Goal: Contribute content: Contribute content

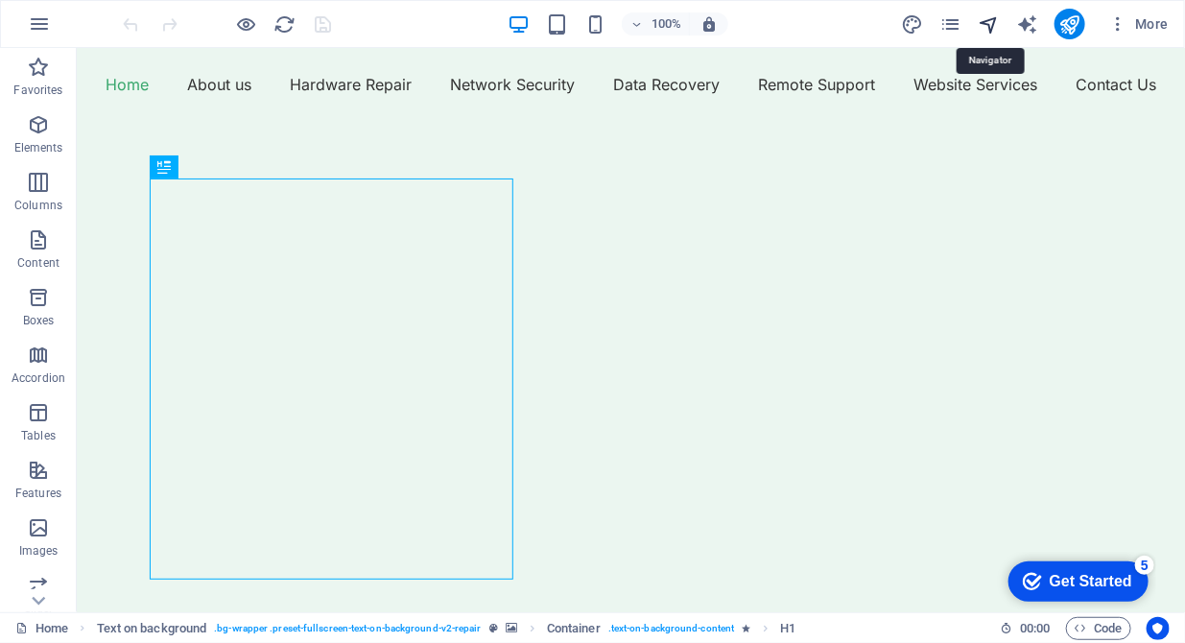
click at [997, 27] on icon "navigator" at bounding box center [989, 24] width 22 height 22
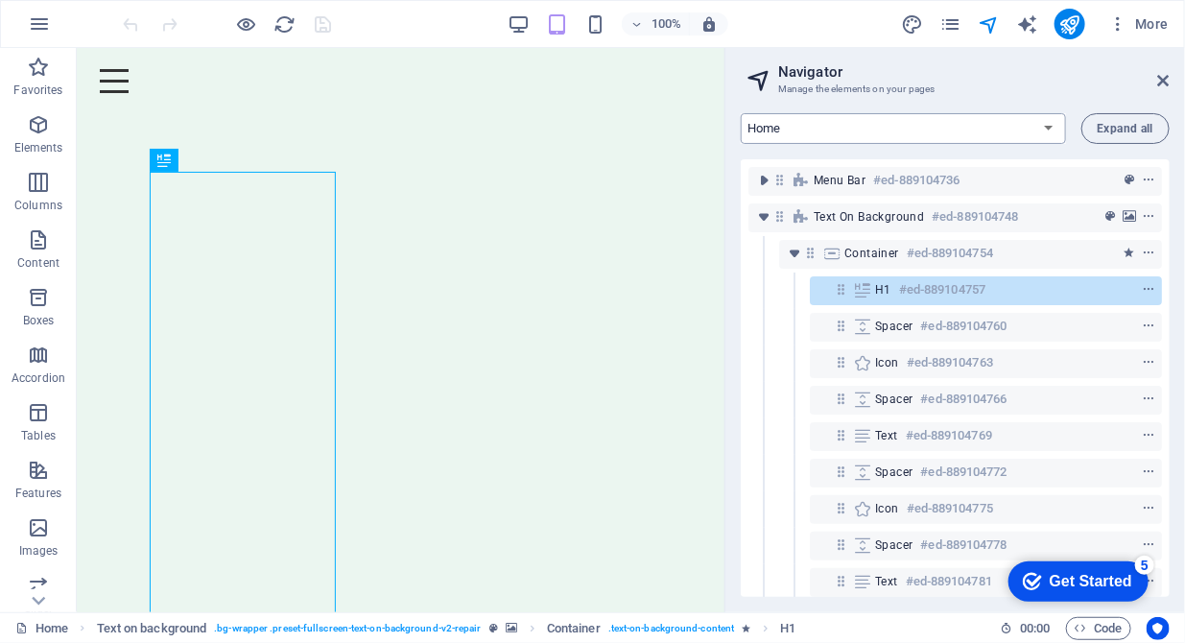
click at [979, 127] on select "Home About us Hardware Repair Network Security Data Recovery Remote Support Web…" at bounding box center [903, 128] width 325 height 31
select select "16784491-en"
click at [741, 113] on select "Home About us Hardware Repair Network Security Data Recovery Remote Support Web…" at bounding box center [903, 128] width 325 height 31
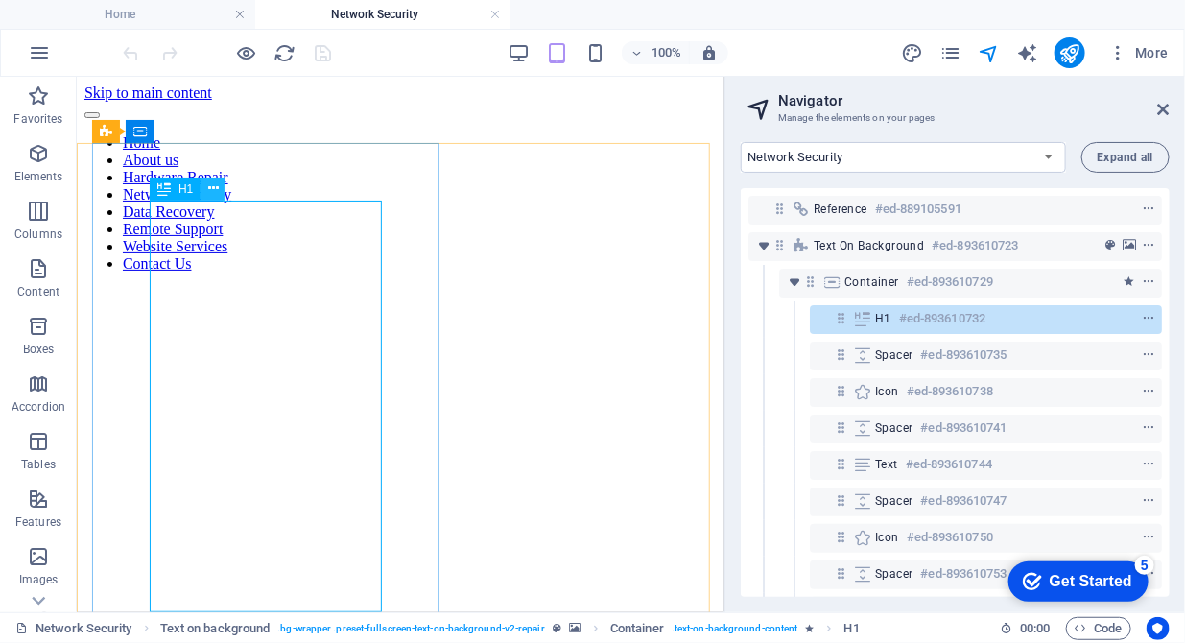
click at [210, 189] on icon at bounding box center [213, 188] width 11 height 20
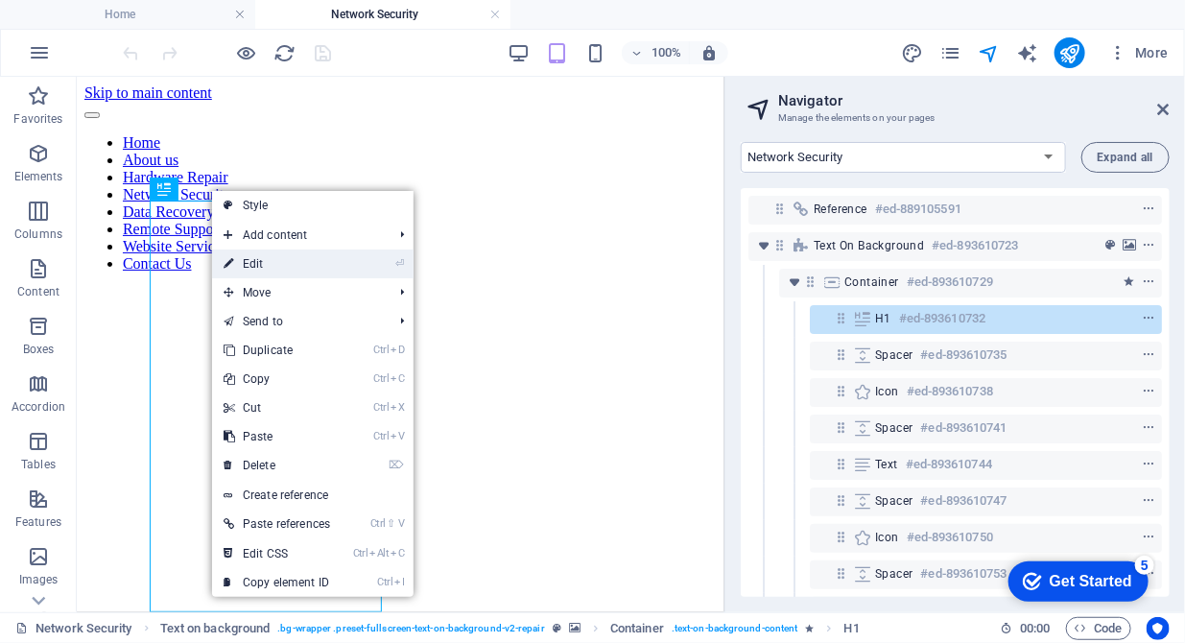
click at [248, 261] on link "⏎ Edit" at bounding box center [277, 263] width 130 height 29
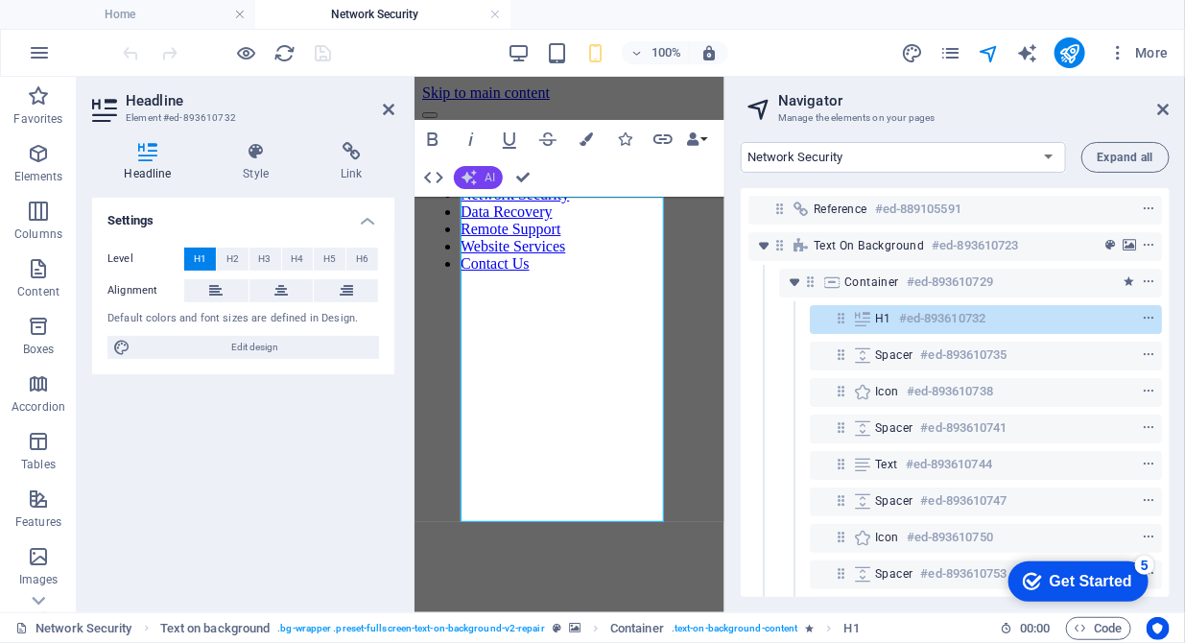
click at [488, 184] on button "AI" at bounding box center [478, 177] width 49 height 23
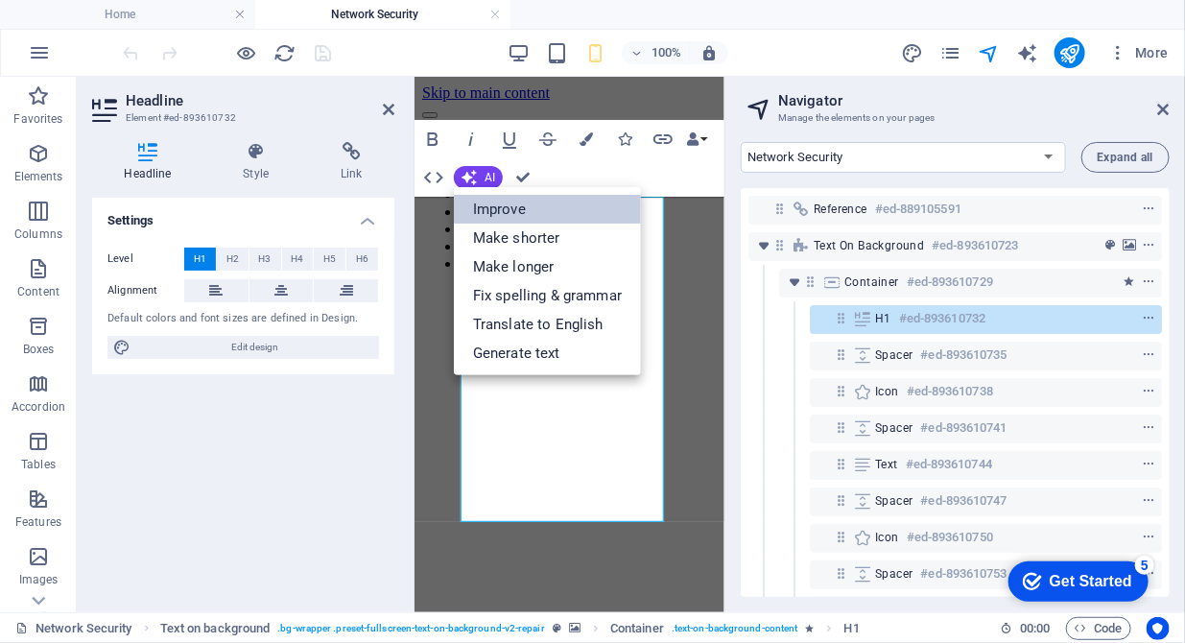
click at [487, 204] on link "Improve" at bounding box center [547, 209] width 187 height 29
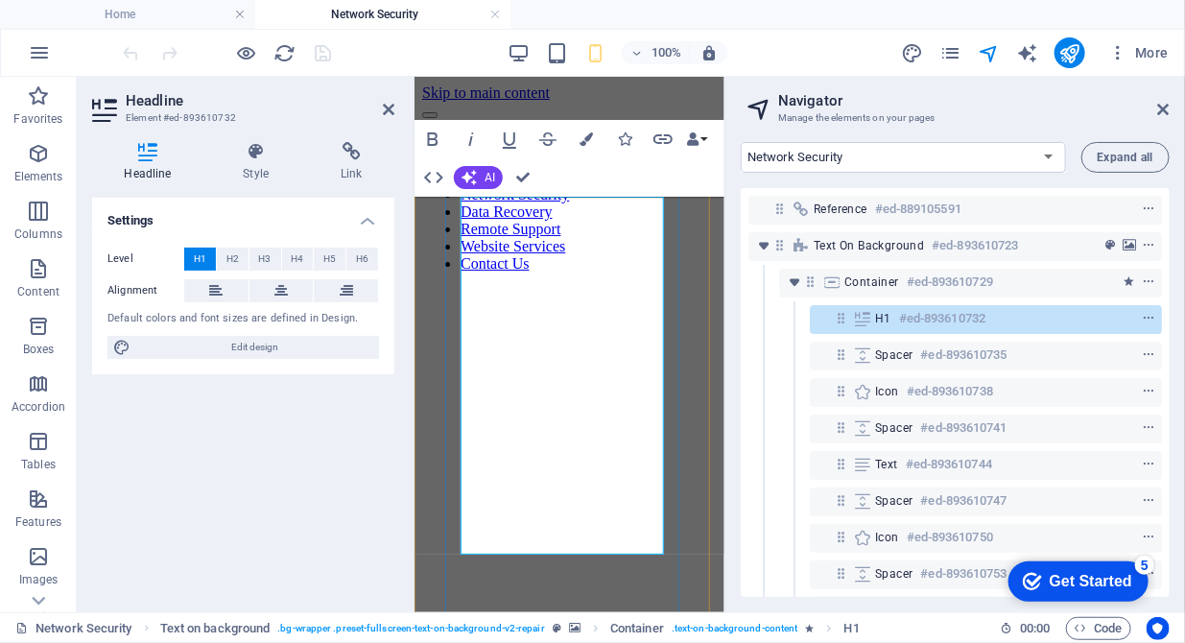
drag, startPoint x: 608, startPoint y: 245, endPoint x: 462, endPoint y: 243, distance: 146.8
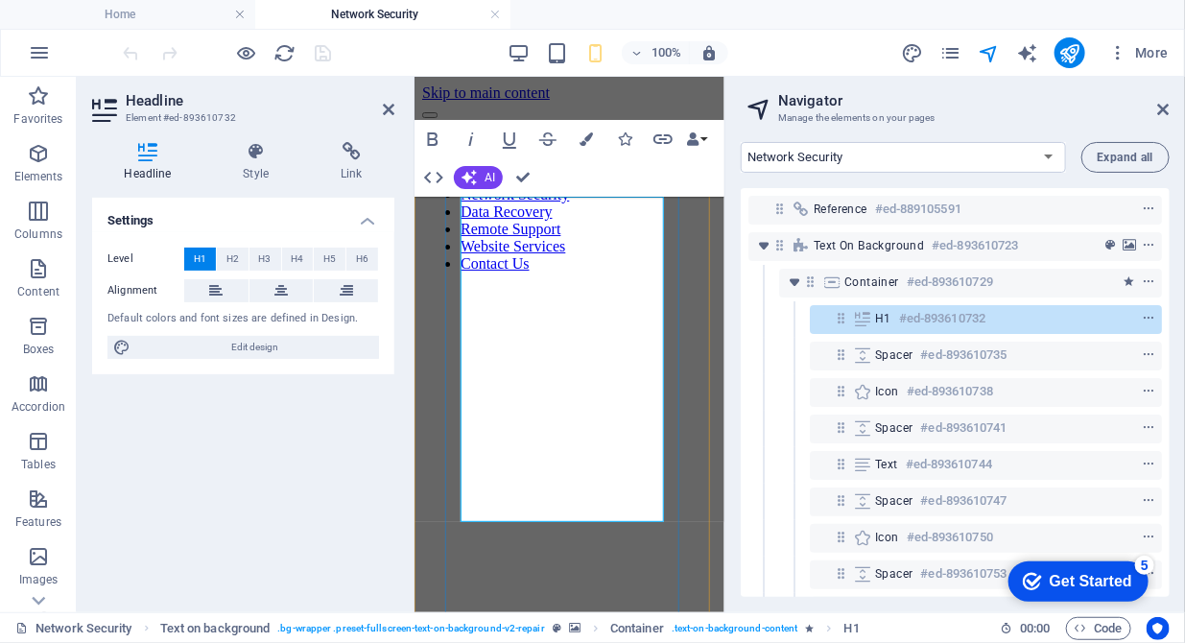
drag, startPoint x: 508, startPoint y: 443, endPoint x: 464, endPoint y: 443, distance: 43.2
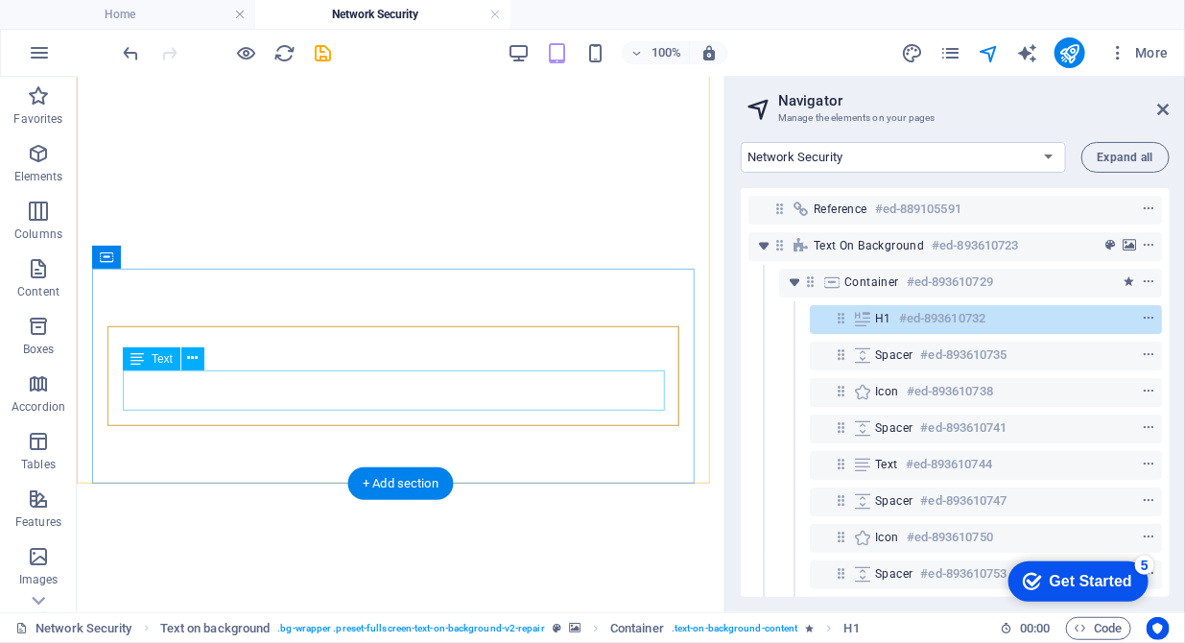
scroll to position [686, 0]
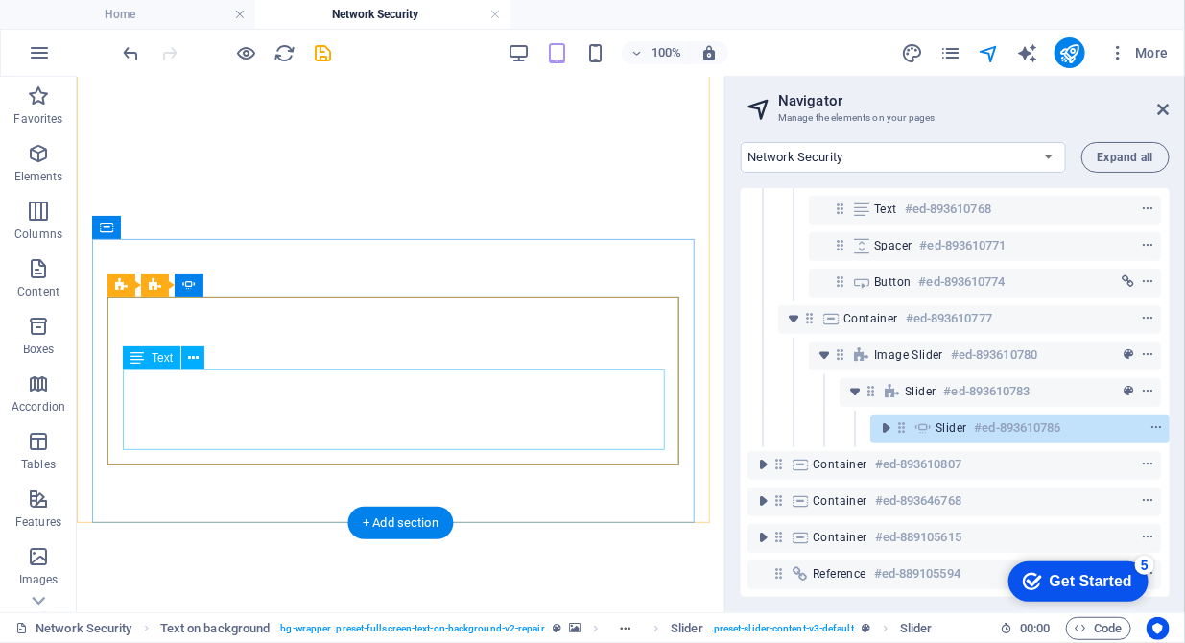
scroll to position [560, 4]
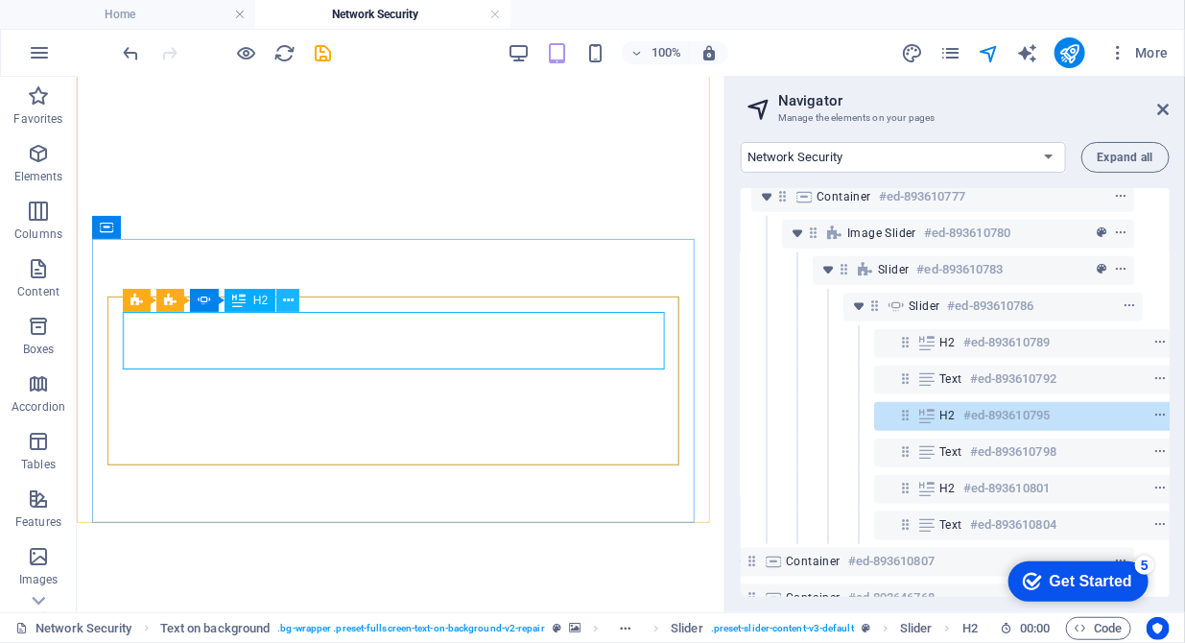
scroll to position [699, 35]
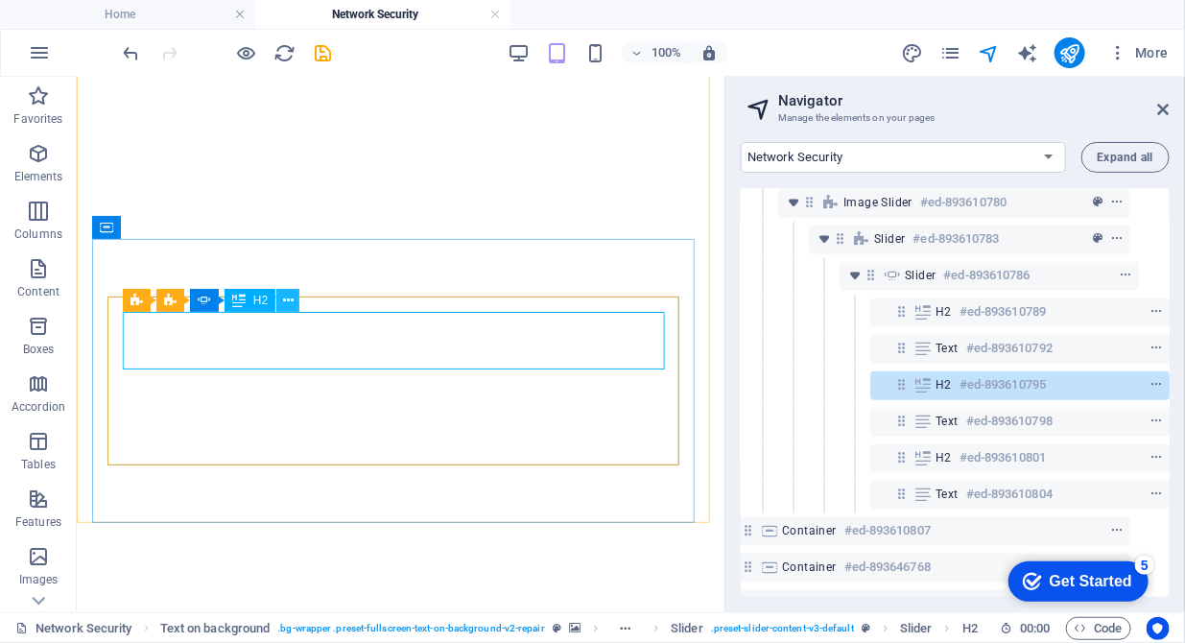
click at [283, 294] on icon at bounding box center [288, 301] width 11 height 20
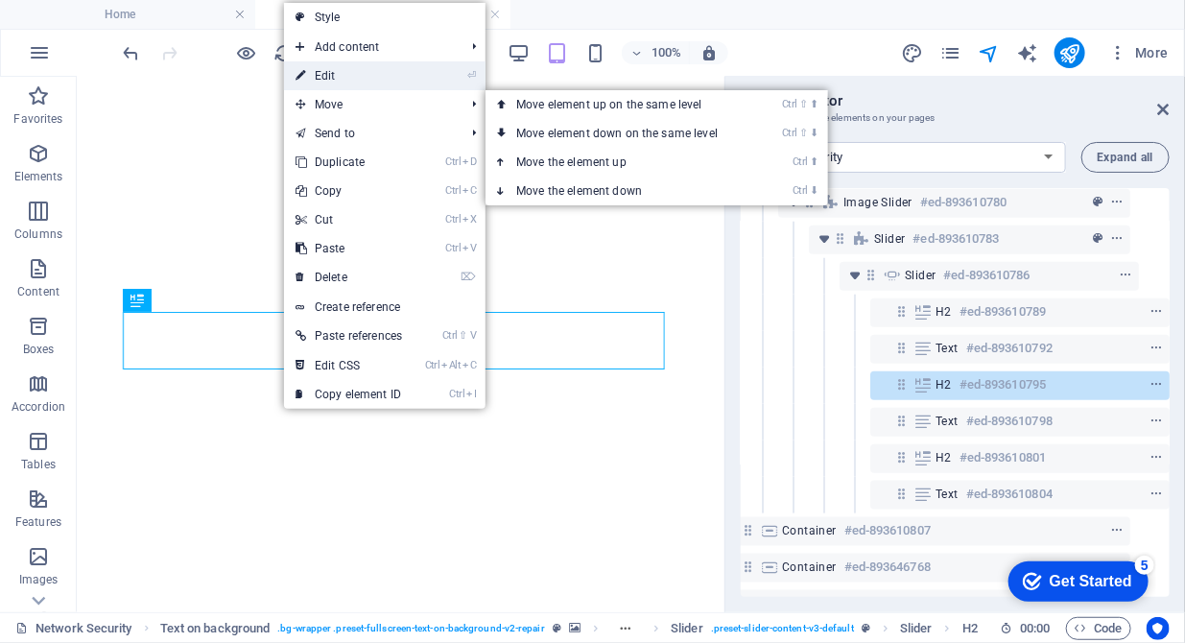
click at [340, 81] on link "⏎ Edit" at bounding box center [349, 75] width 130 height 29
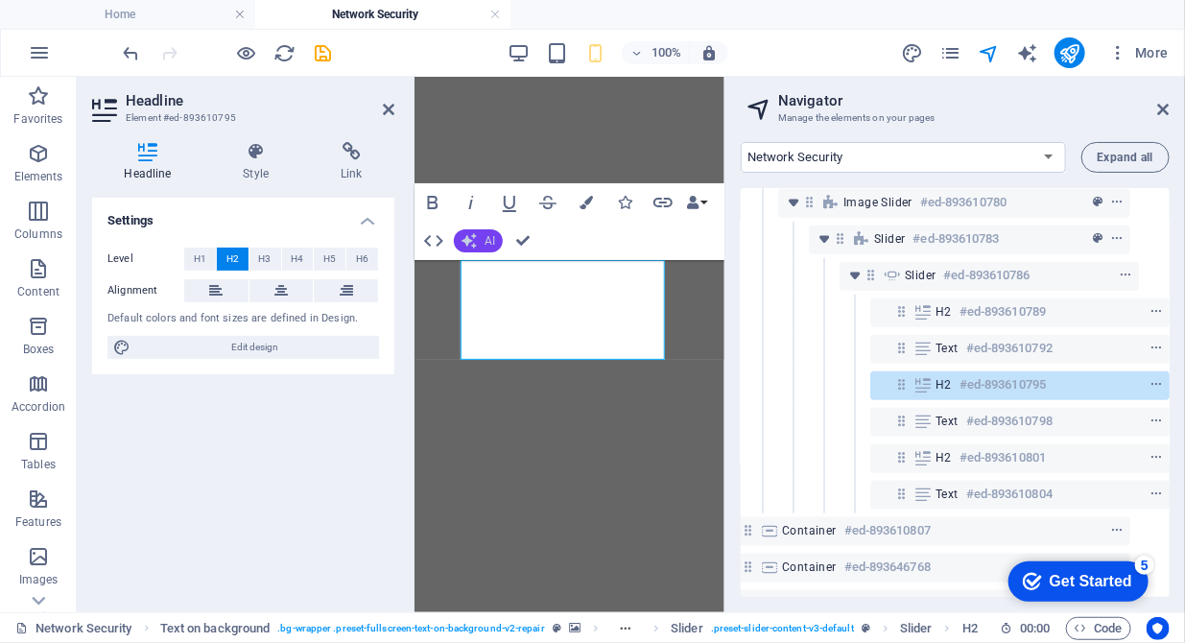
click at [469, 244] on icon "button" at bounding box center [469, 240] width 15 height 15
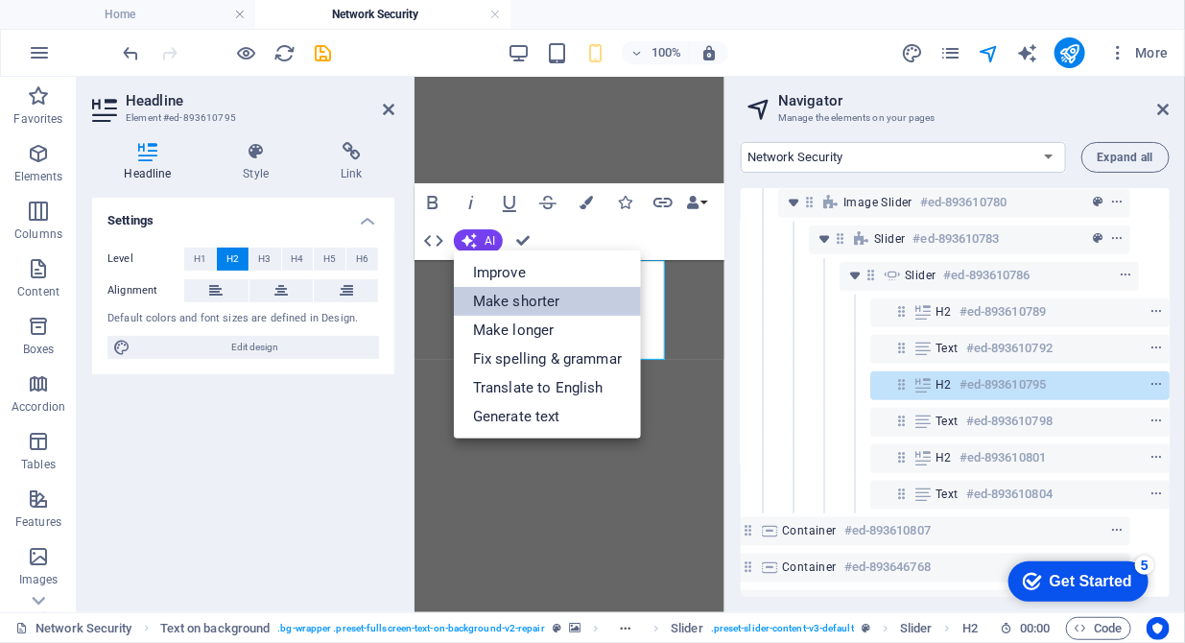
click at [480, 288] on link "Make shorter" at bounding box center [547, 301] width 187 height 29
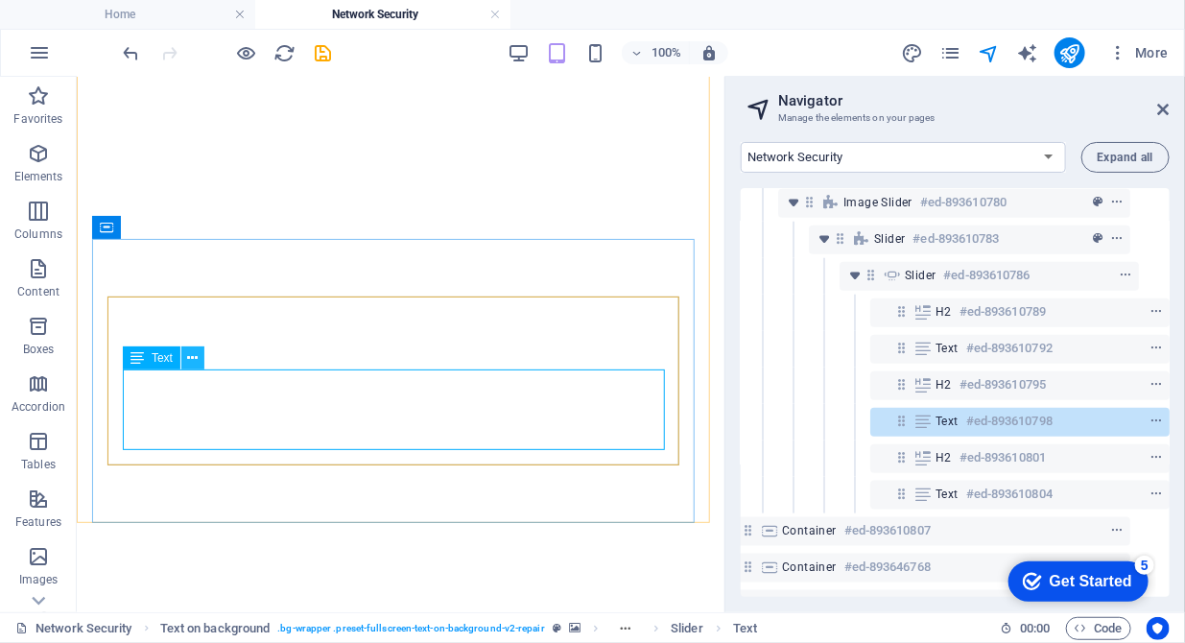
click at [191, 359] on icon at bounding box center [192, 358] width 11 height 20
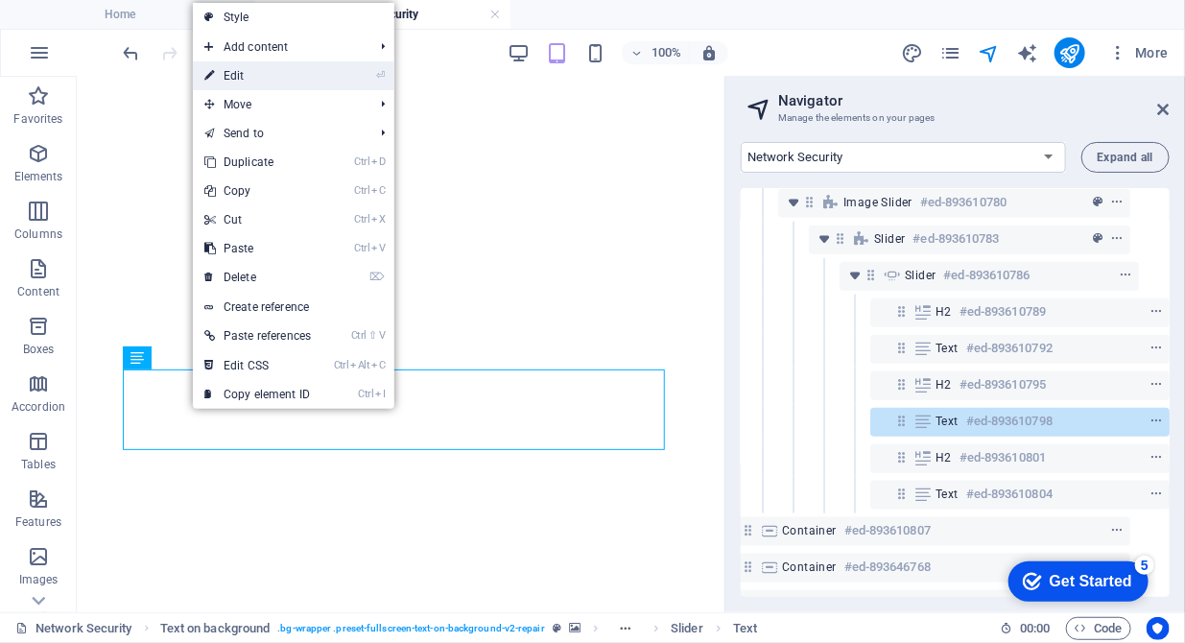
click at [272, 76] on link "⏎ Edit" at bounding box center [258, 75] width 130 height 29
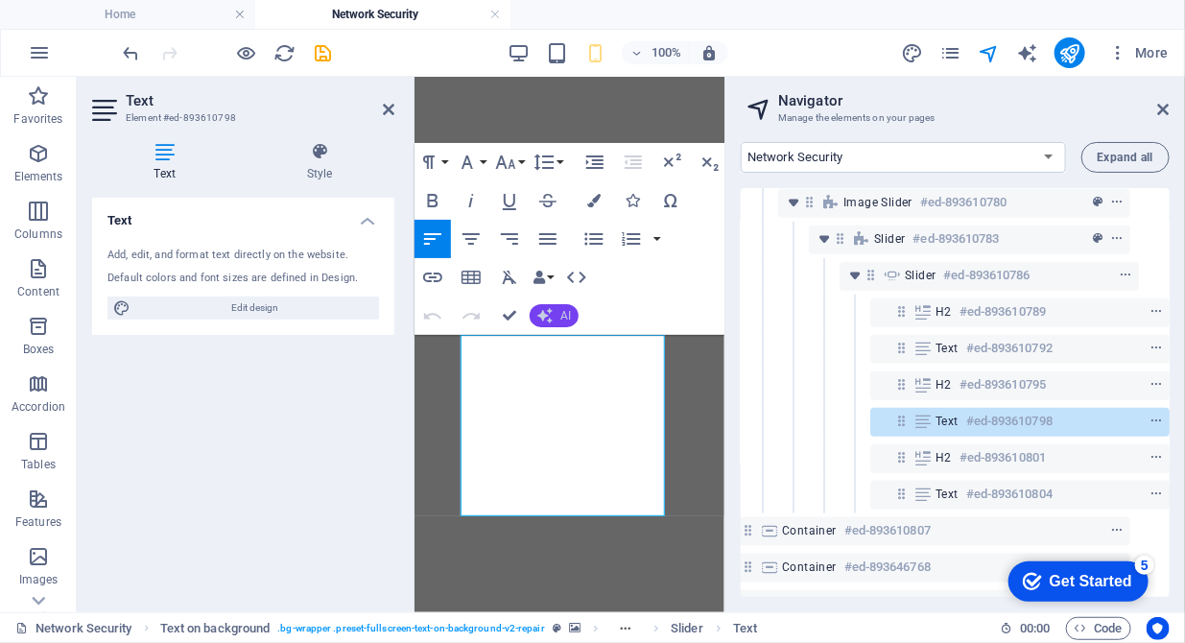
click at [553, 319] on button "AI" at bounding box center [554, 315] width 49 height 23
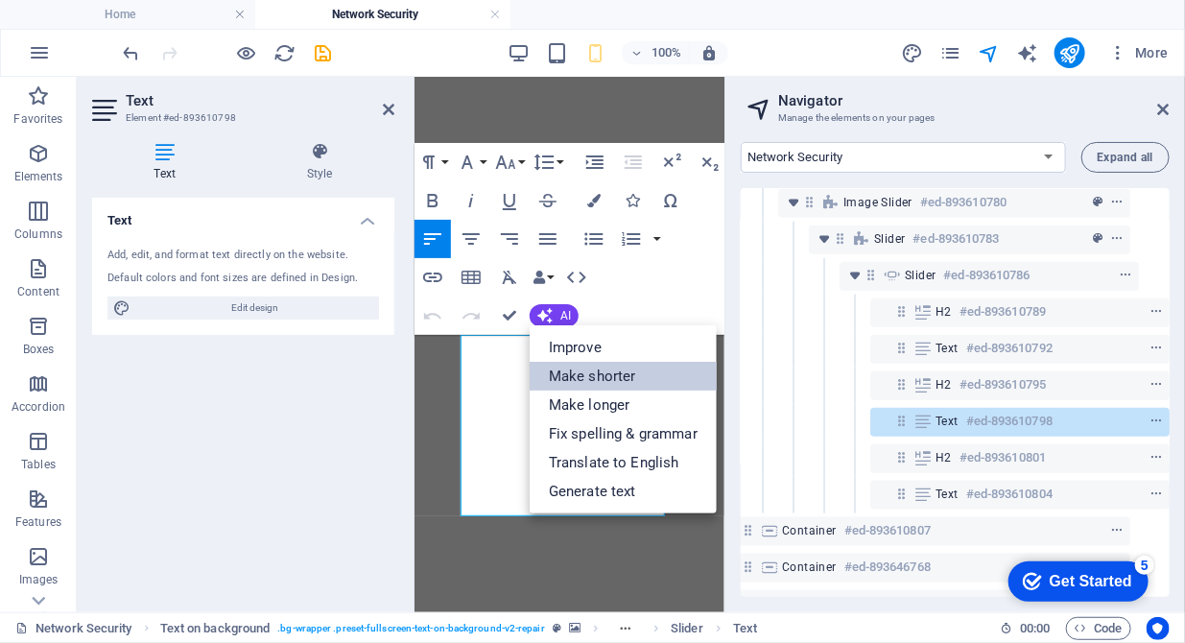
click at [557, 378] on link "Make shorter" at bounding box center [623, 376] width 187 height 29
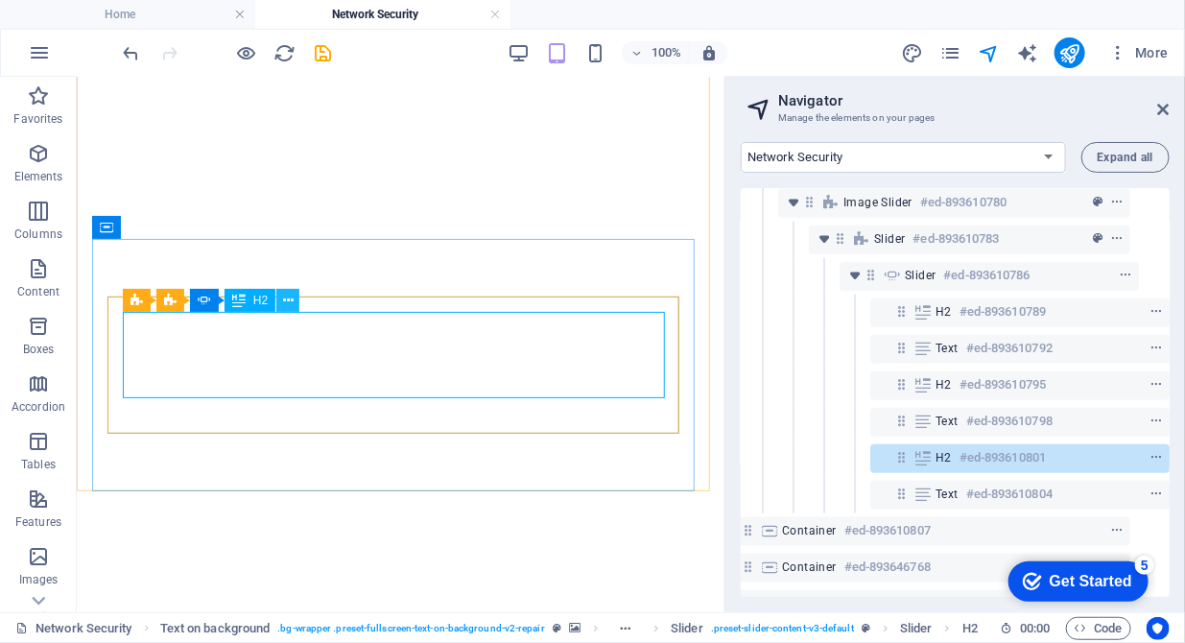
click at [293, 301] on icon at bounding box center [288, 301] width 11 height 20
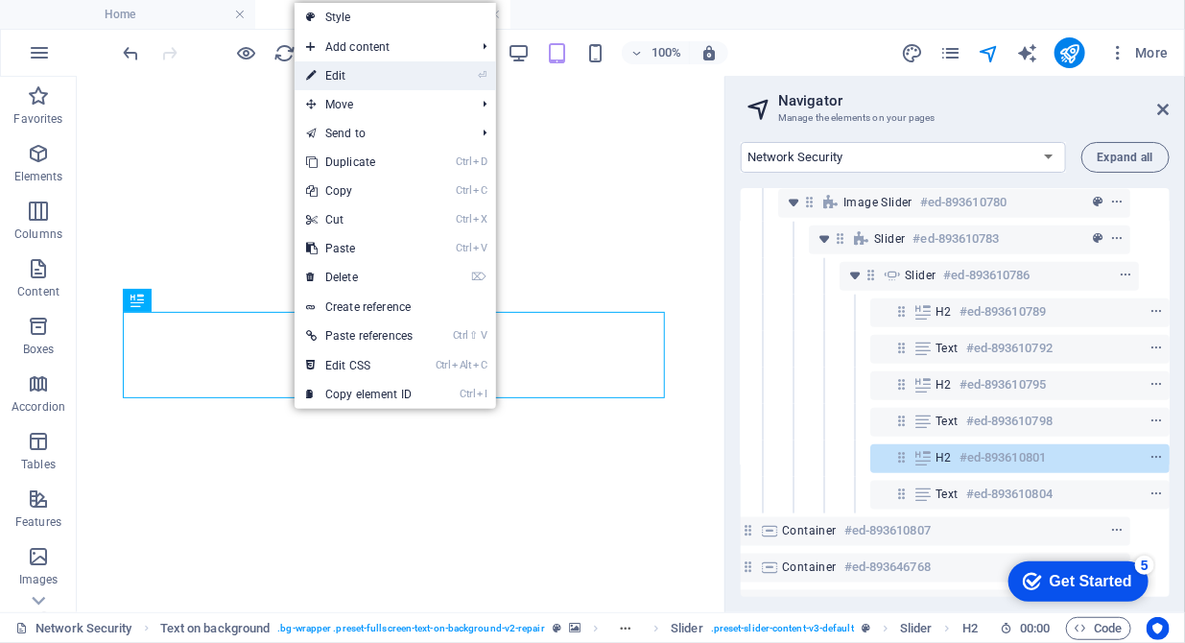
click at [343, 66] on link "⏎ Edit" at bounding box center [360, 75] width 130 height 29
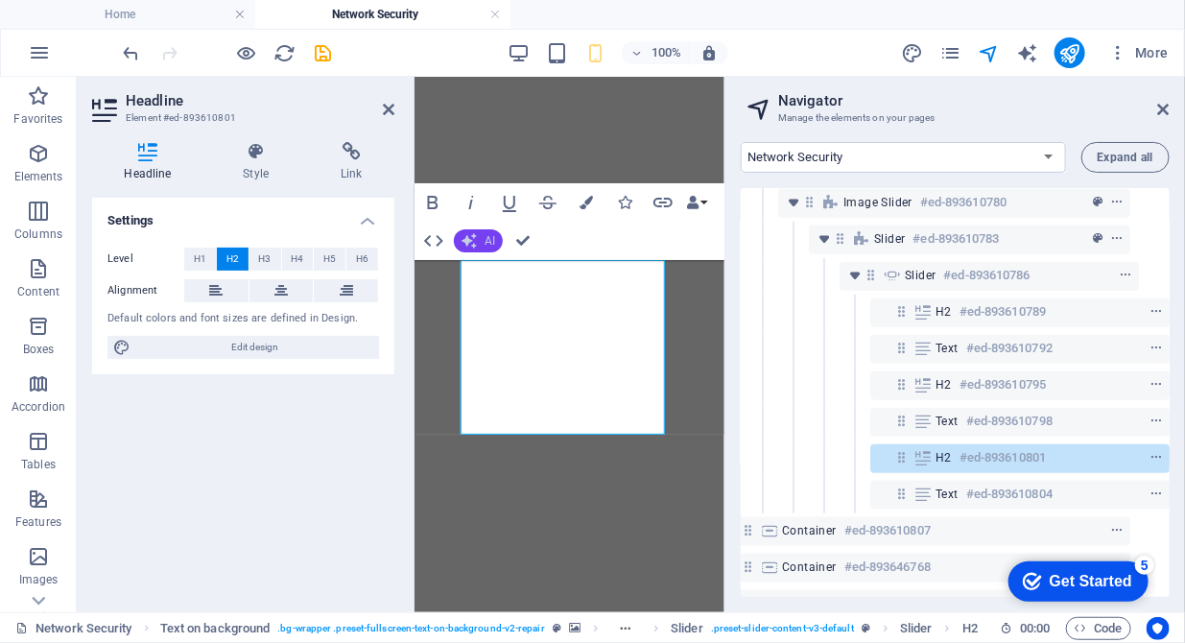
click at [474, 240] on icon "button" at bounding box center [469, 240] width 15 height 15
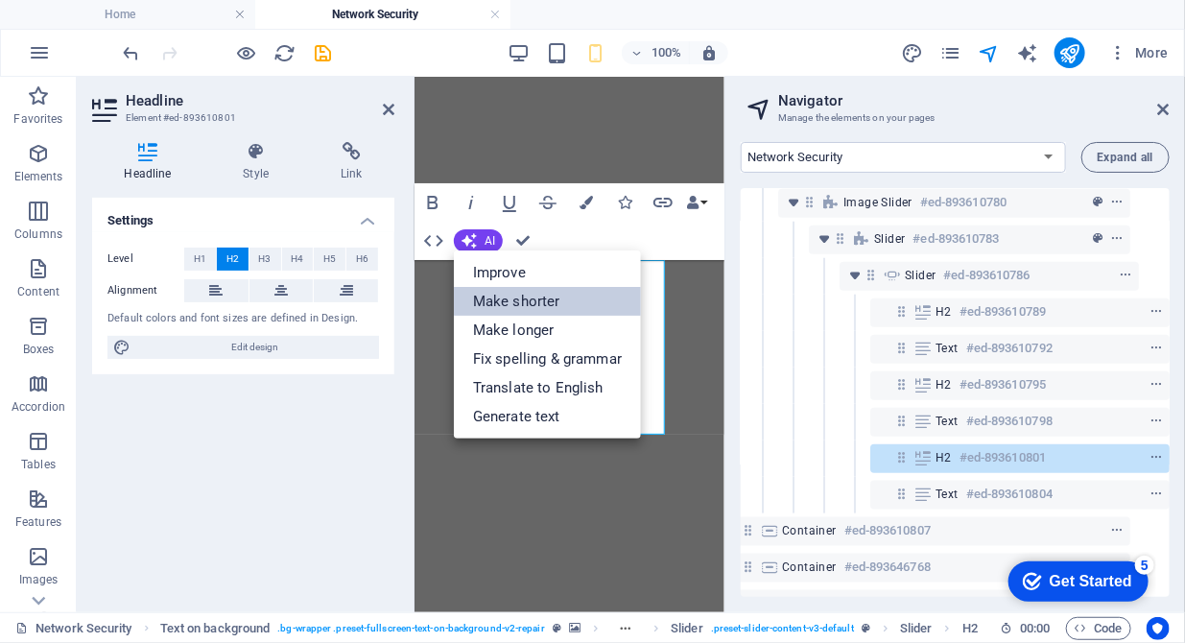
click at [485, 294] on link "Make shorter" at bounding box center [547, 301] width 187 height 29
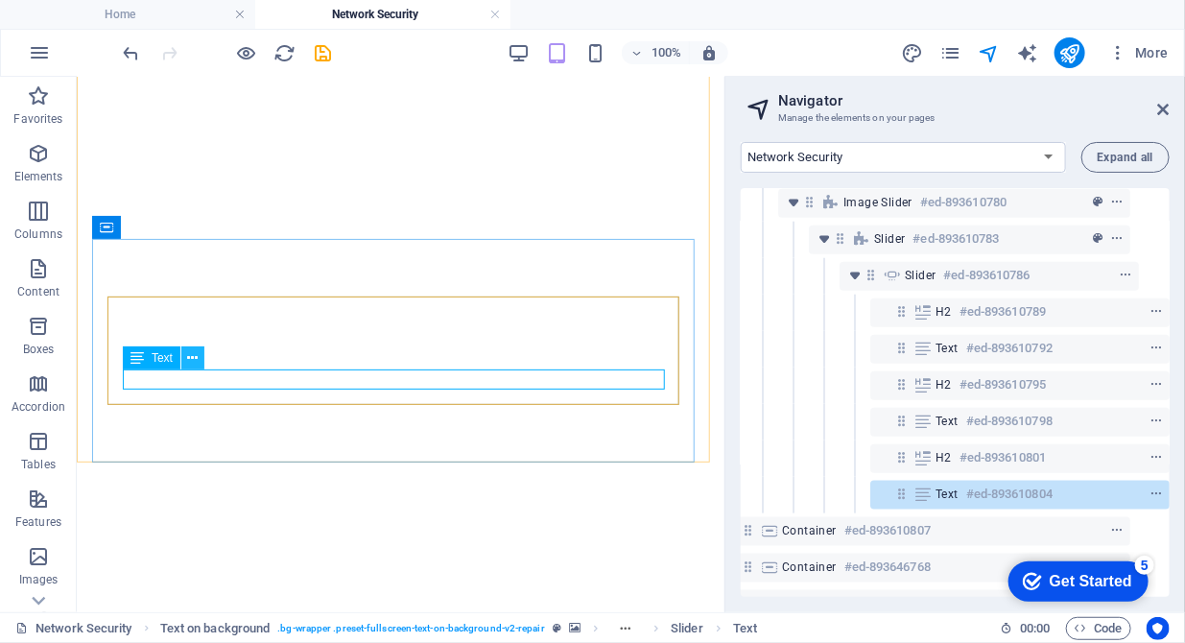
click at [186, 363] on button at bounding box center [192, 357] width 23 height 23
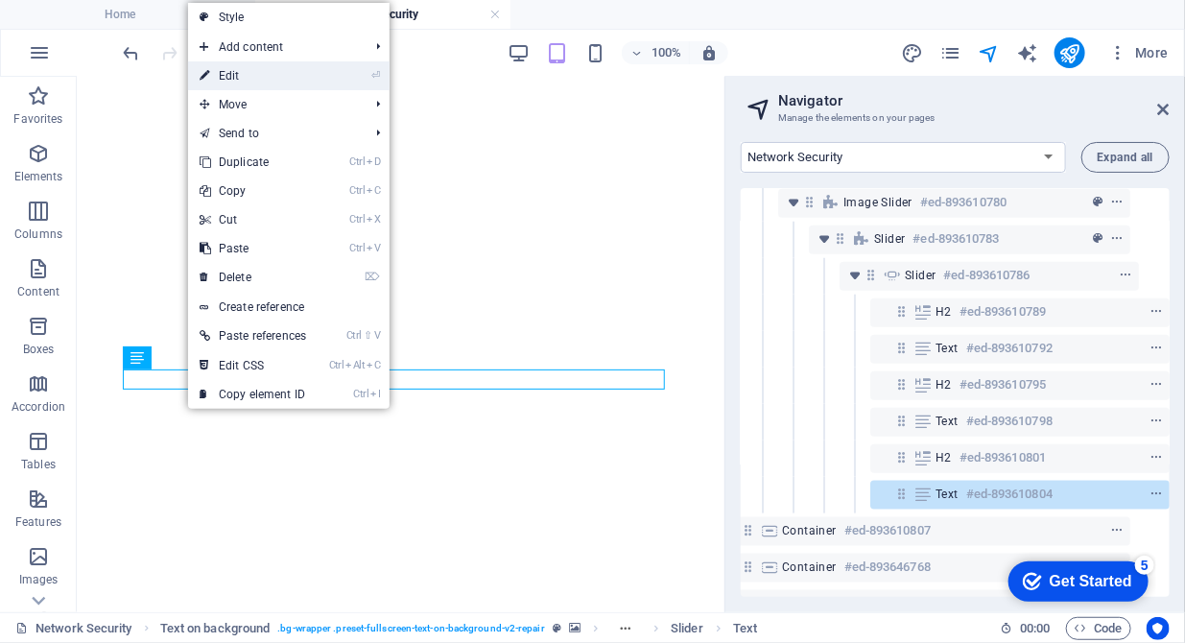
click at [269, 85] on link "⏎ Edit" at bounding box center [253, 75] width 130 height 29
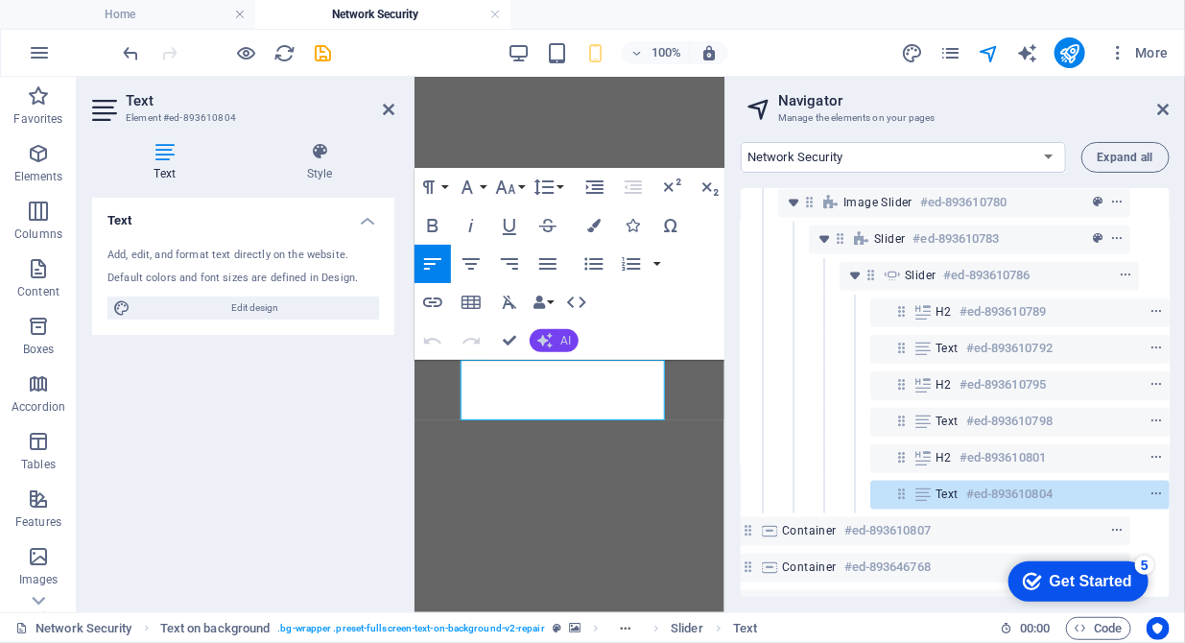
click at [550, 343] on icon "button" at bounding box center [544, 340] width 15 height 15
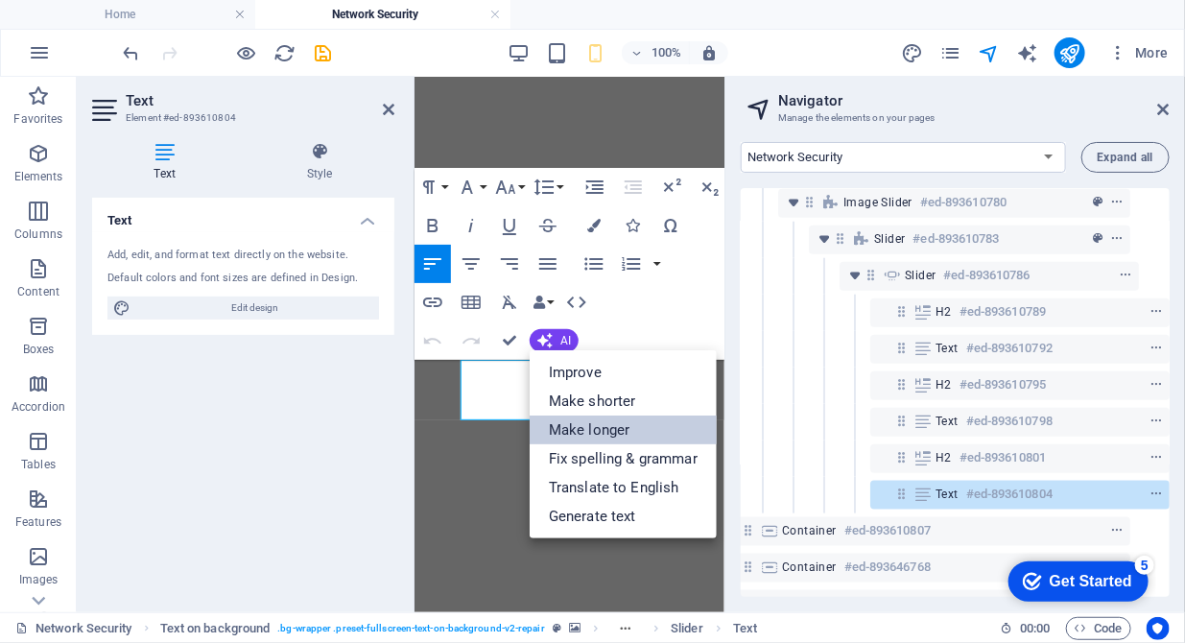
click at [556, 417] on link "Make longer" at bounding box center [623, 429] width 187 height 29
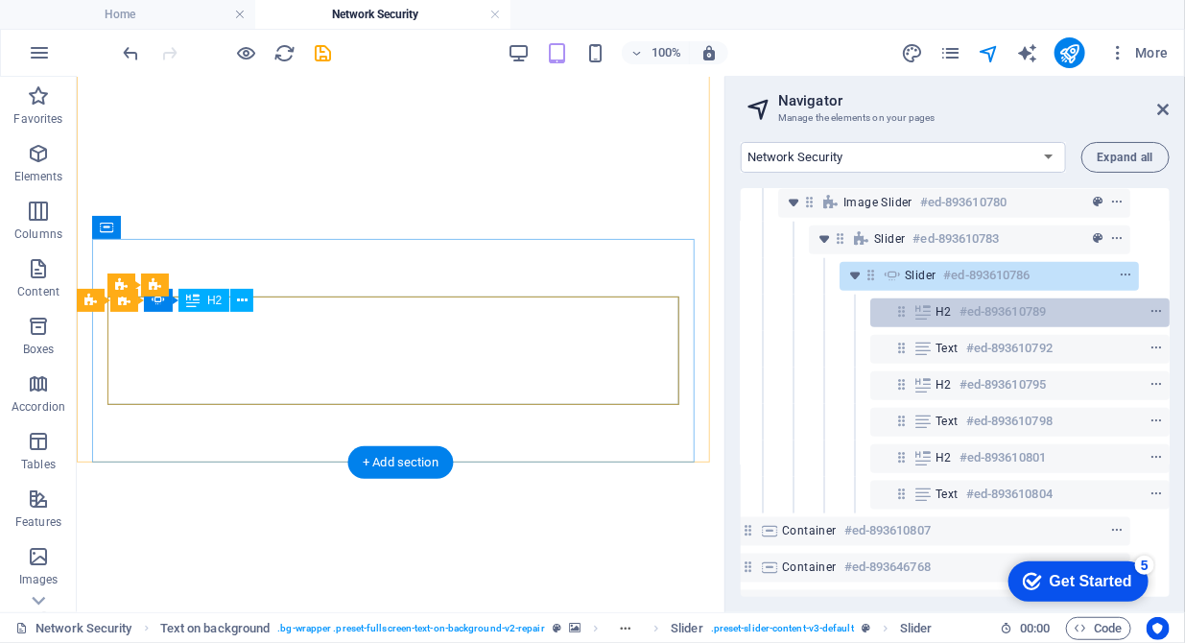
click at [924, 317] on icon at bounding box center [922, 311] width 21 height 15
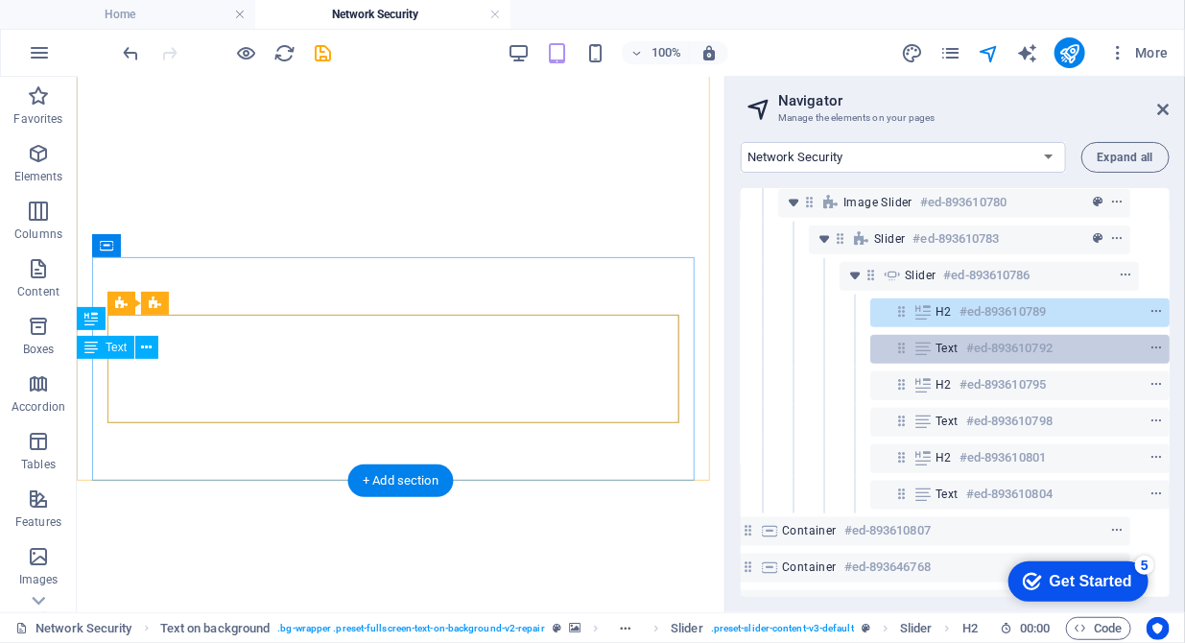
click at [926, 347] on icon at bounding box center [922, 348] width 21 height 15
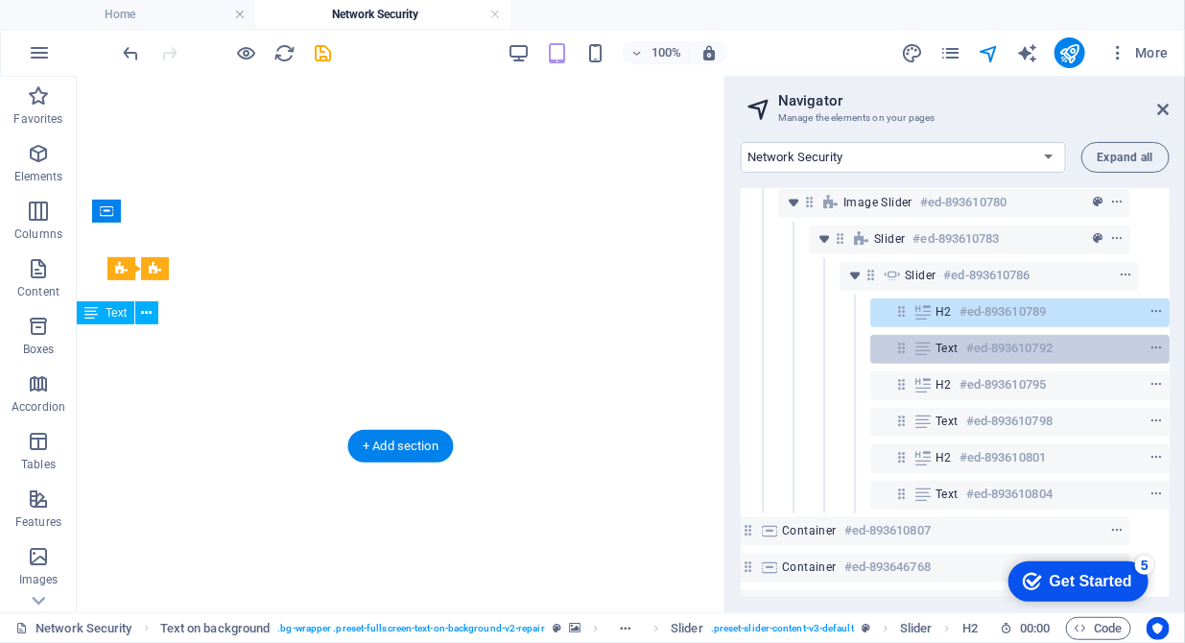
scroll to position [702, 0]
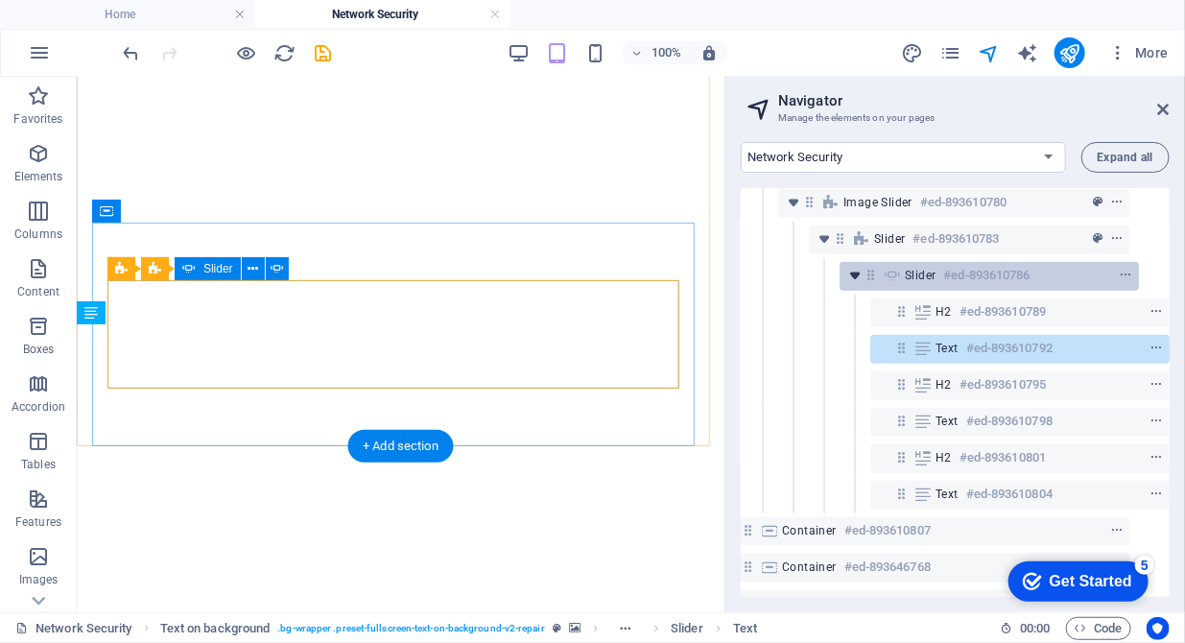
click at [845, 272] on icon "toggle-expand" at bounding box center [854, 275] width 19 height 19
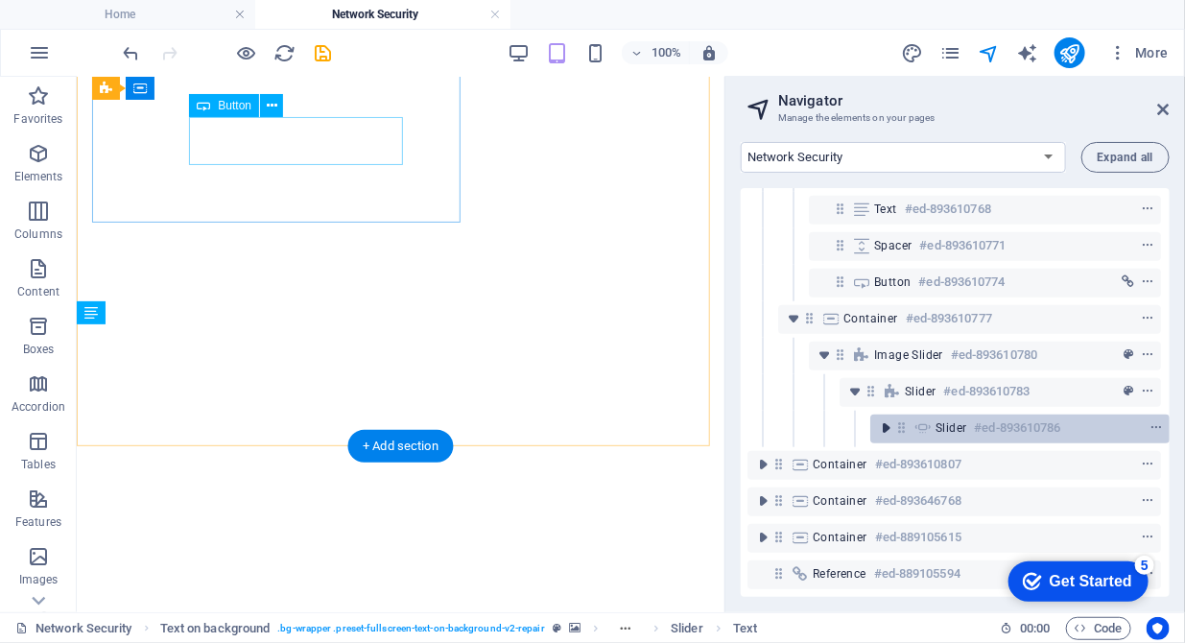
scroll to position [560, 4]
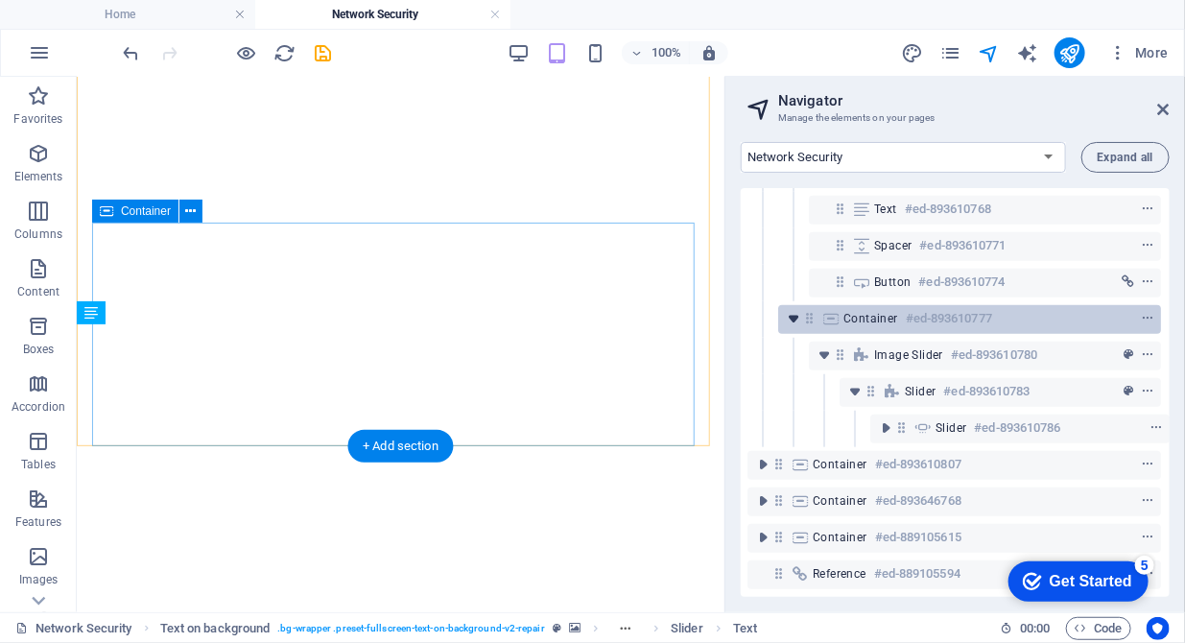
click at [793, 309] on icon "toggle-expand" at bounding box center [793, 318] width 19 height 19
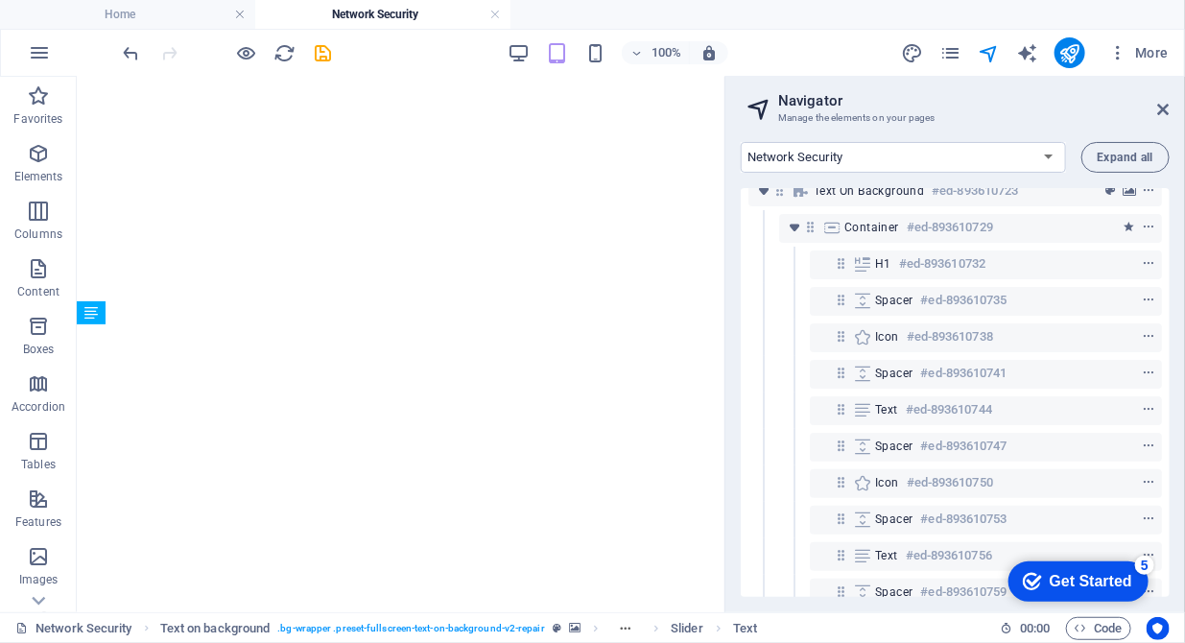
scroll to position [0, 0]
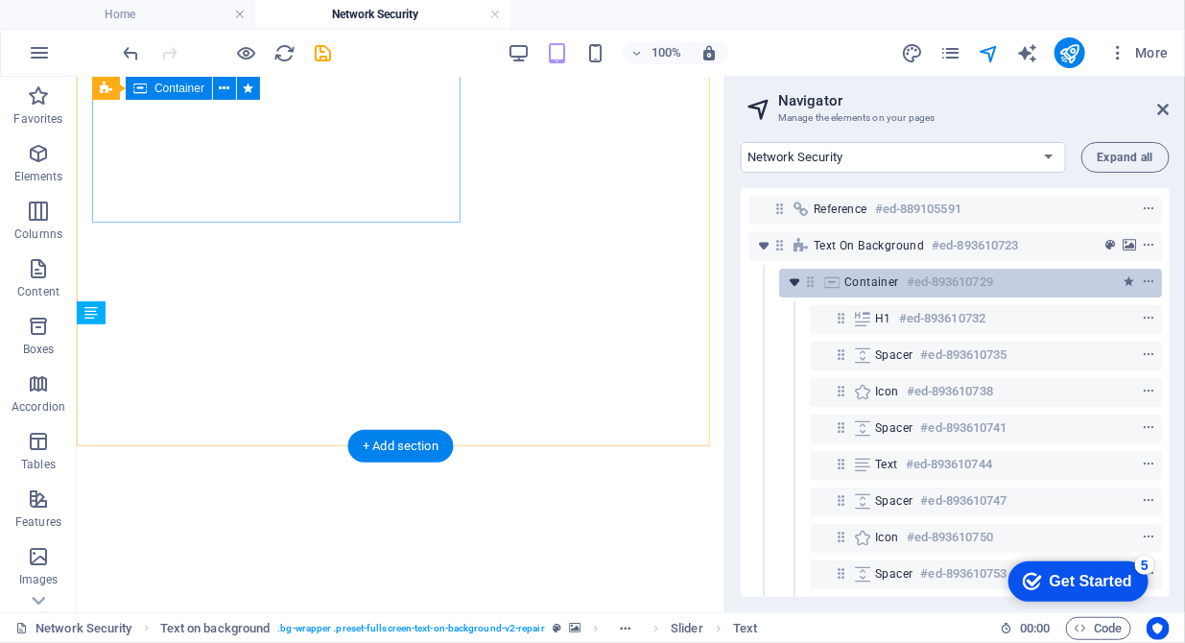
click at [799, 286] on icon "toggle-expand" at bounding box center [794, 281] width 19 height 19
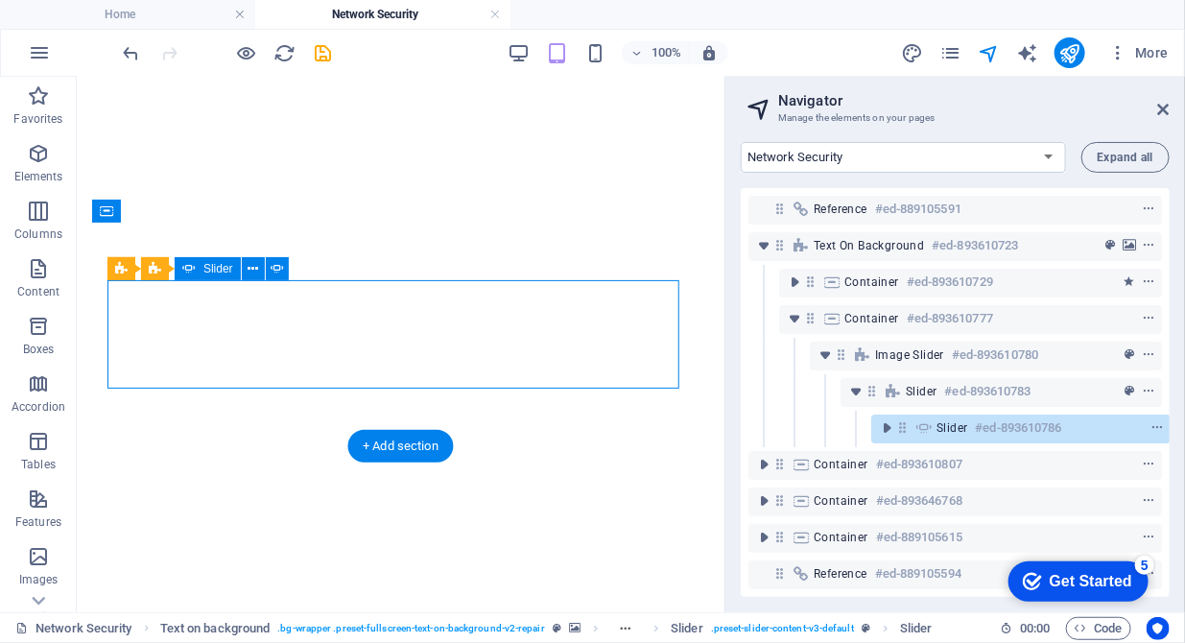
scroll to position [14, 4]
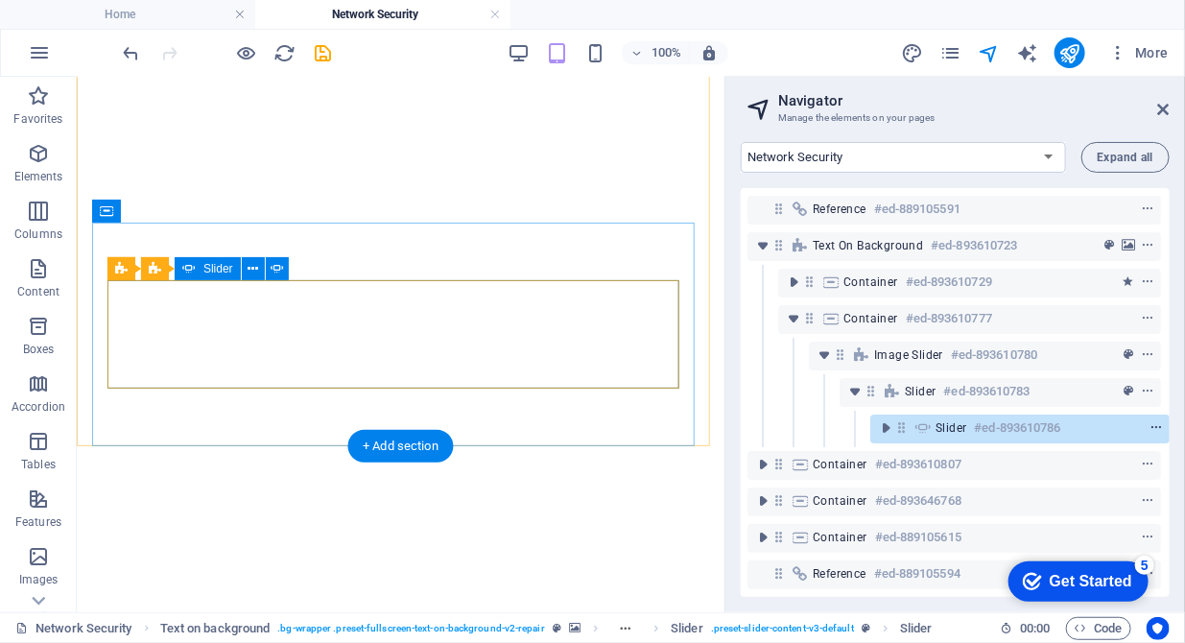
click at [1149, 421] on icon "context-menu" at bounding box center [1155, 427] width 13 height 13
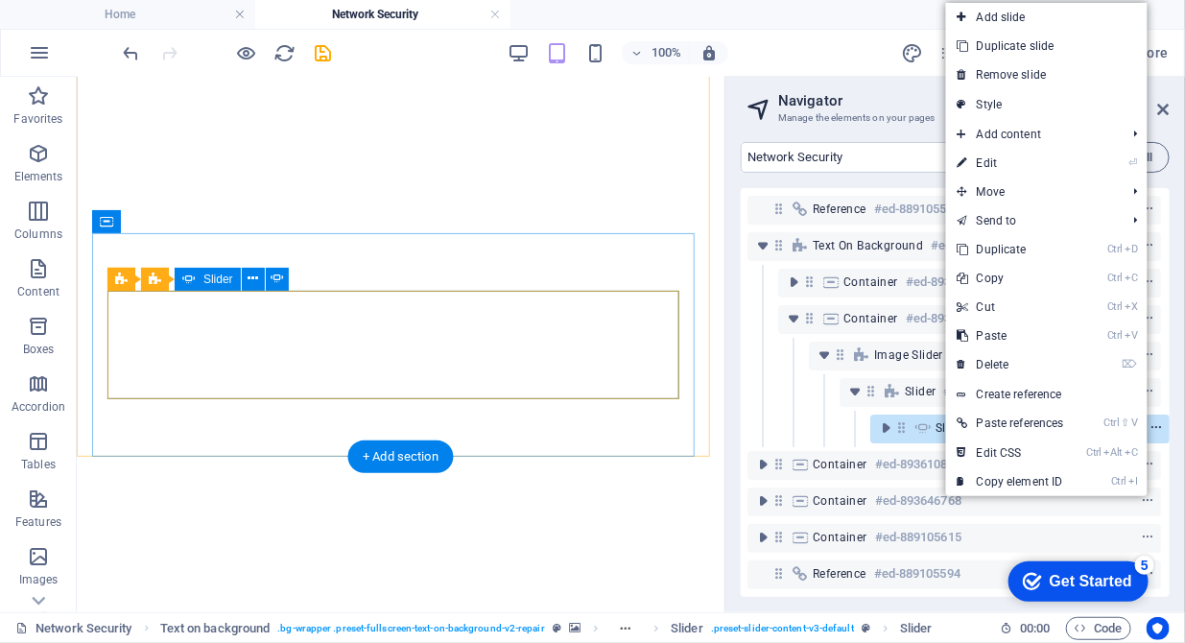
scroll to position [693, 0]
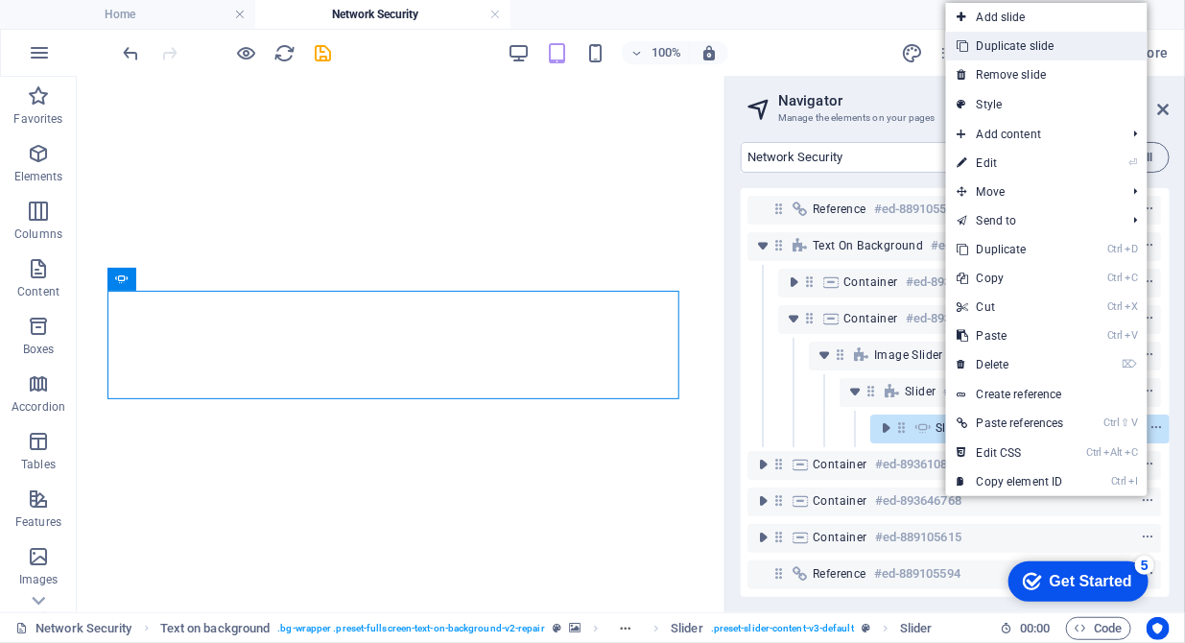
click at [1096, 51] on link "Duplicate slide" at bounding box center [1046, 46] width 201 height 29
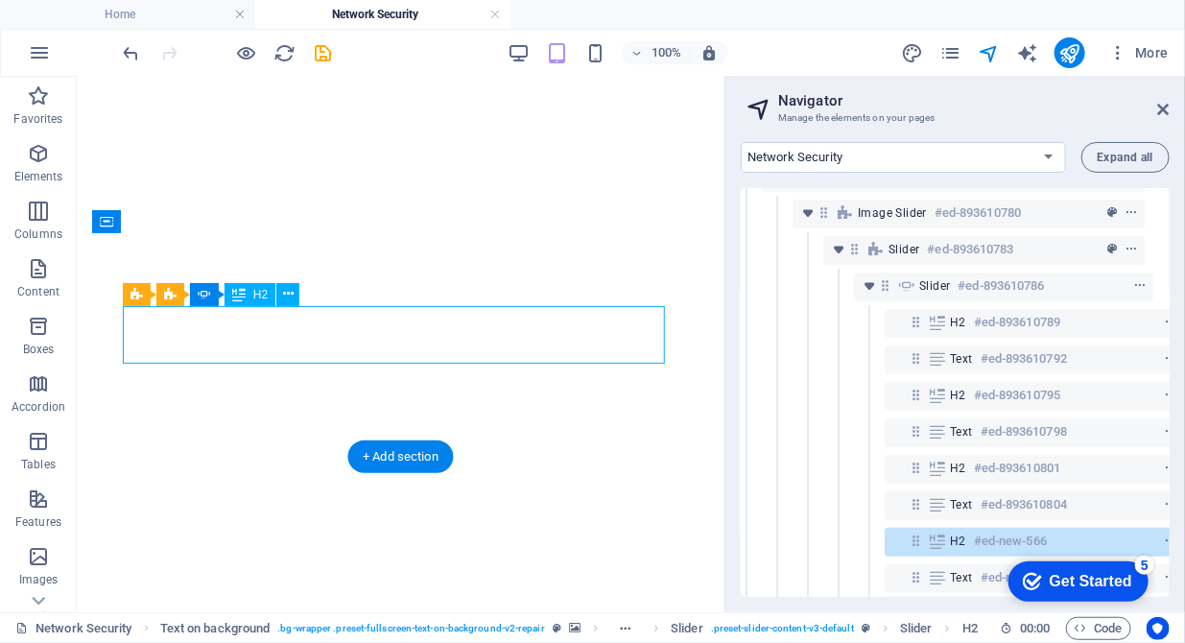
scroll to position [298, 35]
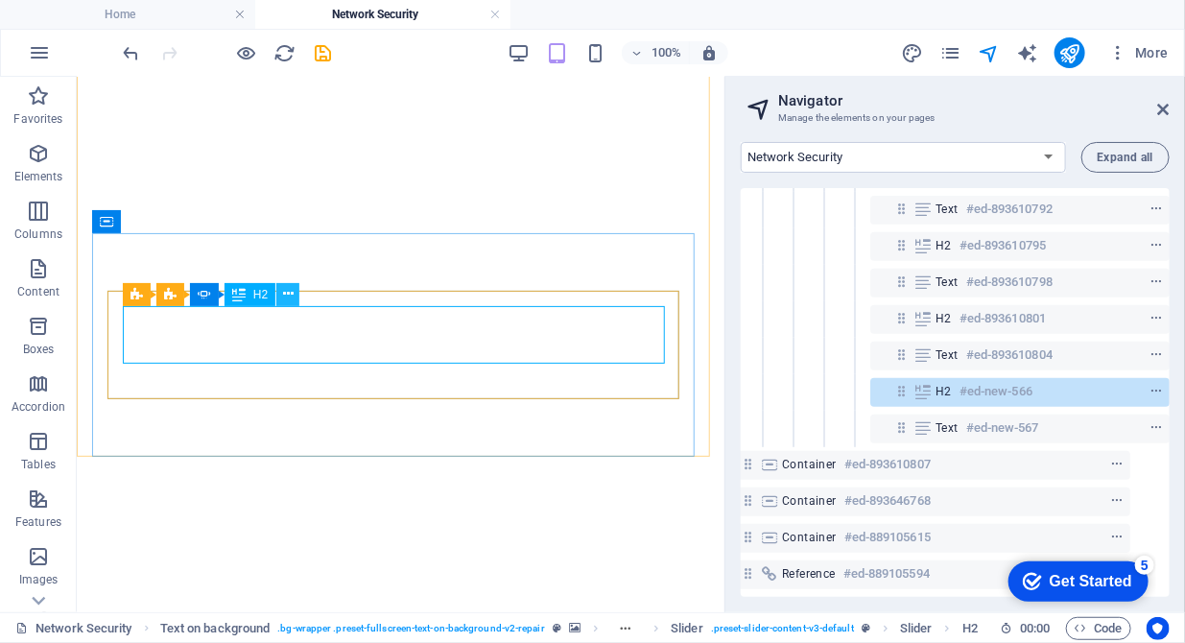
click at [288, 295] on icon at bounding box center [288, 294] width 11 height 20
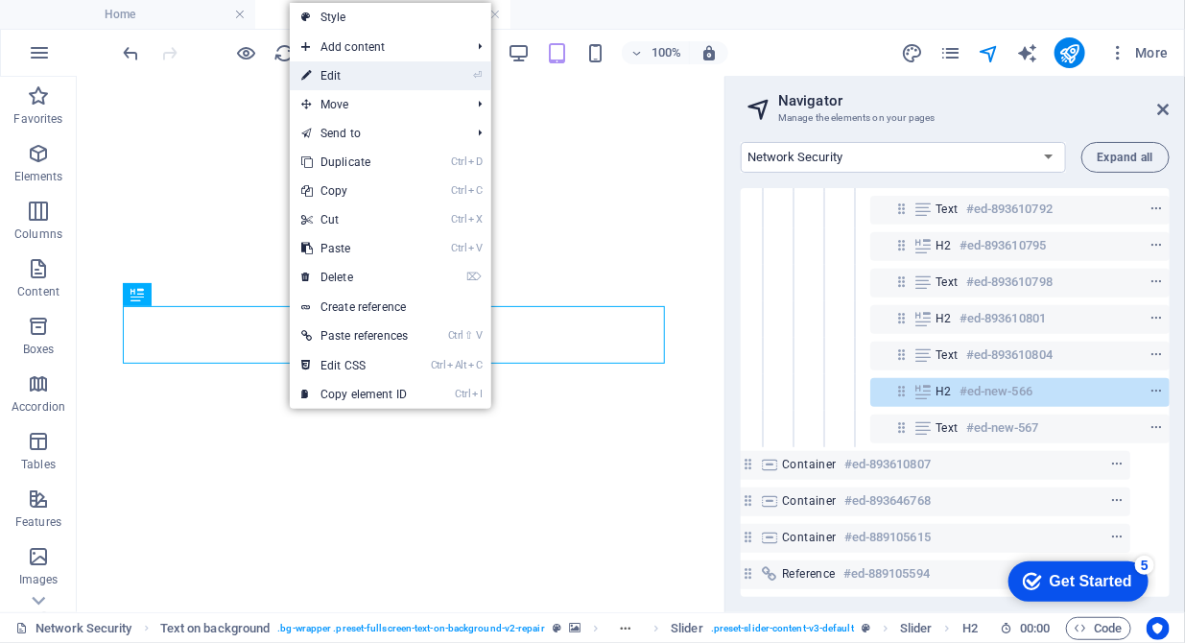
click at [357, 80] on link "⏎ Edit" at bounding box center [355, 75] width 130 height 29
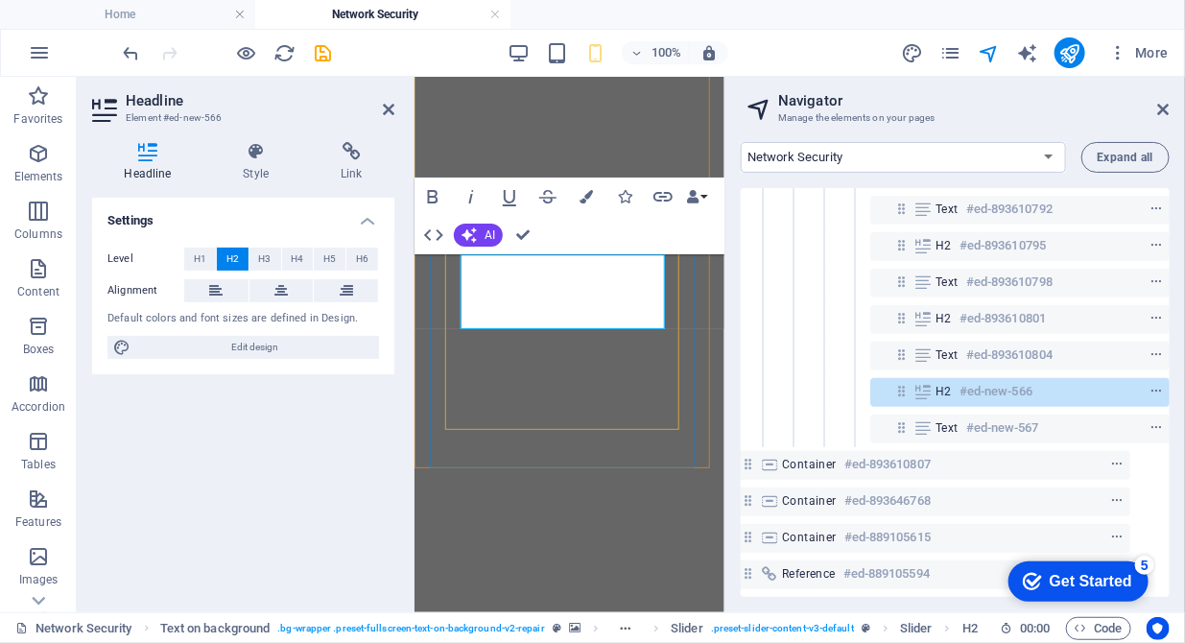
drag, startPoint x: 651, startPoint y: 320, endPoint x: 462, endPoint y: 317, distance: 189.0
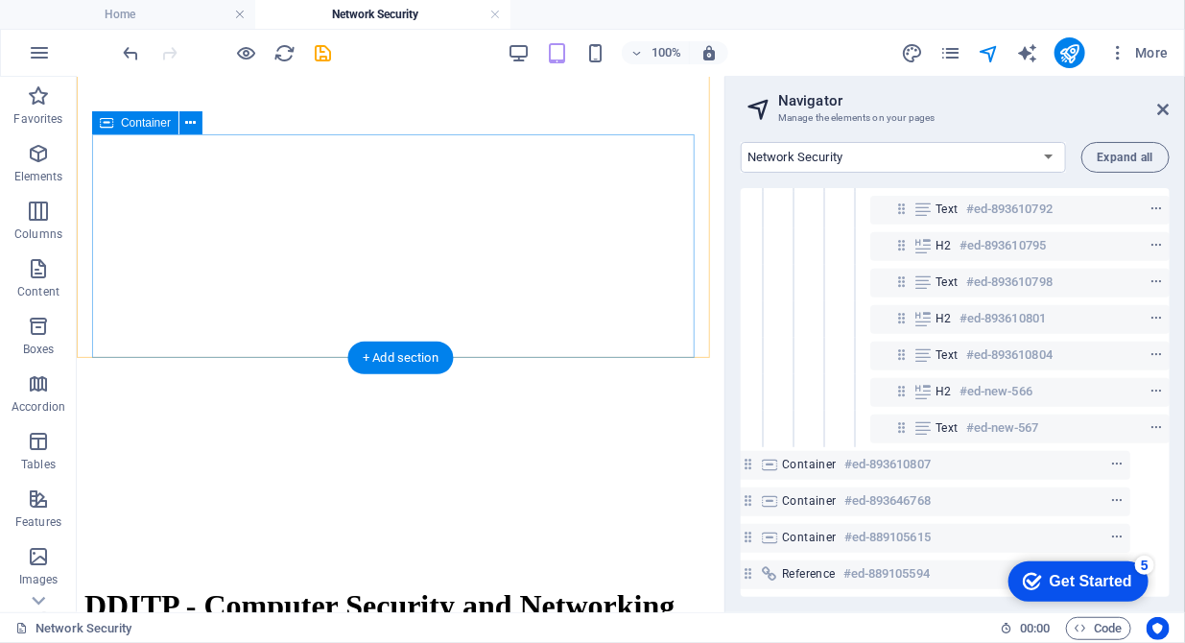
scroll to position [791, 0]
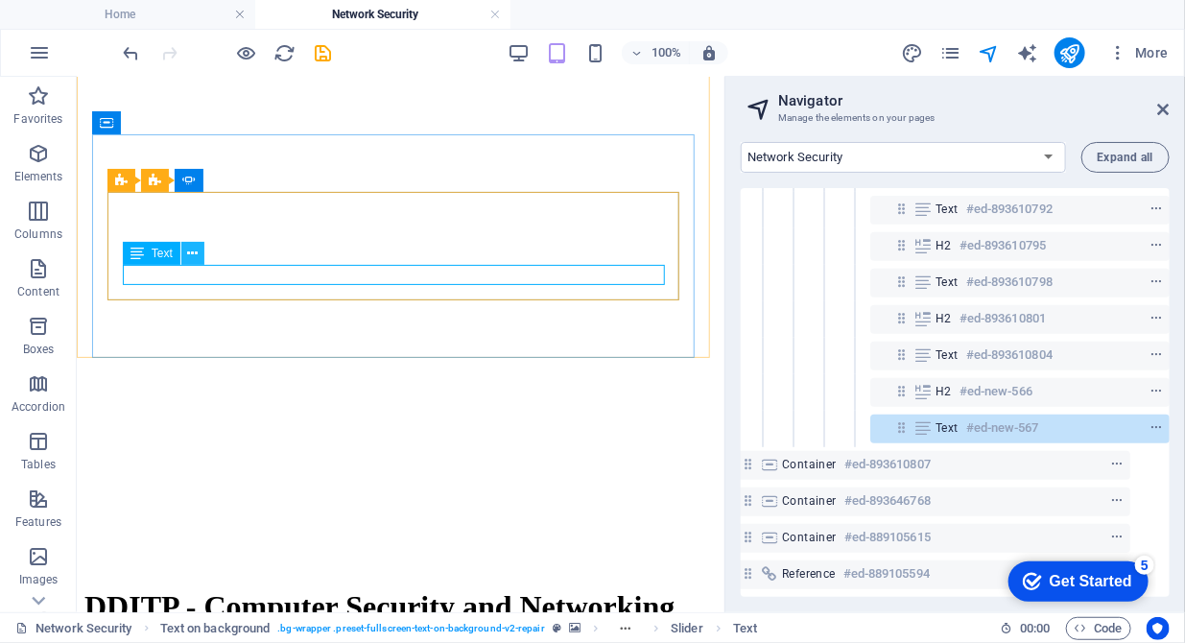
click at [193, 257] on icon at bounding box center [192, 254] width 11 height 20
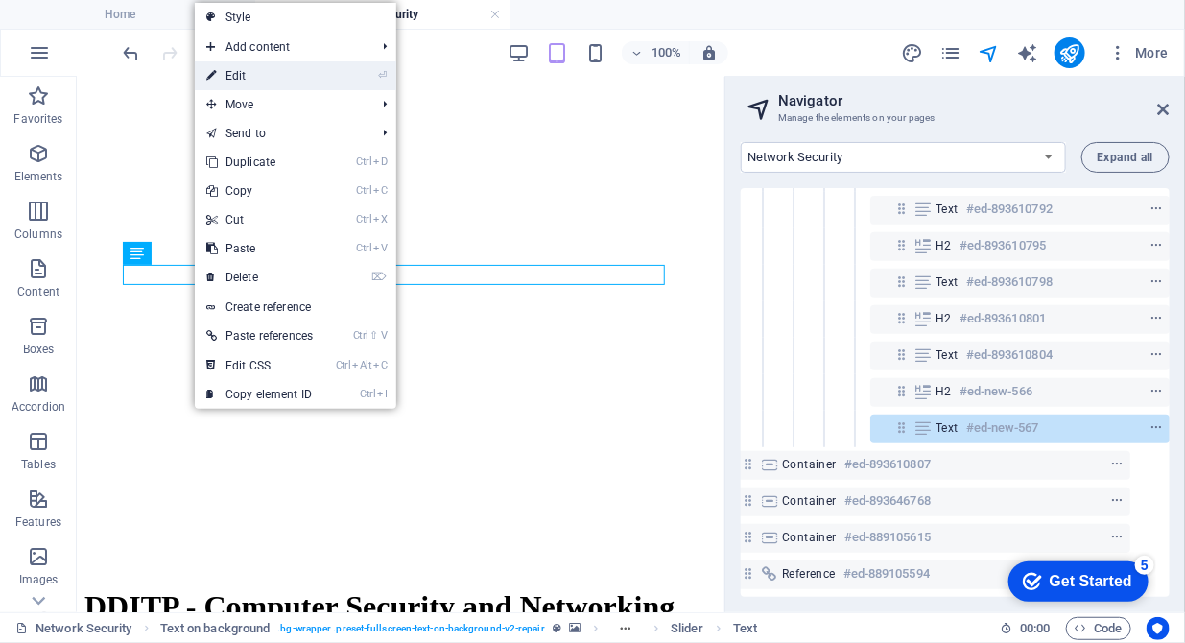
click at [250, 76] on link "⏎ Edit" at bounding box center [260, 75] width 130 height 29
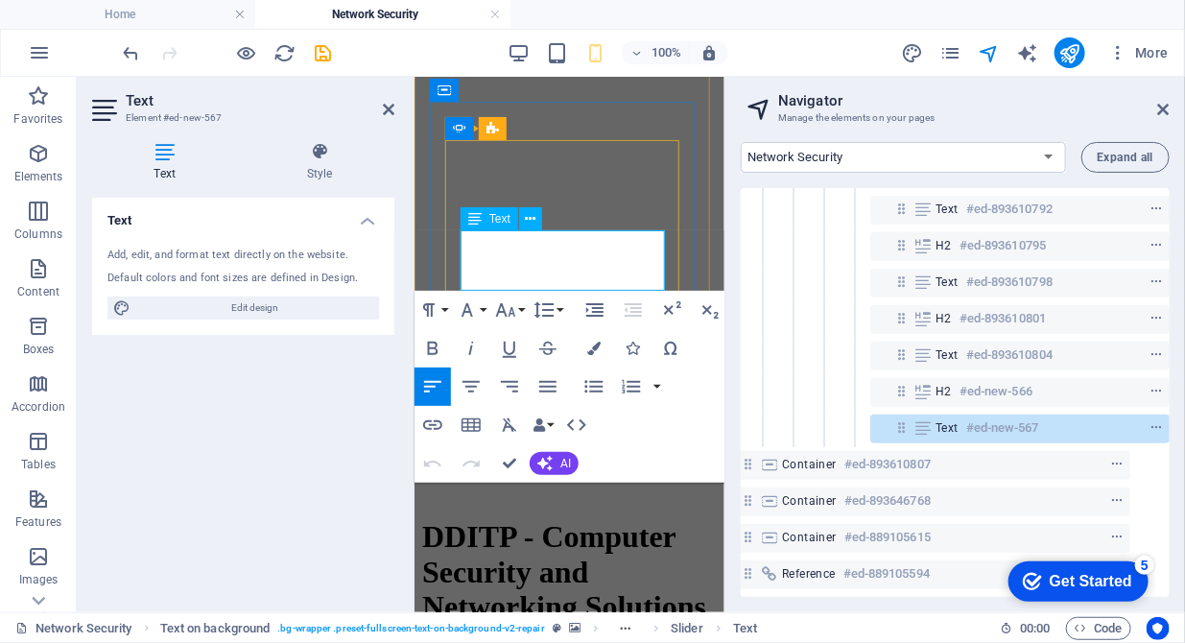
drag, startPoint x: 621, startPoint y: 278, endPoint x: 457, endPoint y: 242, distance: 168.1
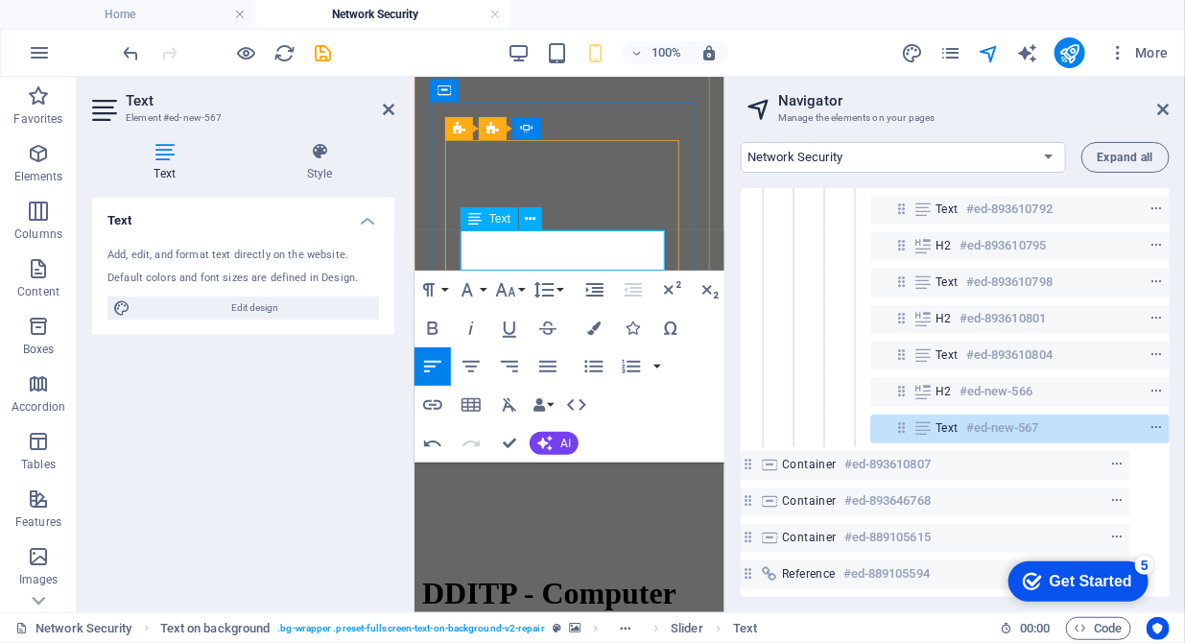
click at [557, 443] on button "AI" at bounding box center [554, 443] width 49 height 23
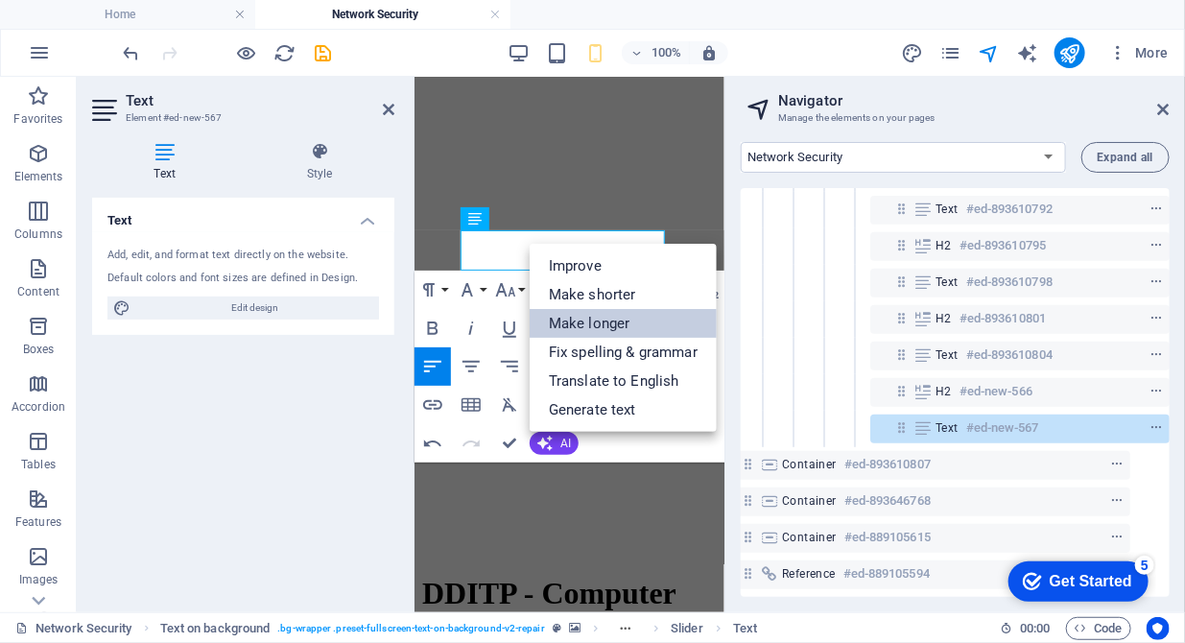
click at [572, 322] on link "Make longer" at bounding box center [623, 323] width 187 height 29
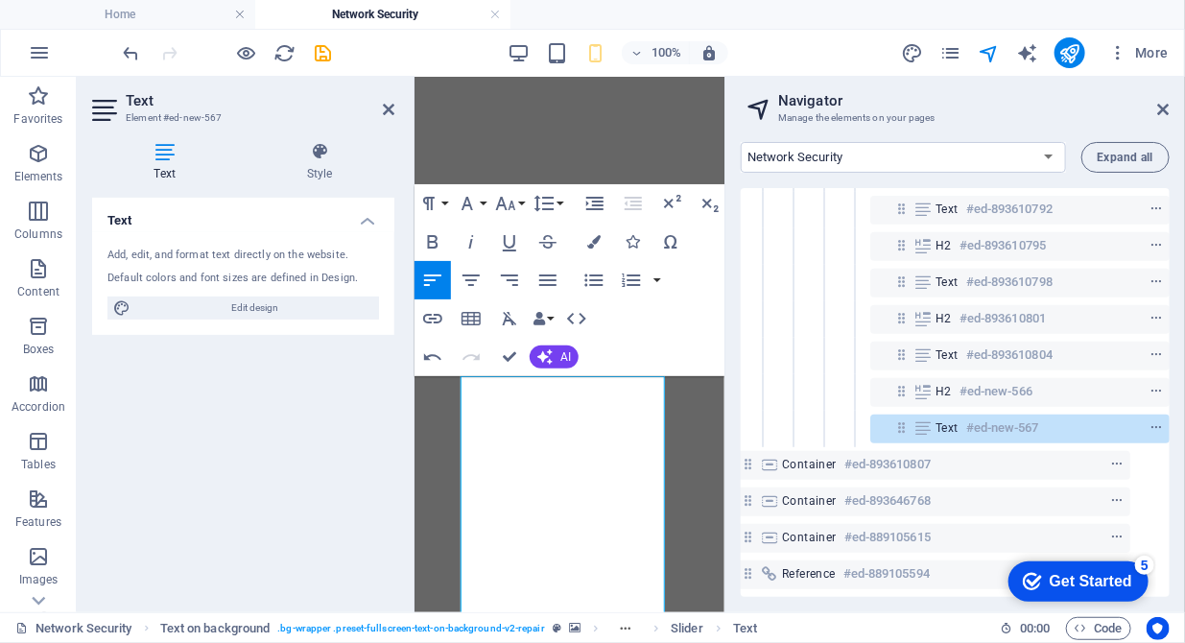
scroll to position [594, 0]
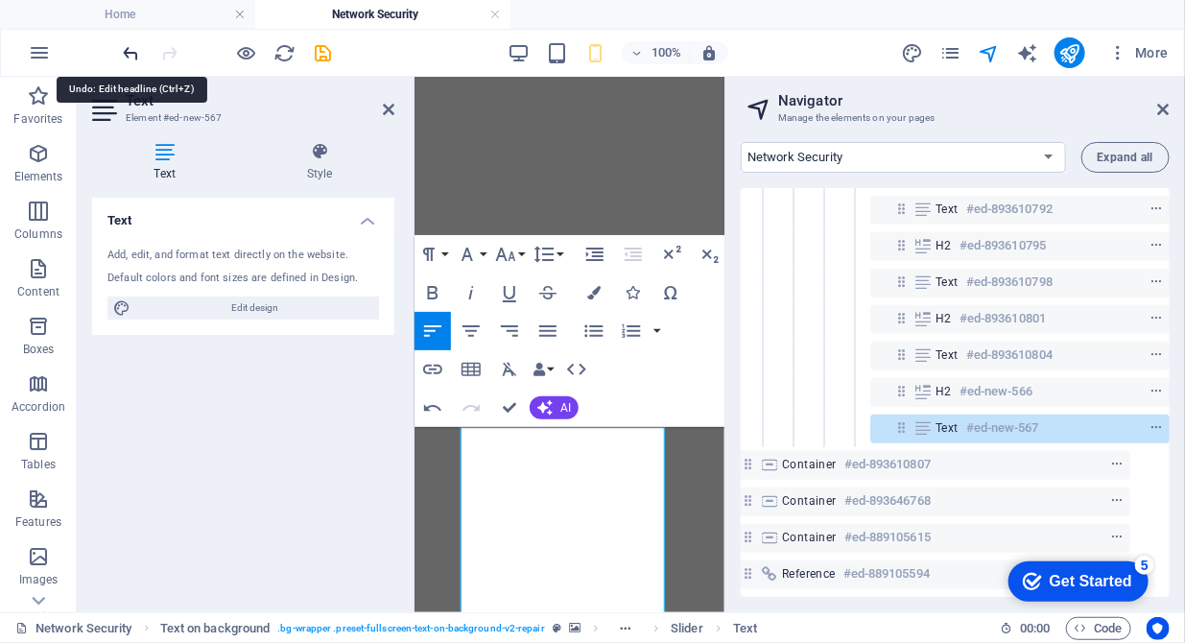
click at [126, 55] on icon "undo" at bounding box center [132, 53] width 22 height 22
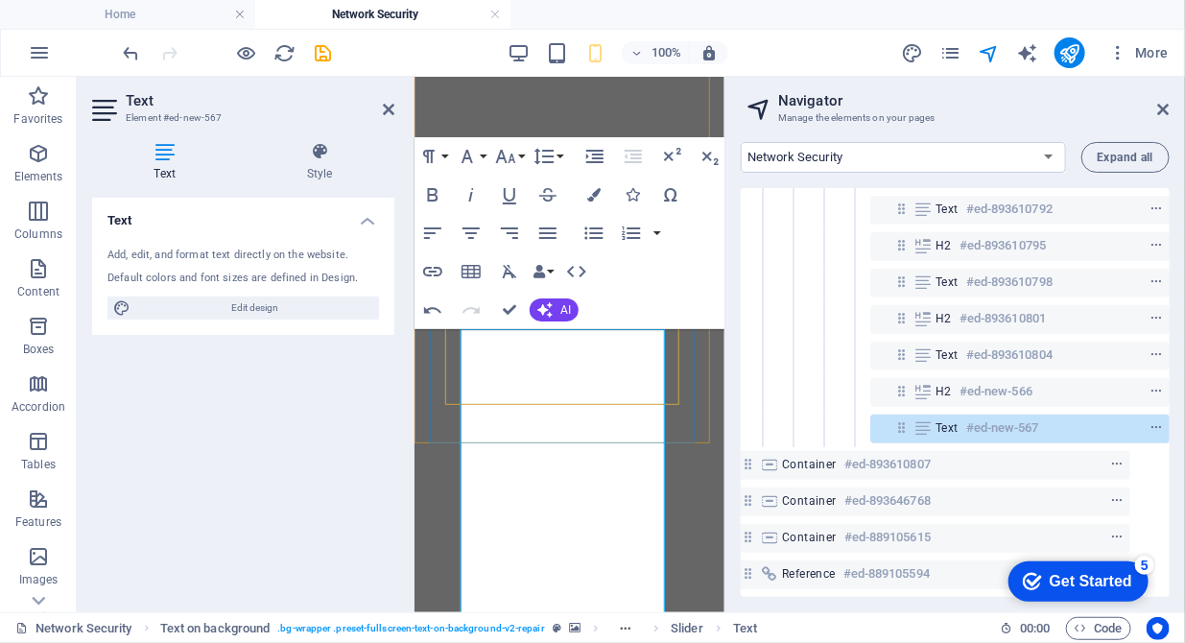
scroll to position [693, 0]
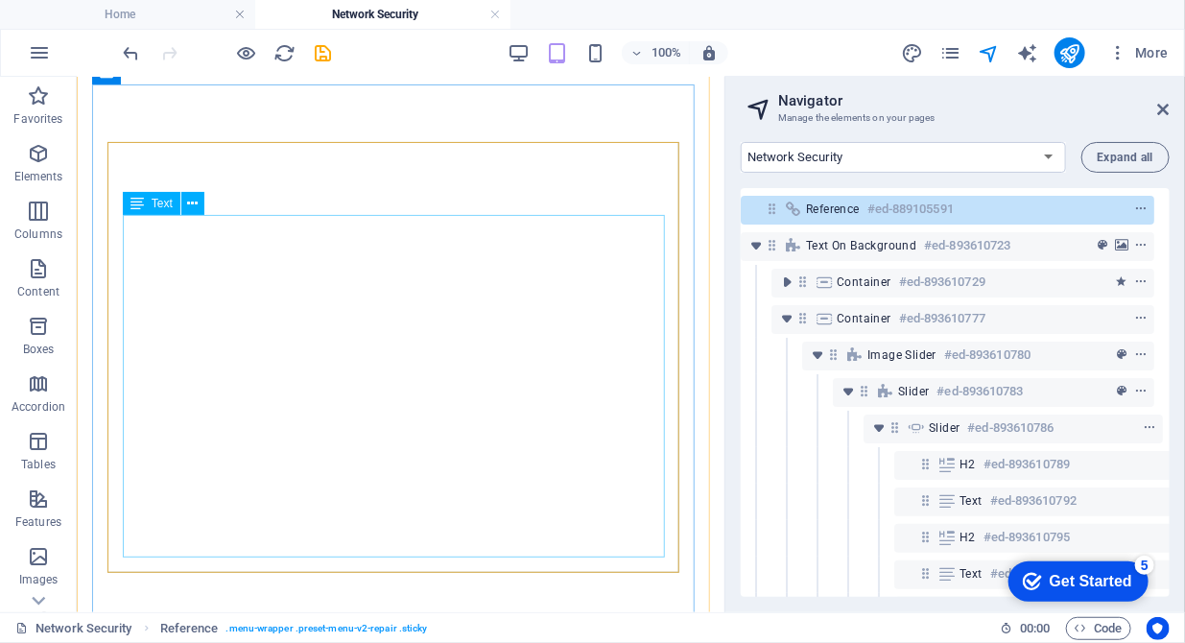
scroll to position [888, 0]
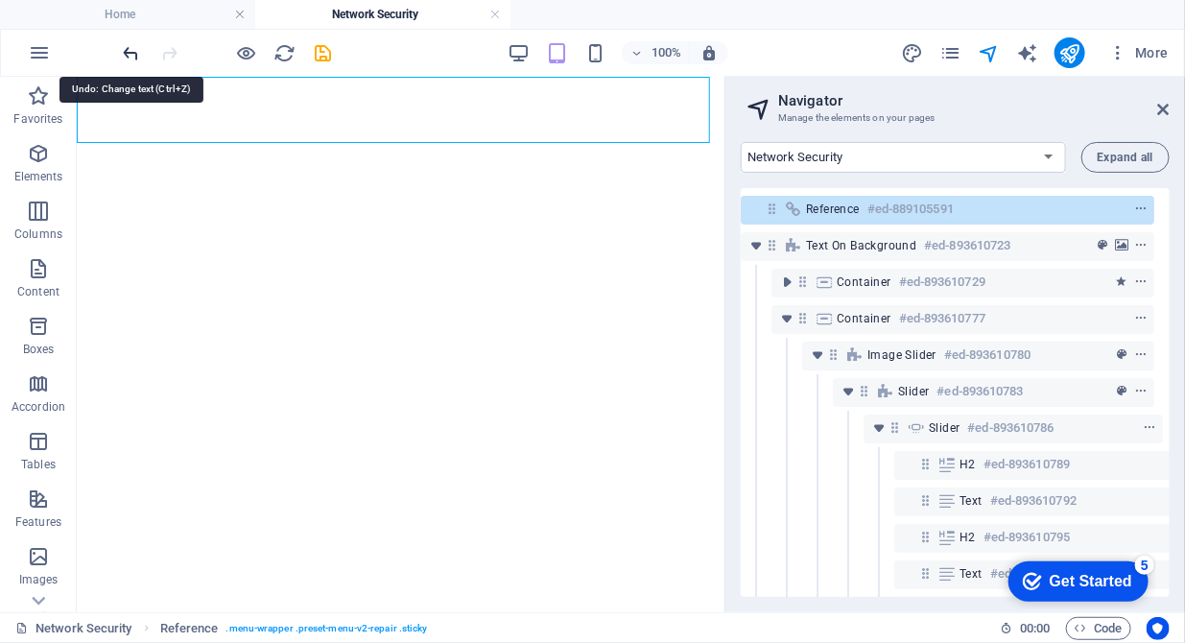
click at [128, 51] on icon "undo" at bounding box center [132, 53] width 22 height 22
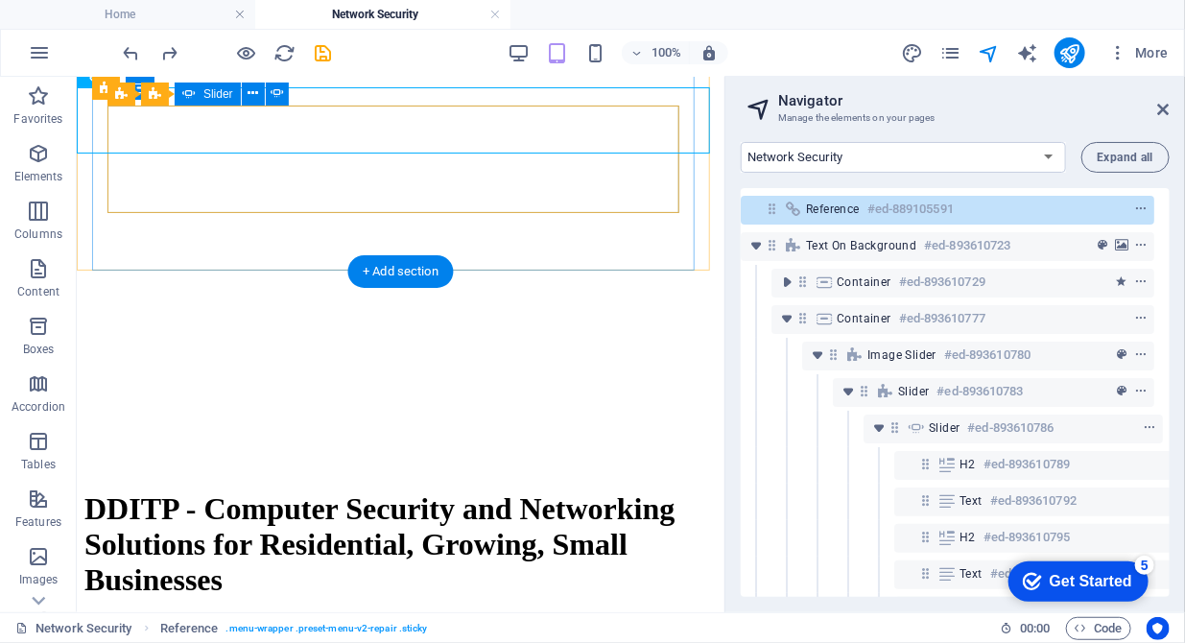
scroll to position [791, 0]
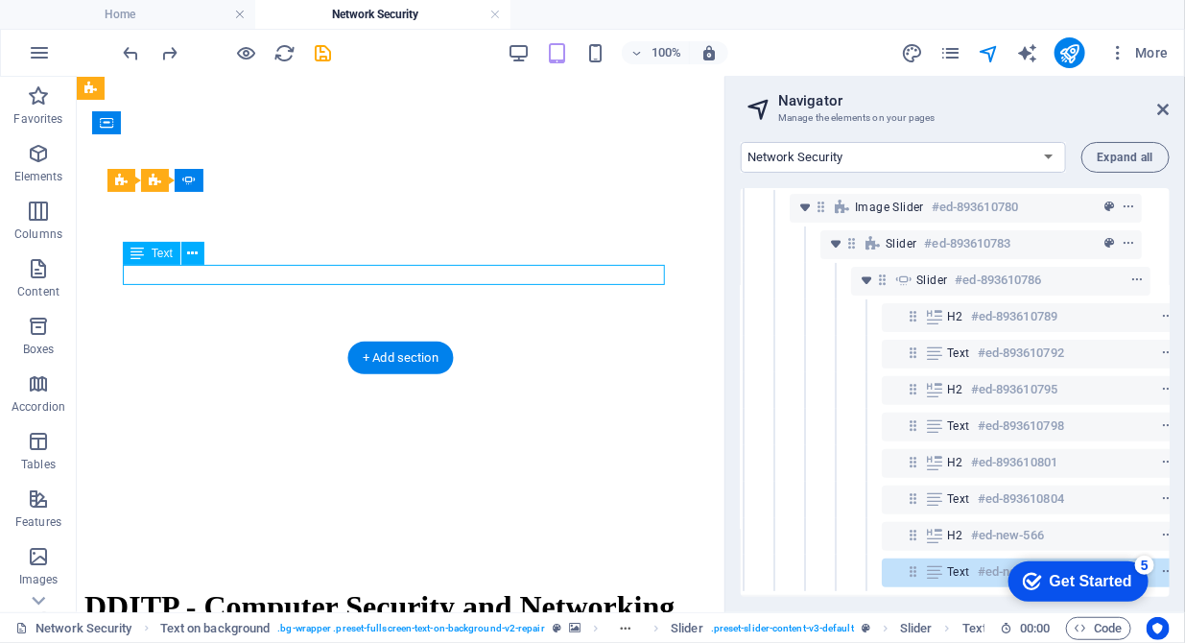
scroll to position [306, 35]
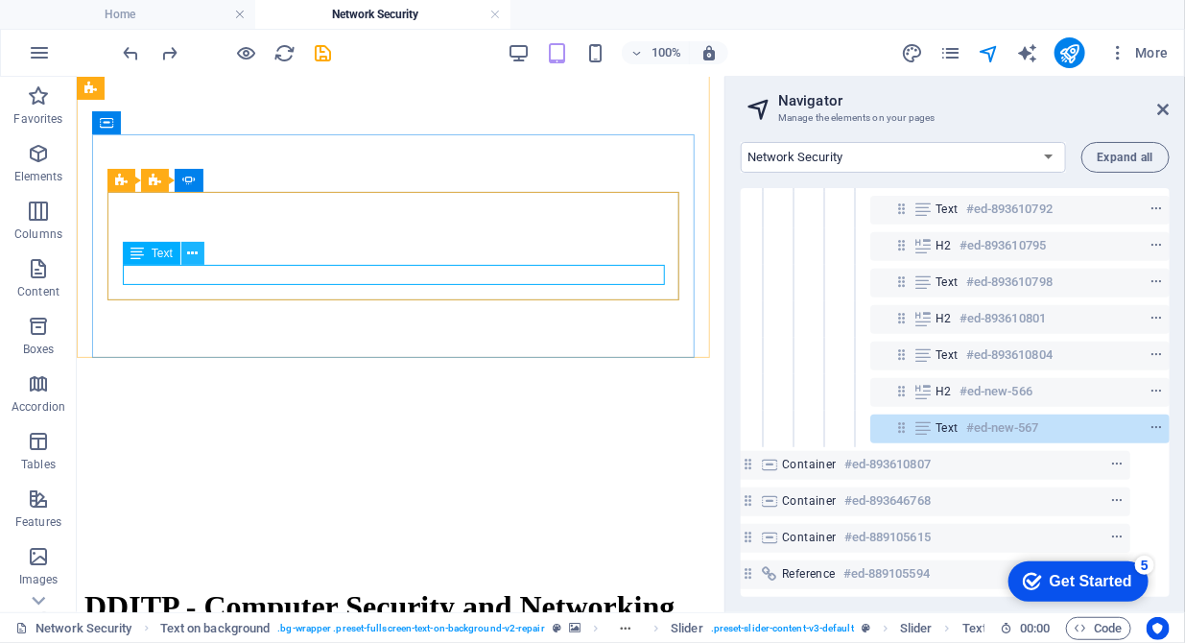
click at [189, 260] on icon at bounding box center [192, 254] width 11 height 20
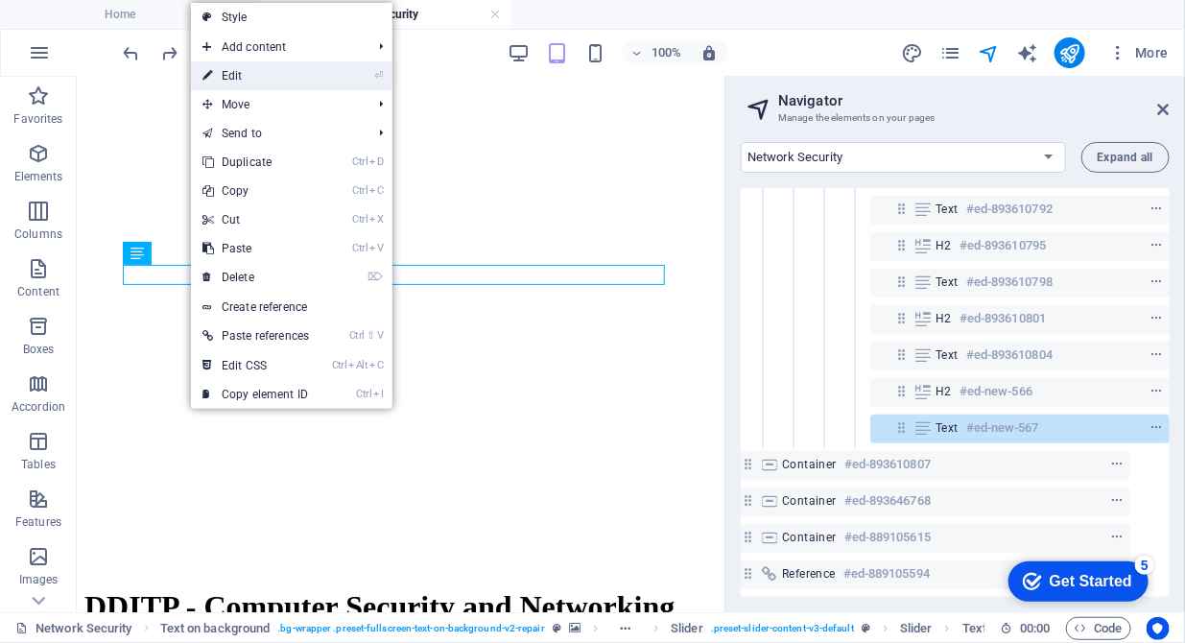
click at [294, 85] on link "⏎ Edit" at bounding box center [256, 75] width 130 height 29
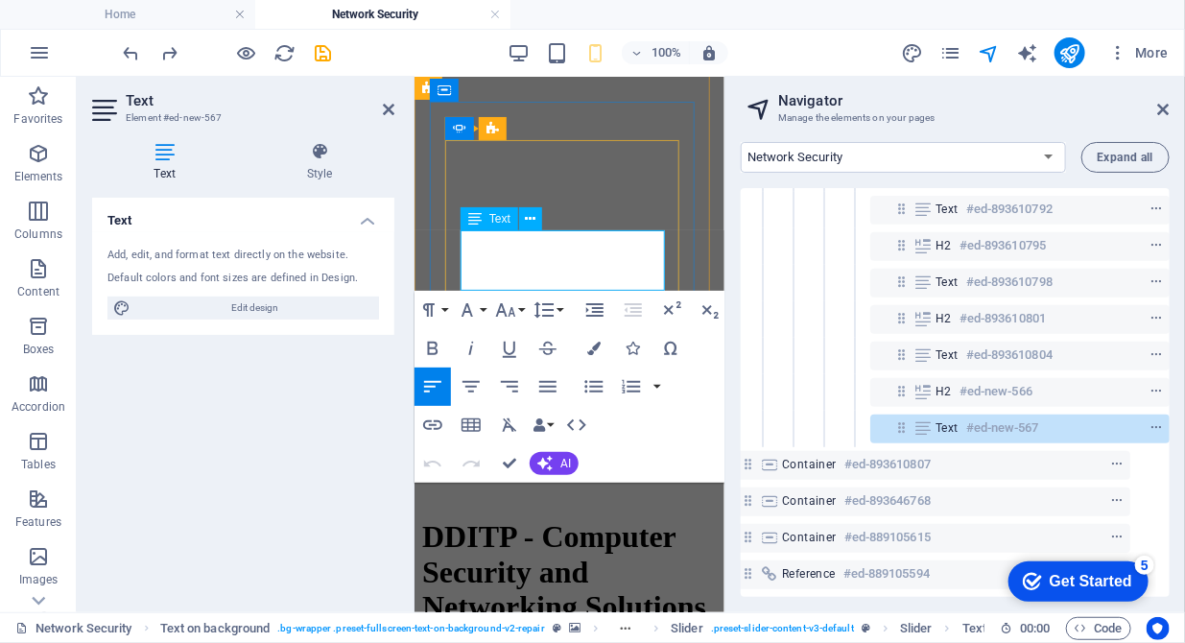
drag, startPoint x: 609, startPoint y: 278, endPoint x: 455, endPoint y: 248, distance: 157.5
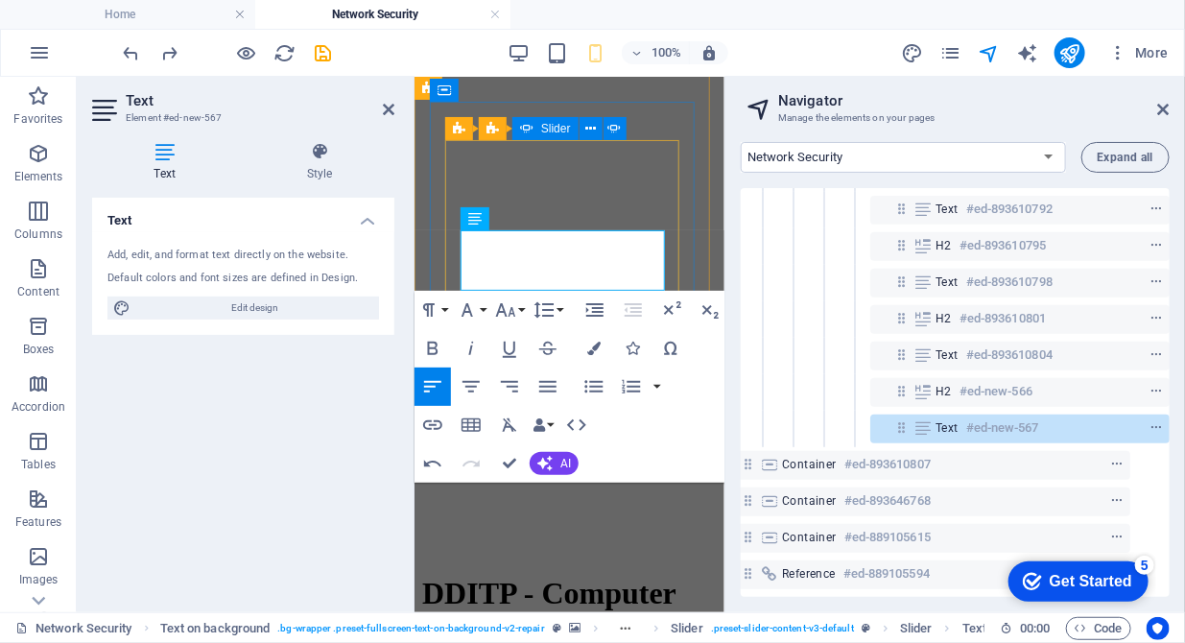
scroll to position [2, 0]
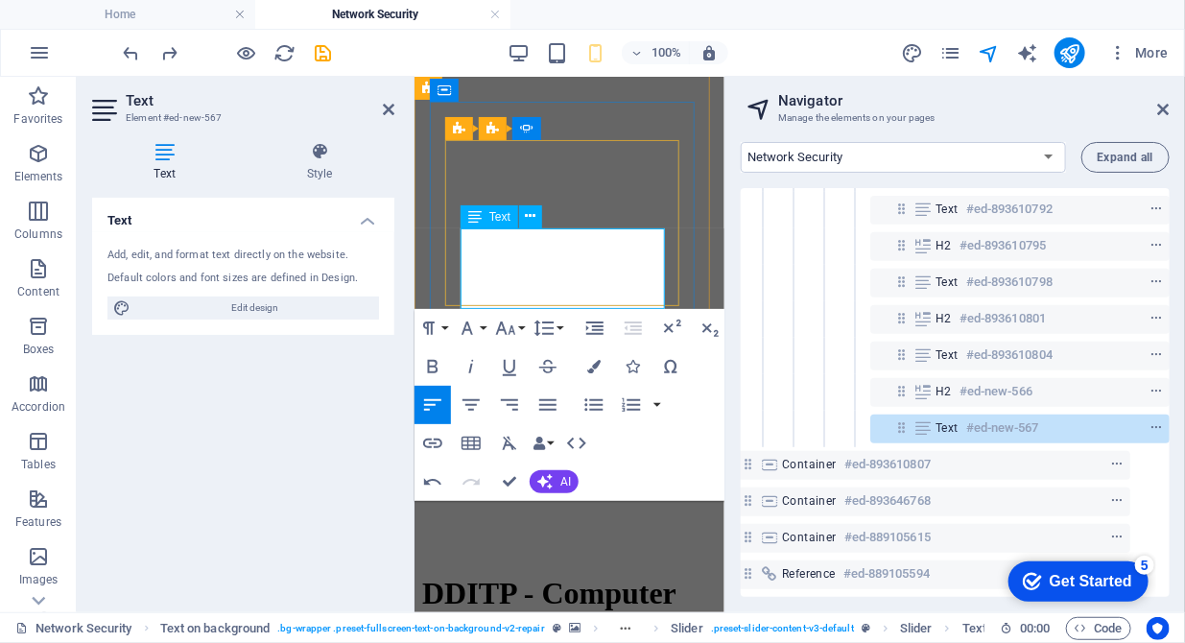
drag, startPoint x: 507, startPoint y: 296, endPoint x: 458, endPoint y: 296, distance: 48.9
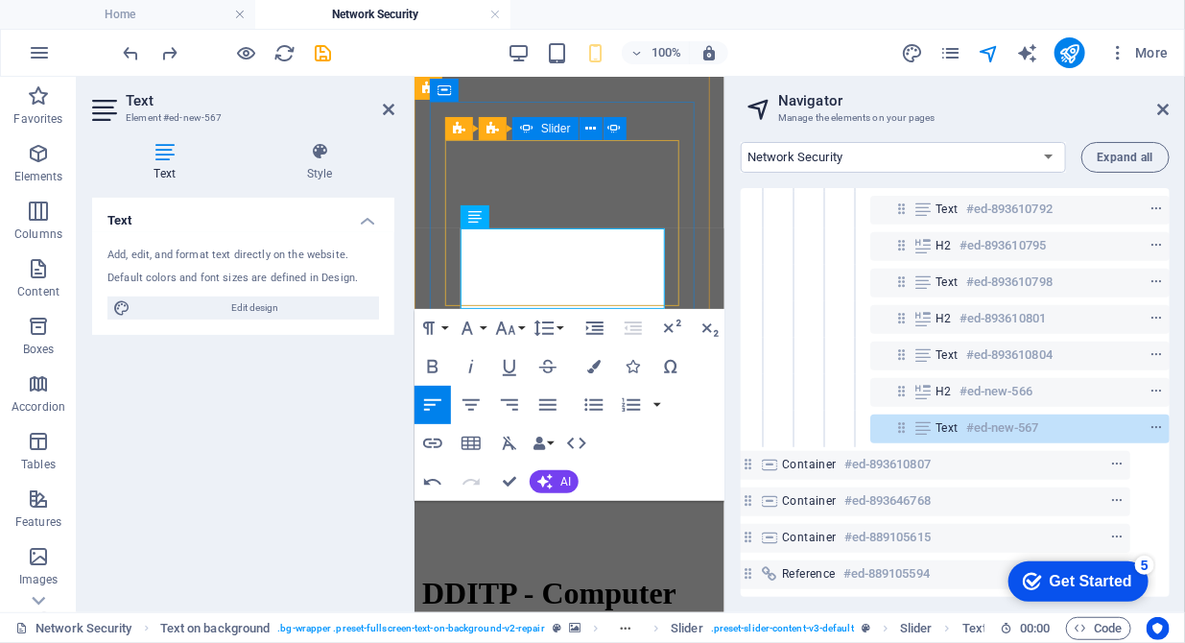
scroll to position [793, 0]
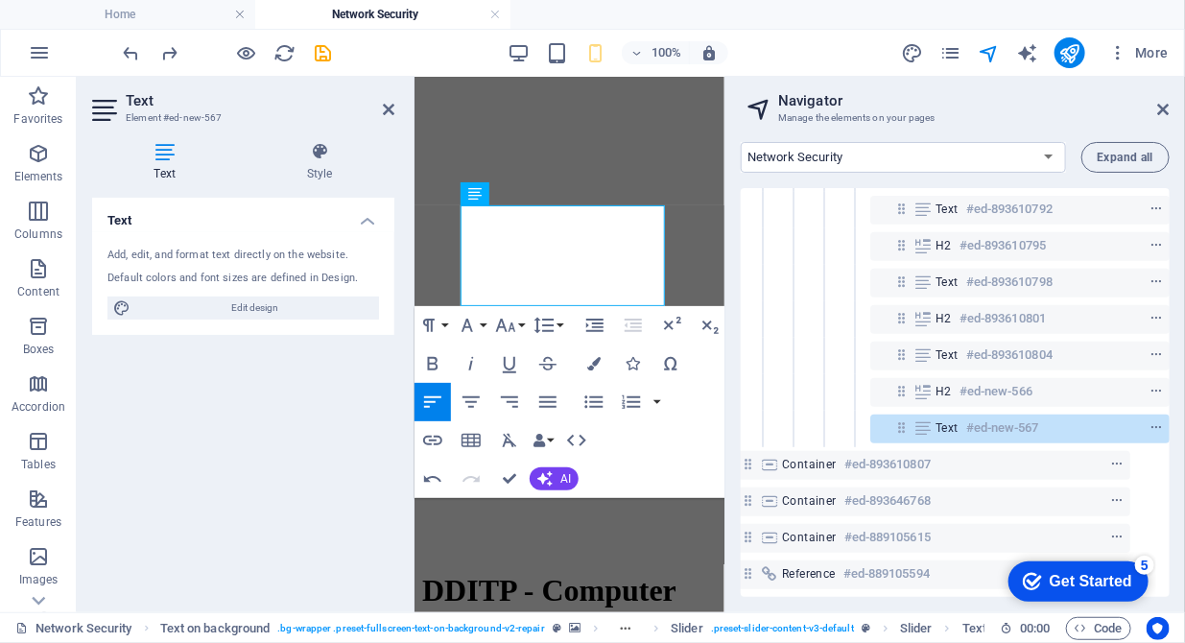
scroll to position [22, 0]
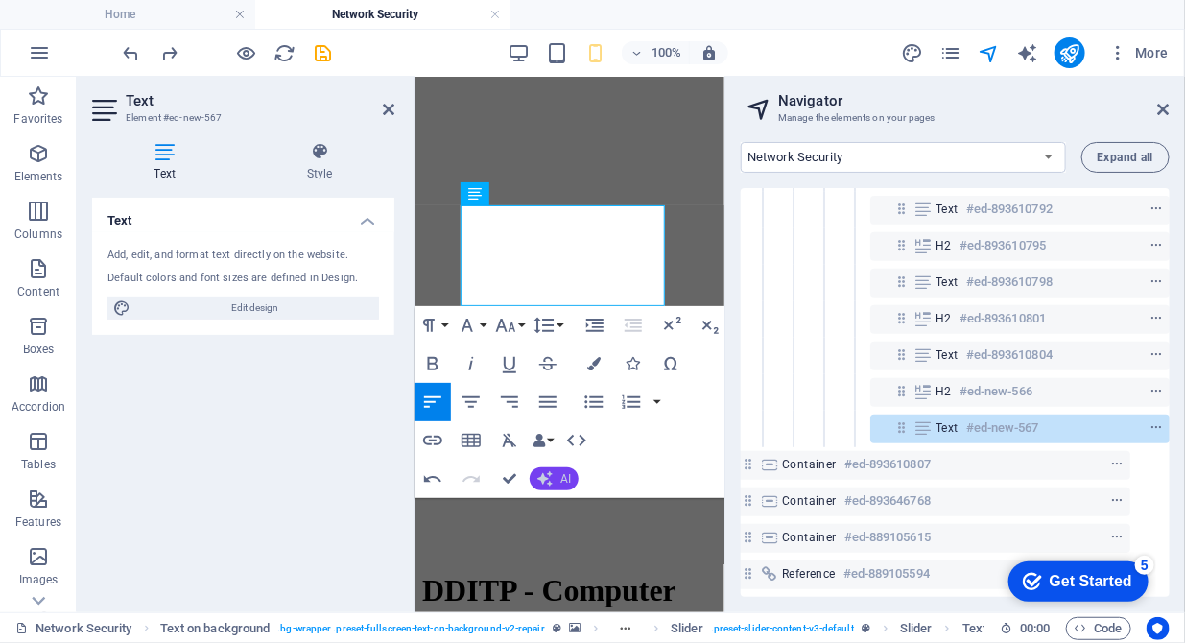
click at [562, 473] on span "AI" at bounding box center [565, 479] width 11 height 12
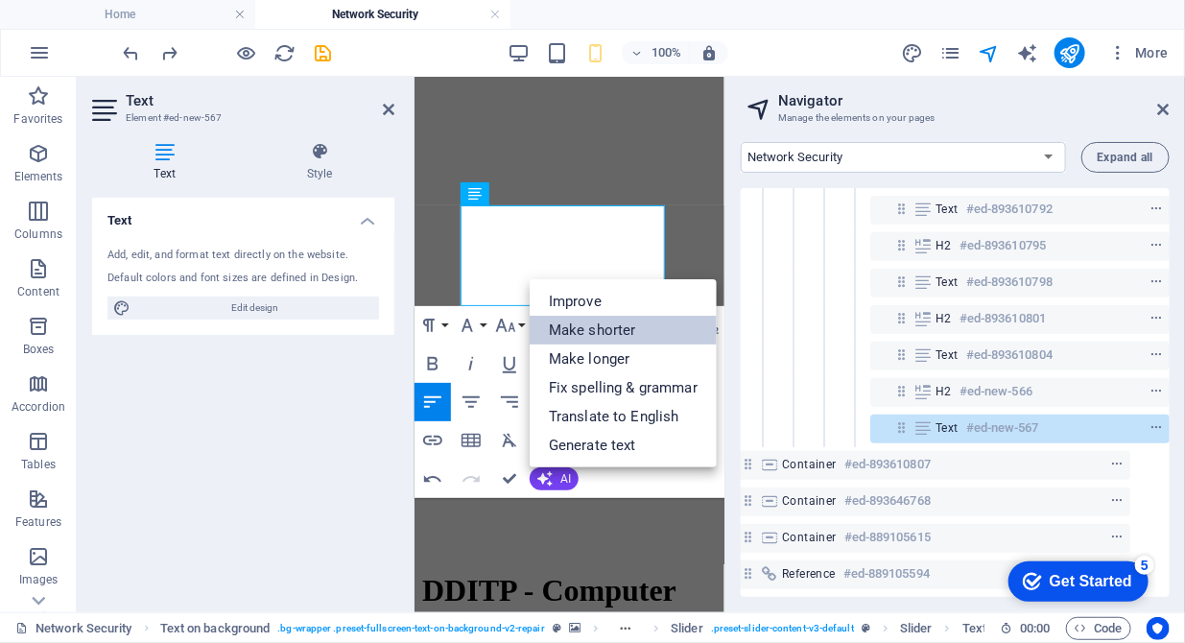
click at [574, 326] on link "Make shorter" at bounding box center [623, 330] width 187 height 29
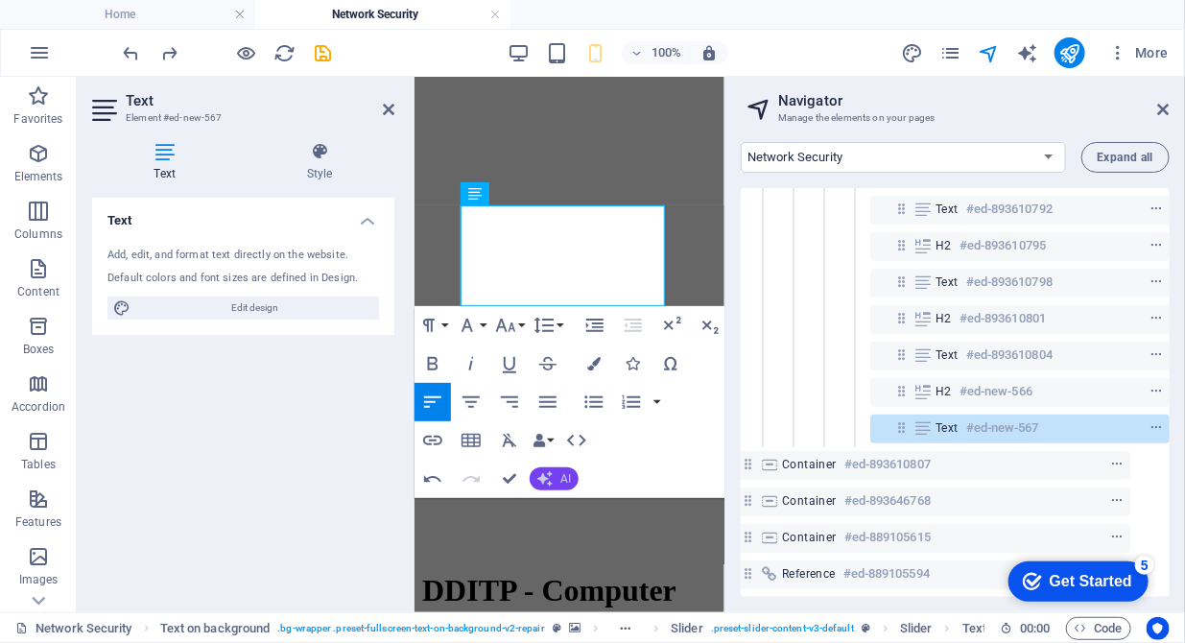
click at [553, 489] on button "AI" at bounding box center [554, 478] width 49 height 23
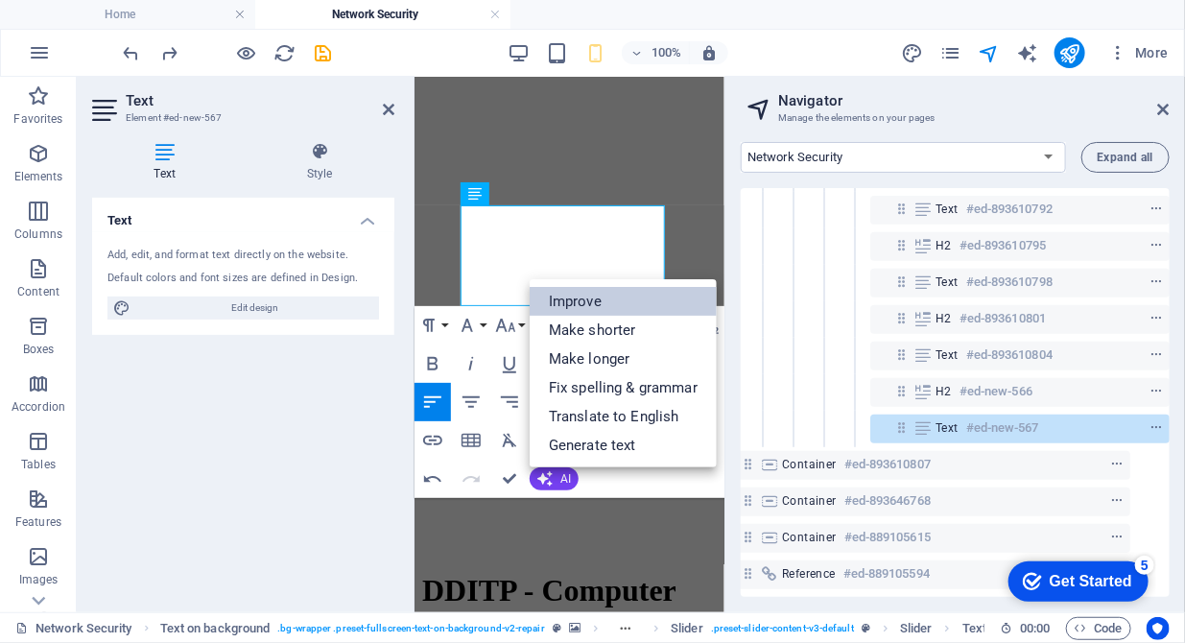
click at [581, 307] on link "Improve" at bounding box center [623, 301] width 187 height 29
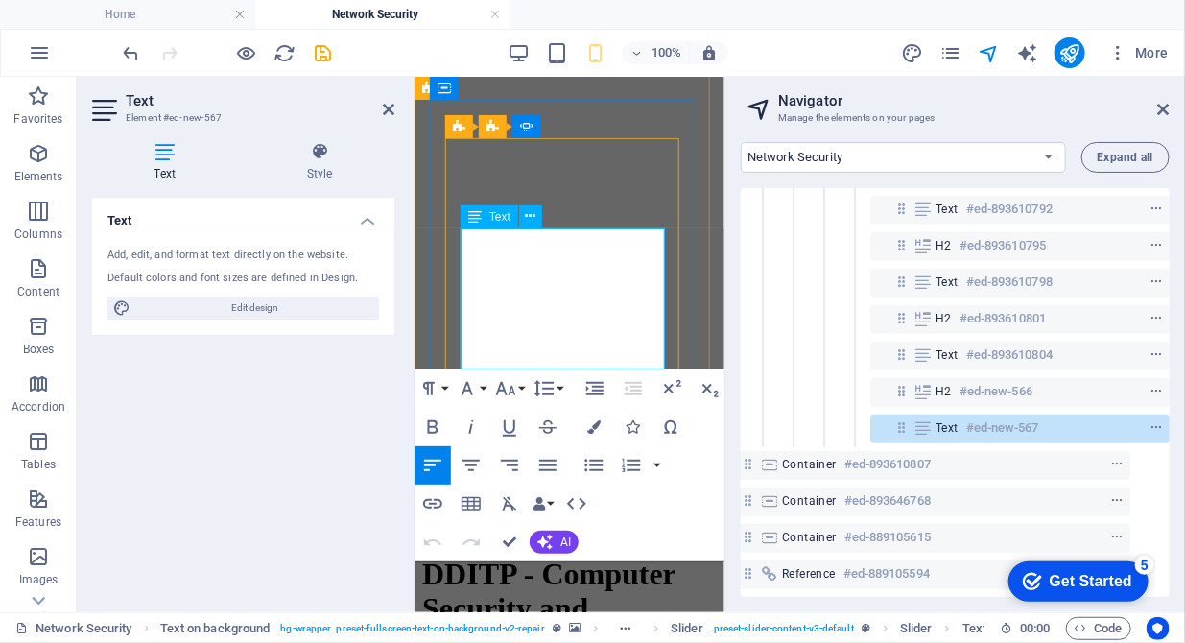
drag, startPoint x: 519, startPoint y: 341, endPoint x: 628, endPoint y: 301, distance: 115.3
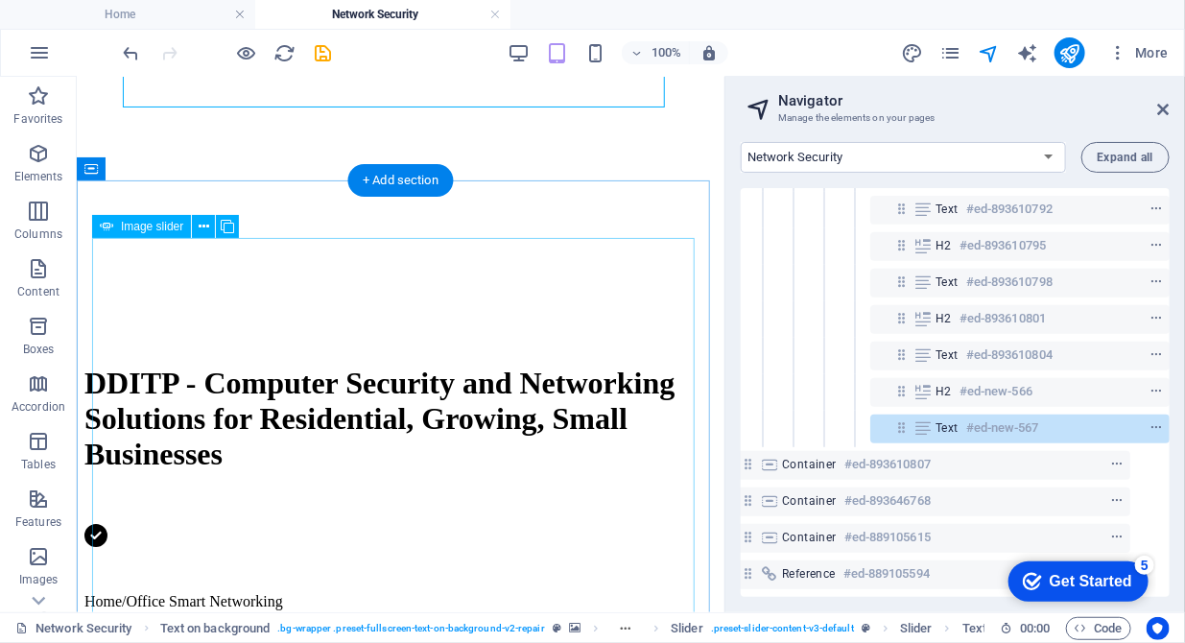
scroll to position [1088, 0]
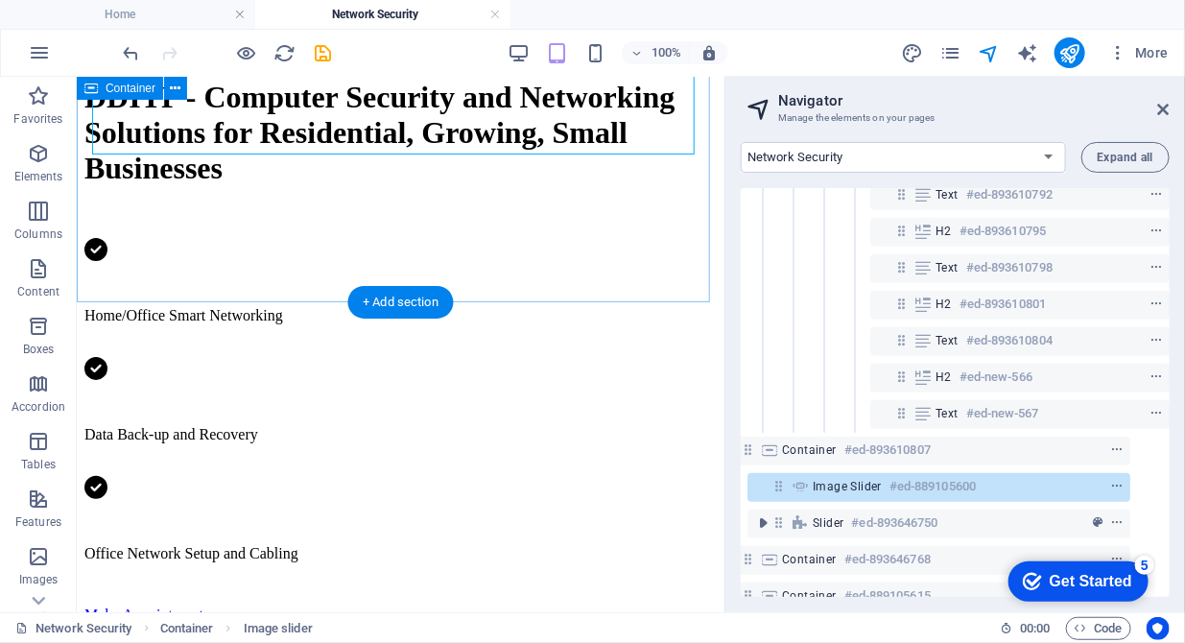
scroll to position [1480, 0]
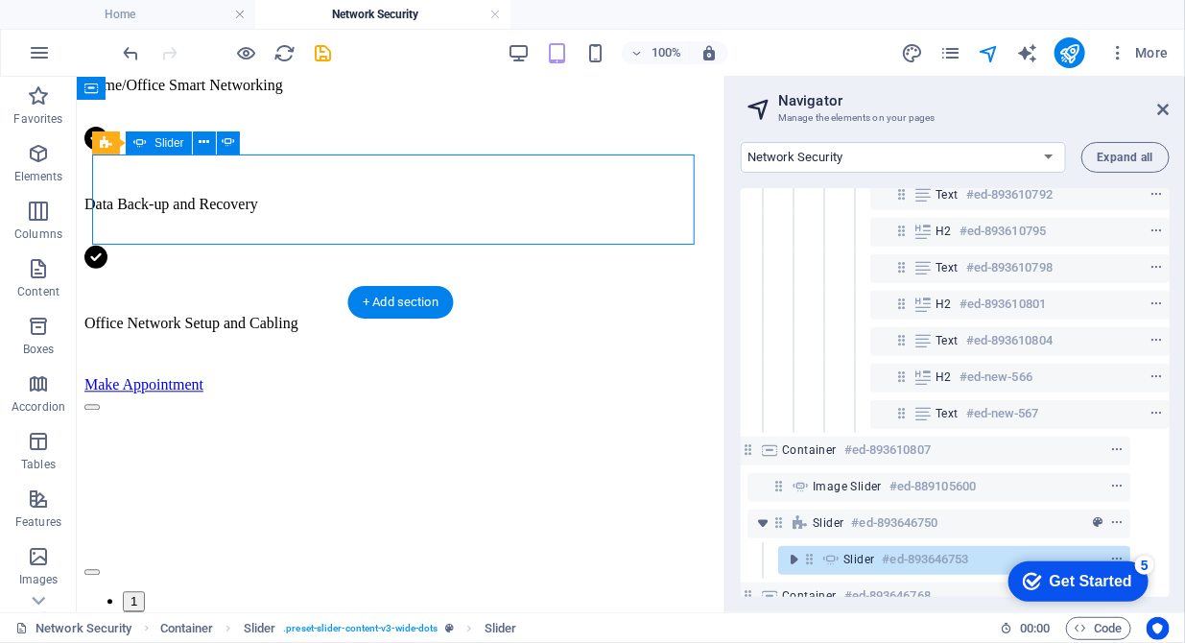
select select "ms"
select select "s"
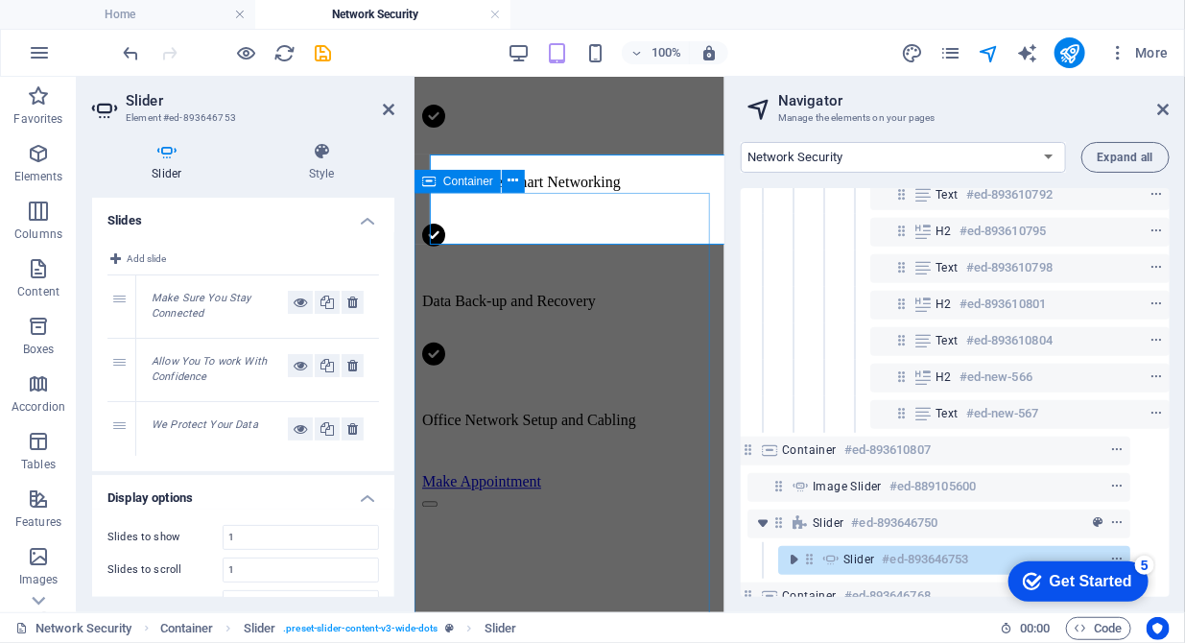
scroll to position [1558, 0]
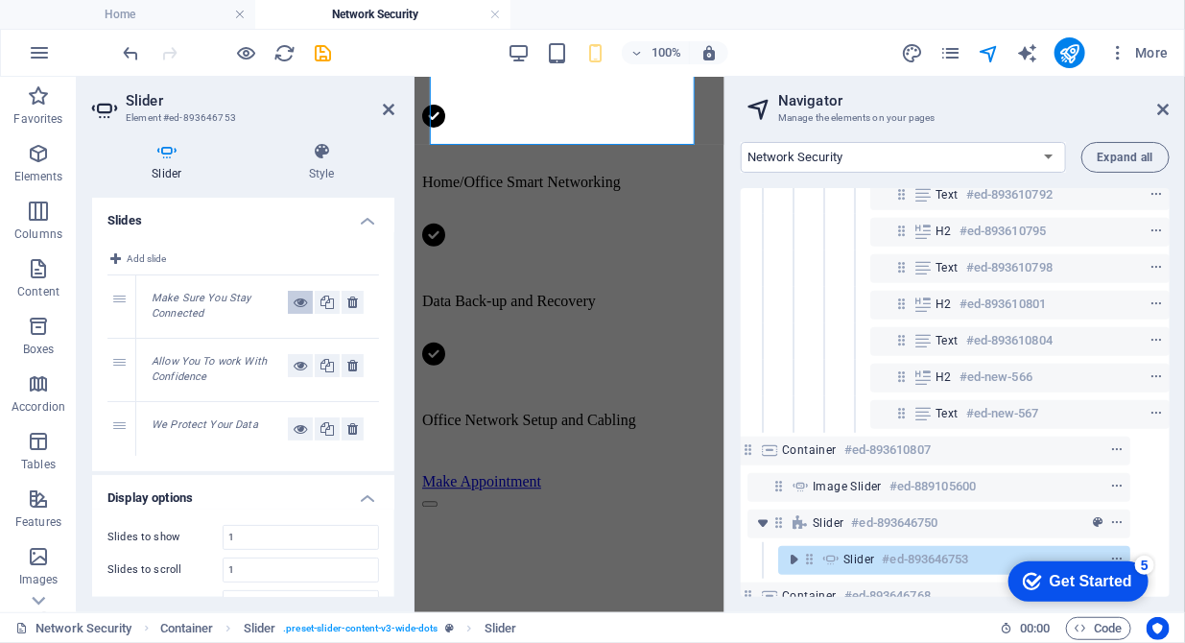
click at [298, 302] on icon at bounding box center [300, 302] width 13 height 23
click at [387, 106] on icon at bounding box center [389, 109] width 12 height 15
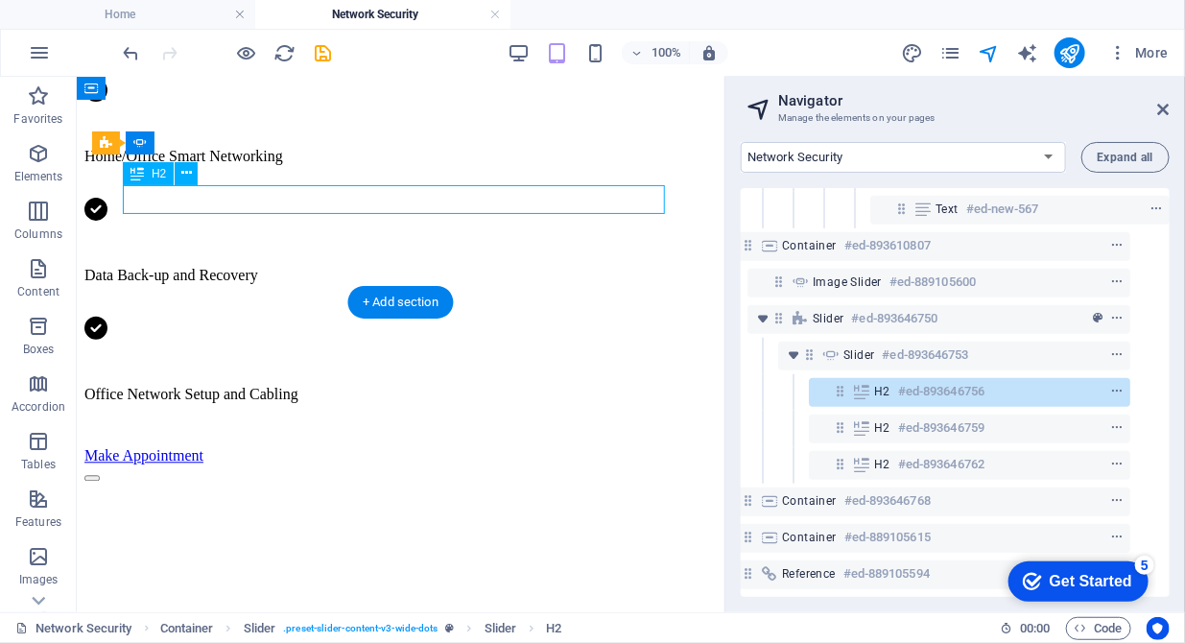
scroll to position [517, 35]
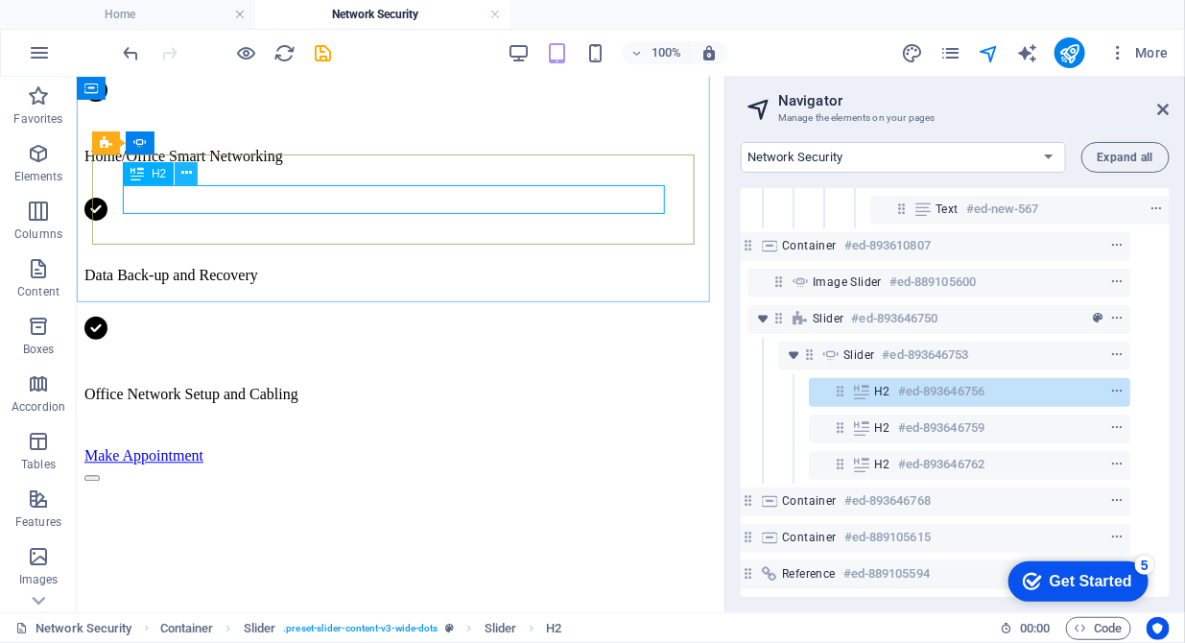
click at [181, 170] on icon at bounding box center [186, 173] width 11 height 20
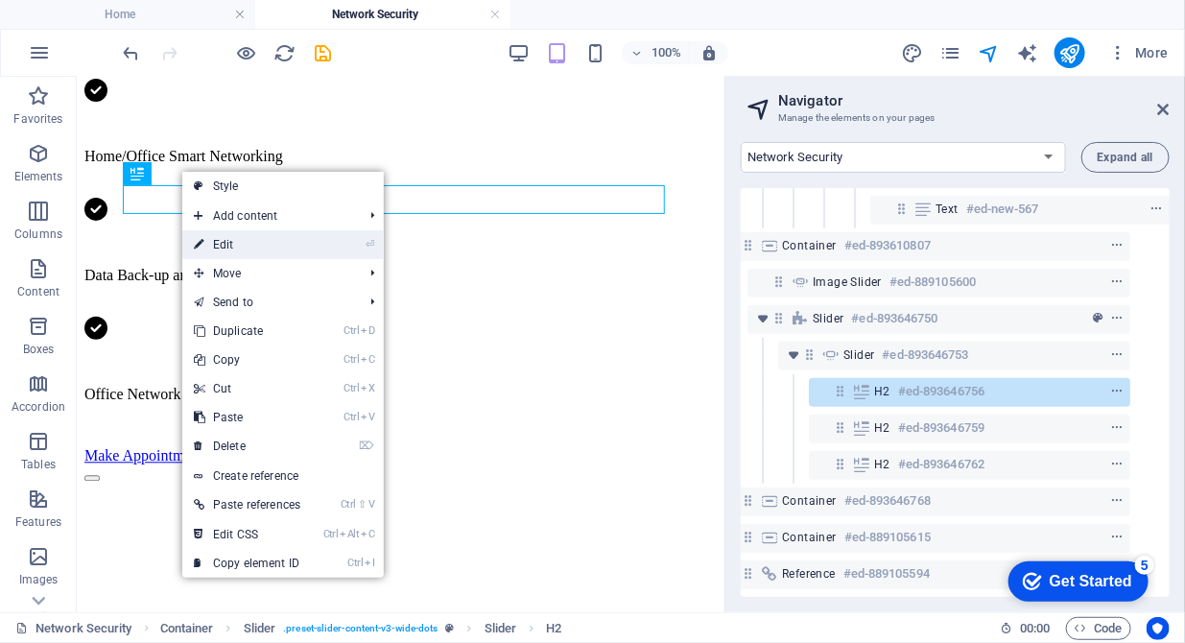
click at [221, 249] on link "⏎ Edit" at bounding box center [247, 244] width 130 height 29
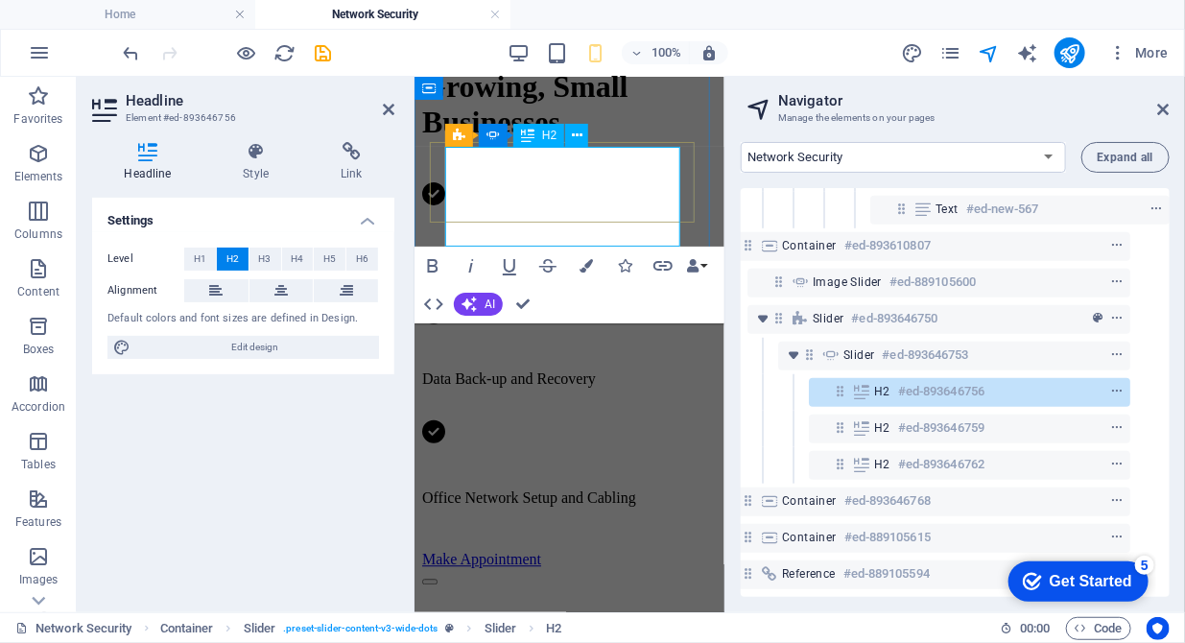
click at [480, 300] on button "AI" at bounding box center [478, 304] width 49 height 23
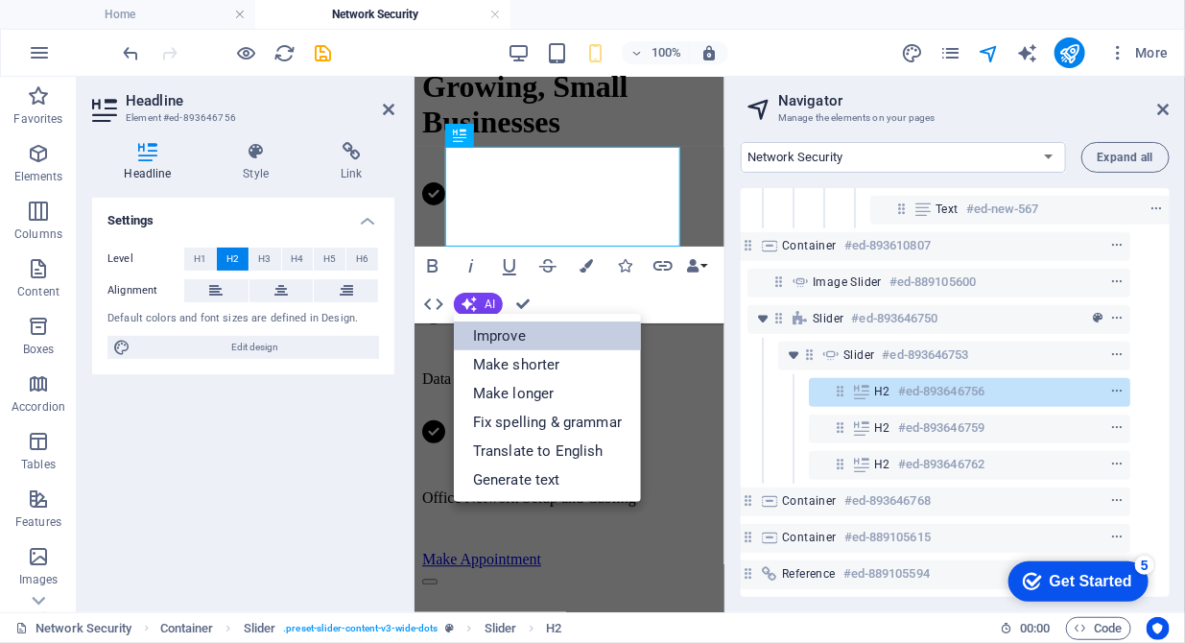
click at [477, 331] on link "Improve" at bounding box center [547, 335] width 187 height 29
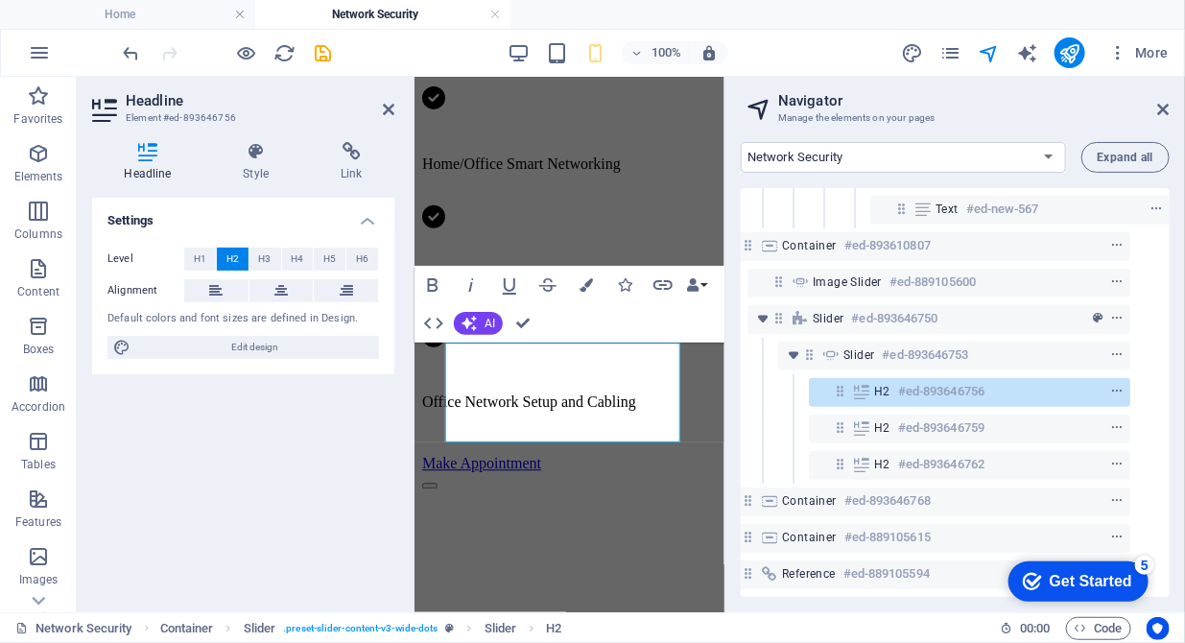
scroll to position [1284, 0]
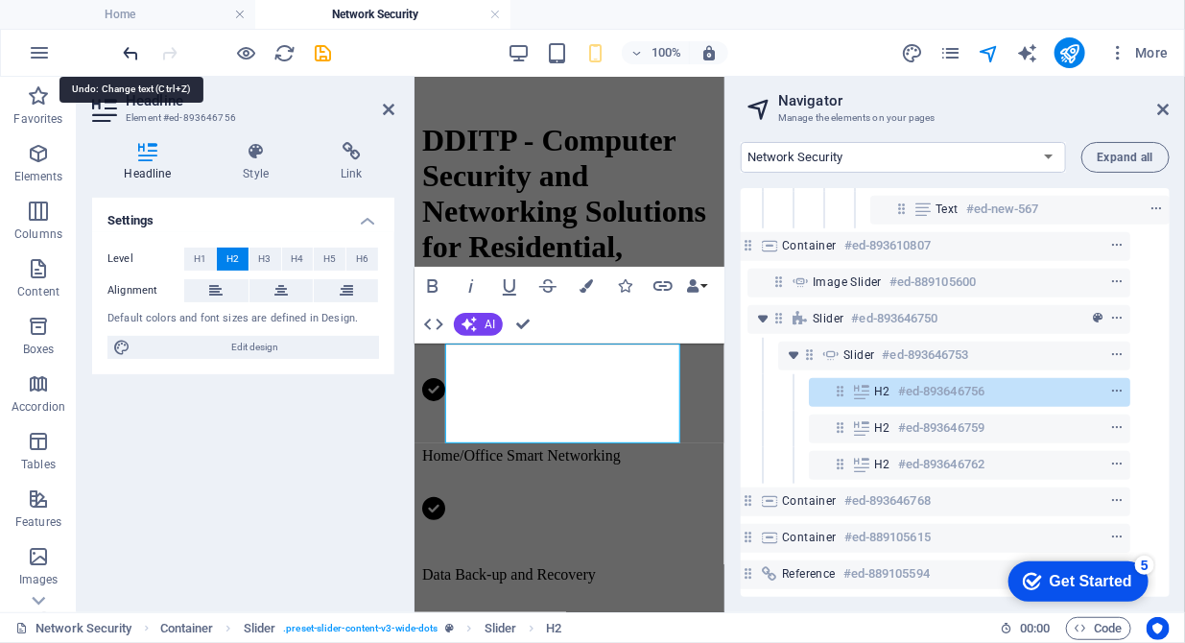
click at [130, 48] on icon "undo" at bounding box center [132, 53] width 22 height 22
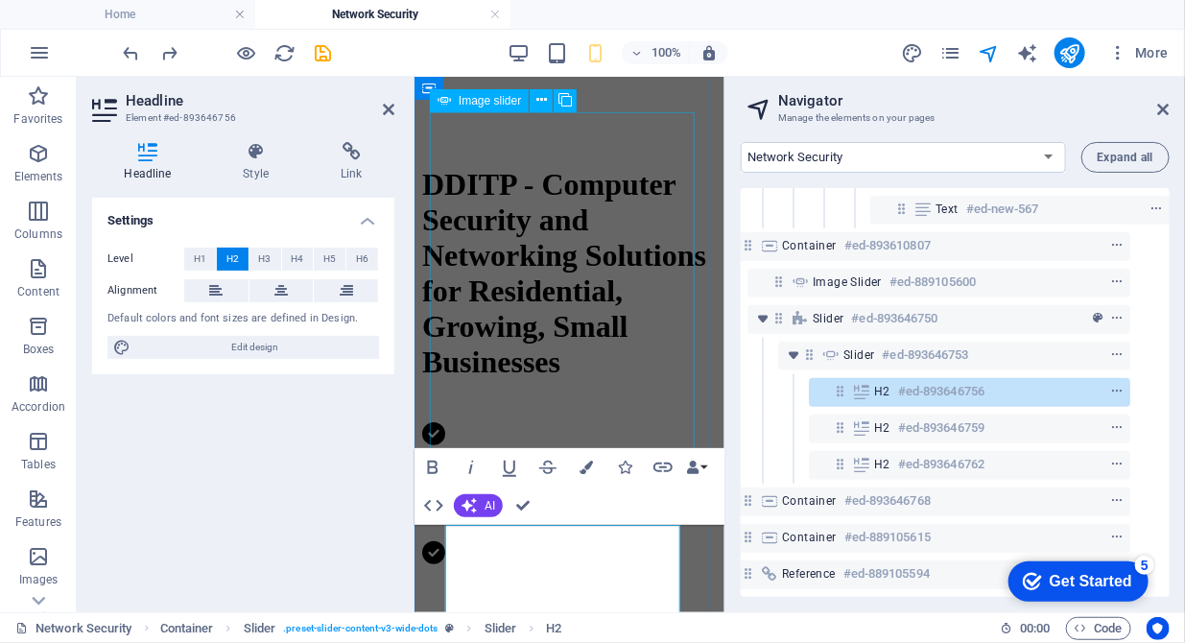
scroll to position [1337, 0]
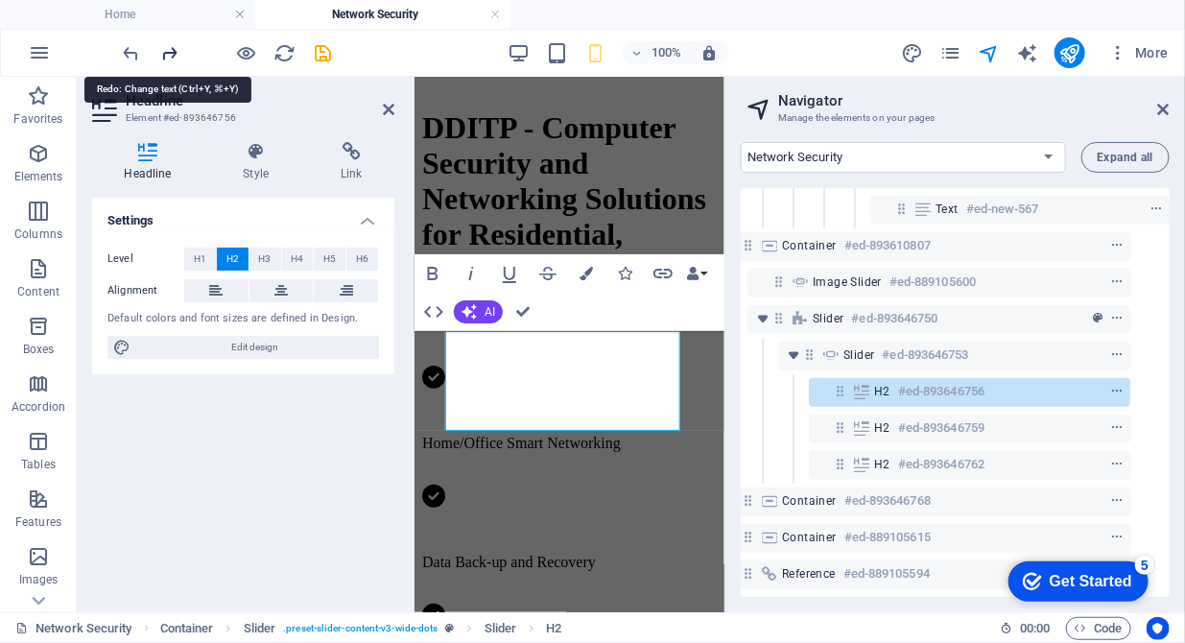
click at [176, 51] on icon "redo" at bounding box center [170, 53] width 22 height 22
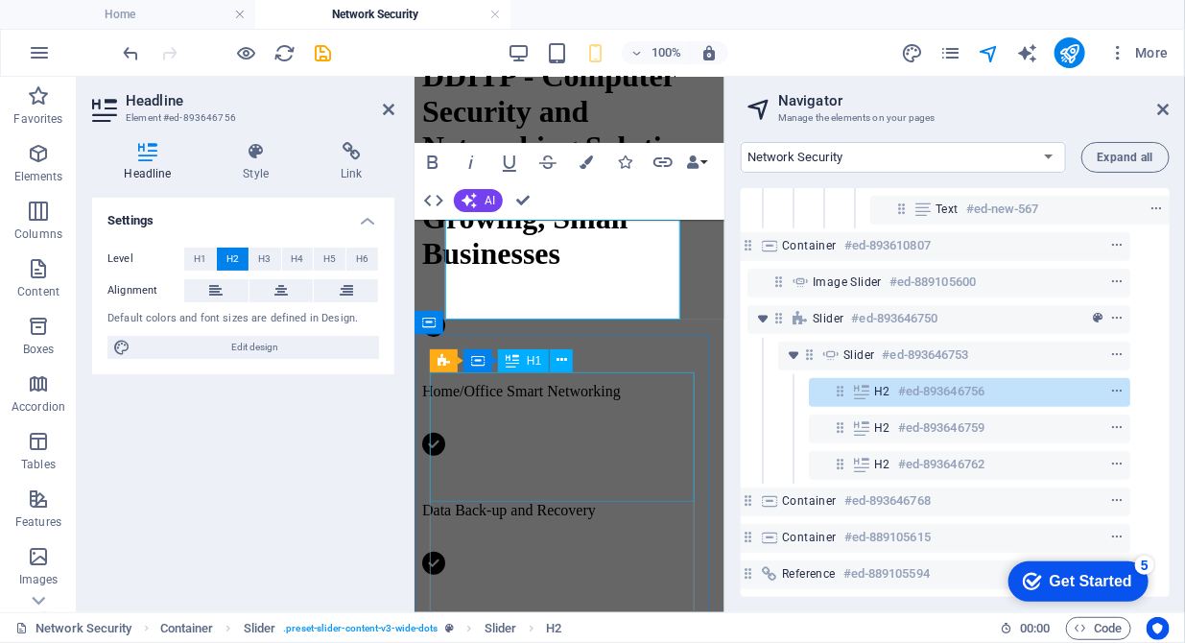
scroll to position [1414, 0]
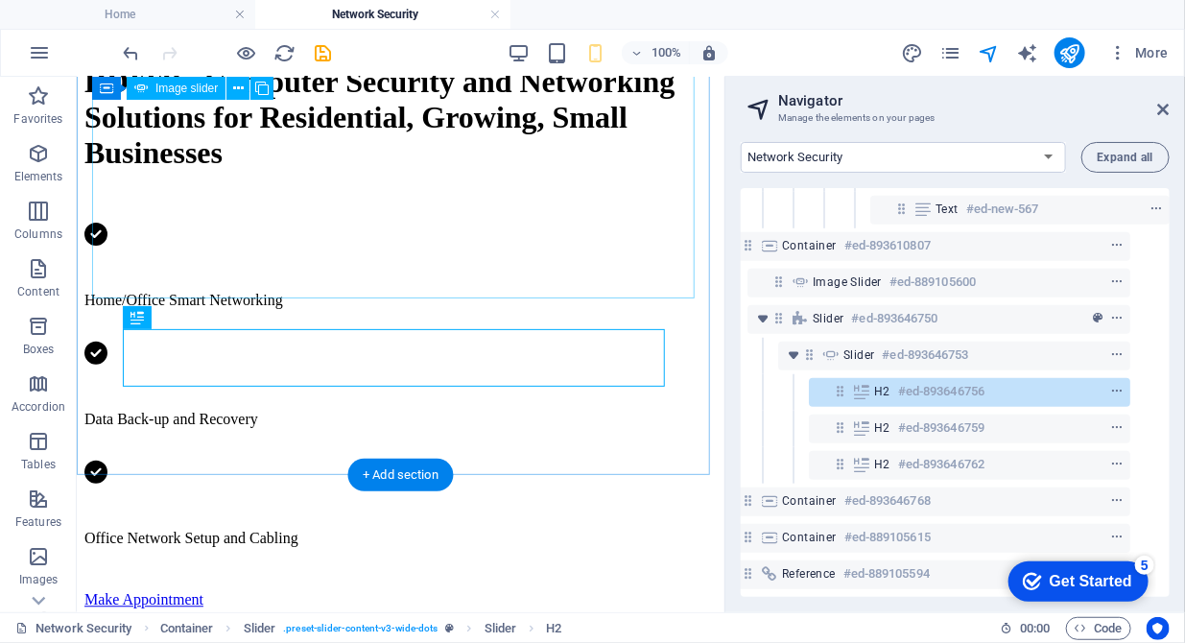
scroll to position [1337, 0]
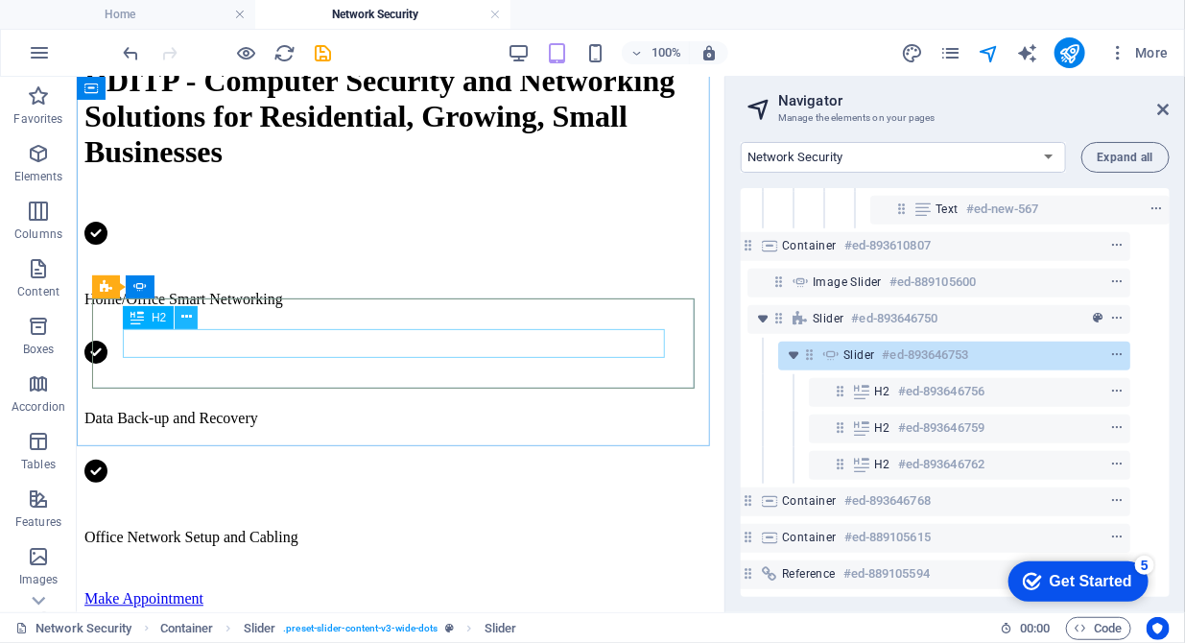
click at [190, 317] on icon at bounding box center [186, 317] width 11 height 20
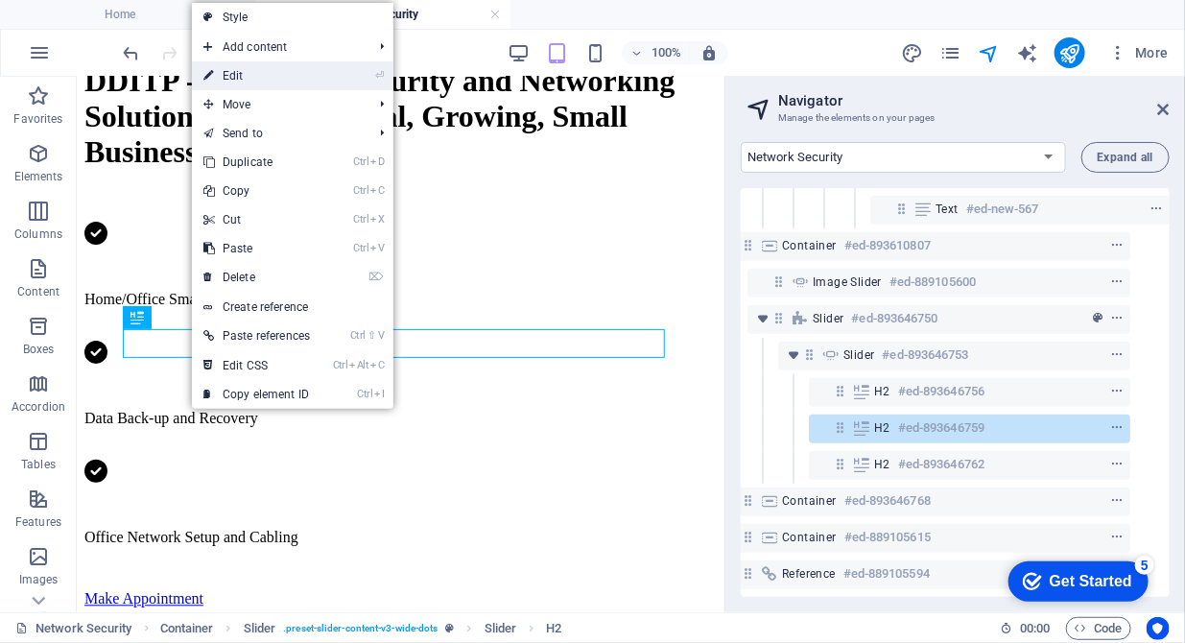
click at [248, 77] on link "⏎ Edit" at bounding box center [257, 75] width 130 height 29
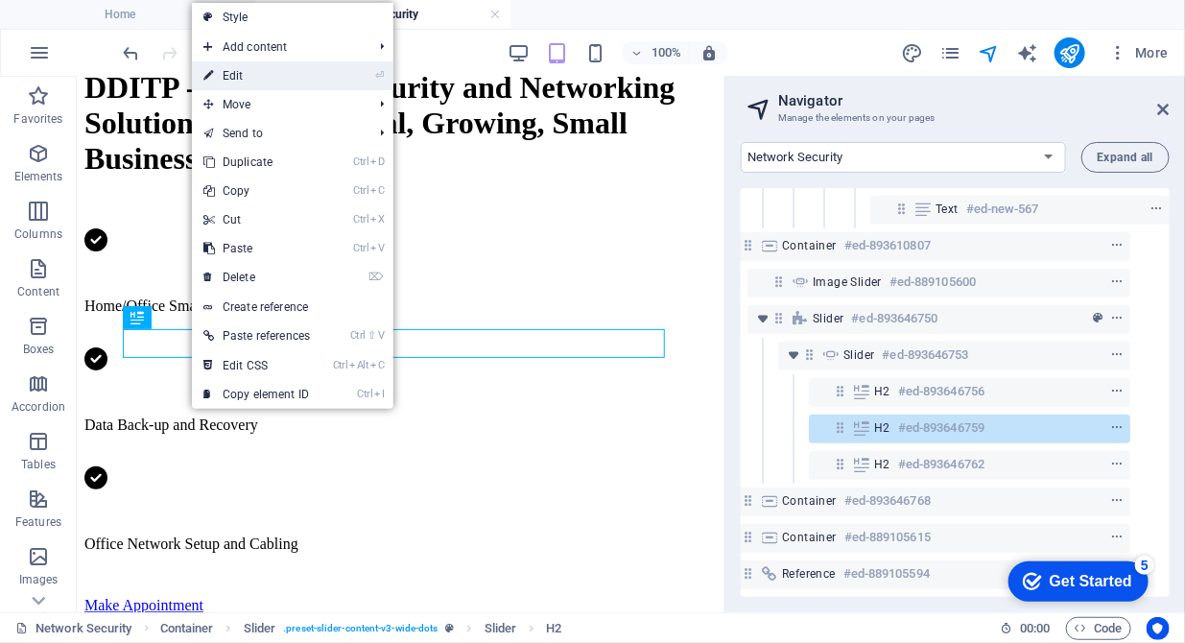
scroll to position [1414, 0]
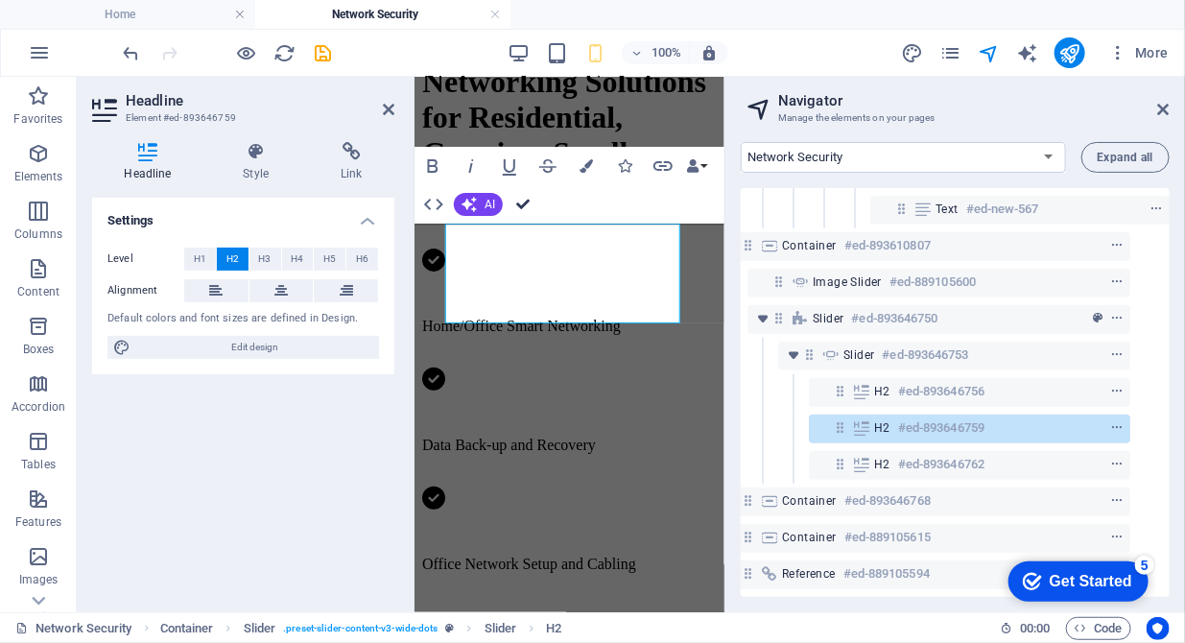
scroll to position [1337, 0]
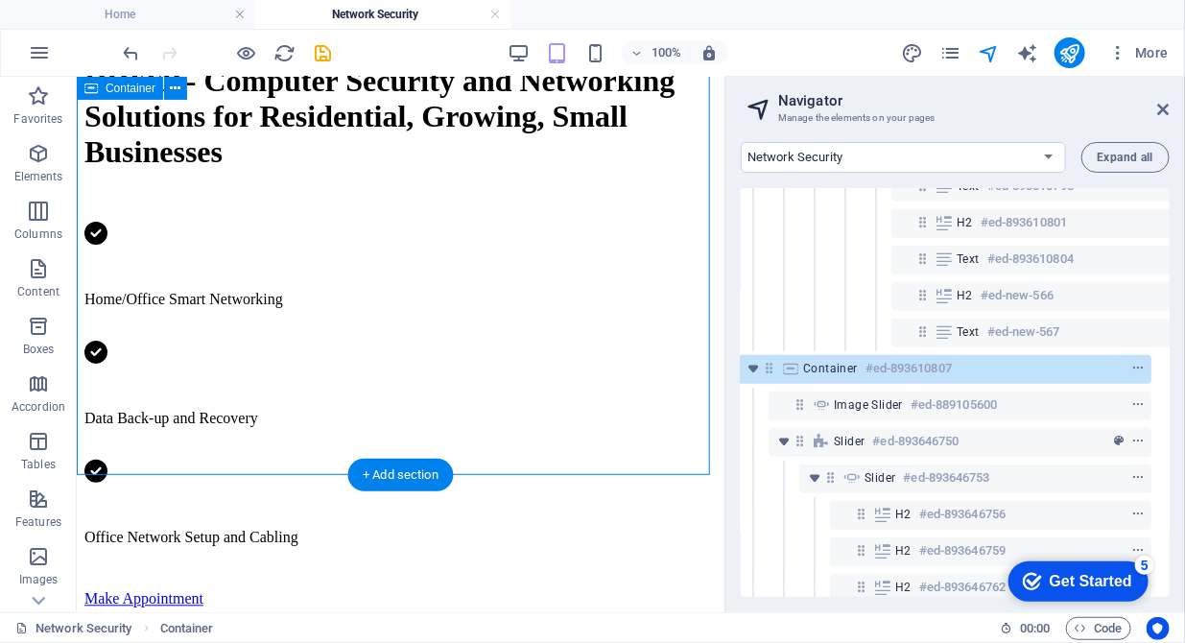
scroll to position [371, 8]
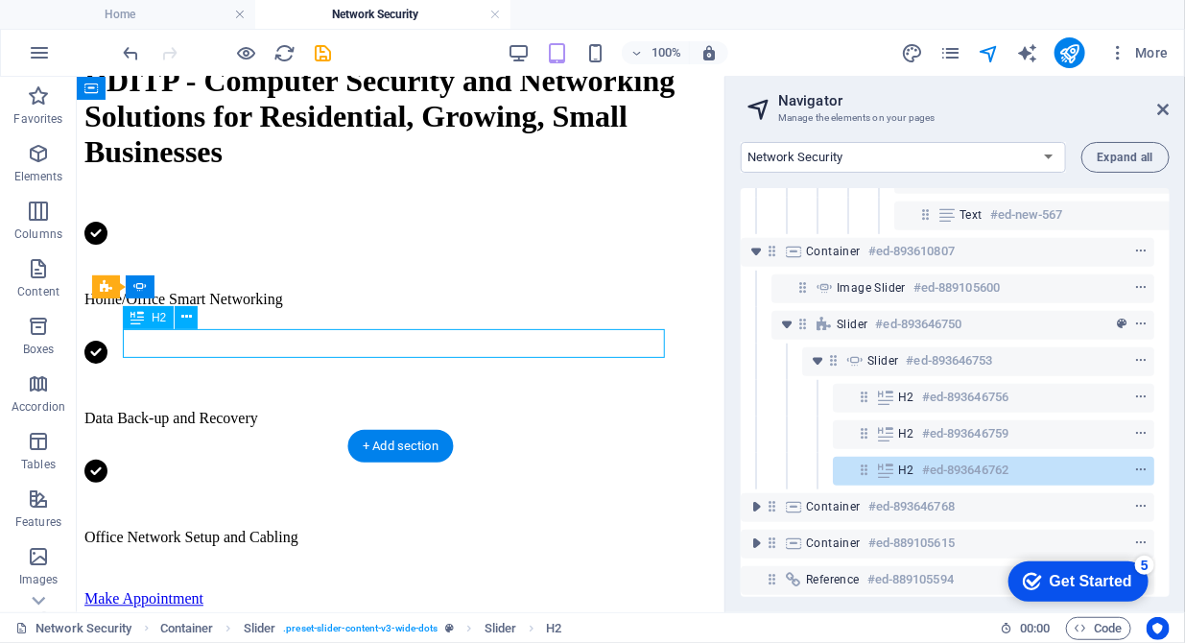
scroll to position [525, 8]
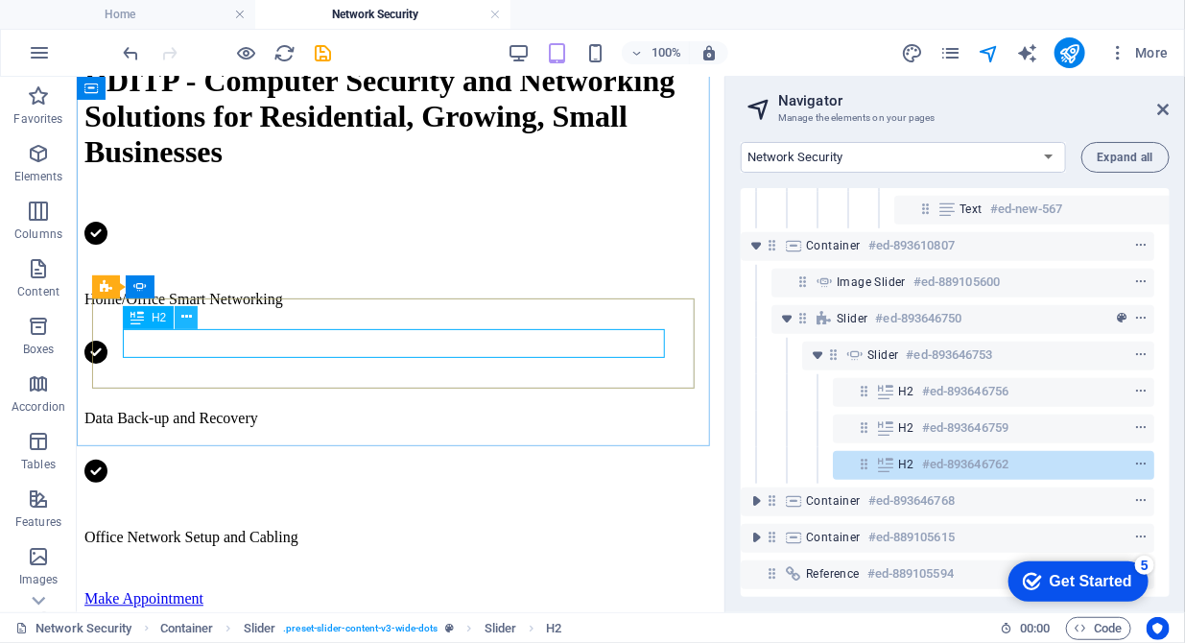
click at [186, 320] on icon at bounding box center [186, 317] width 11 height 20
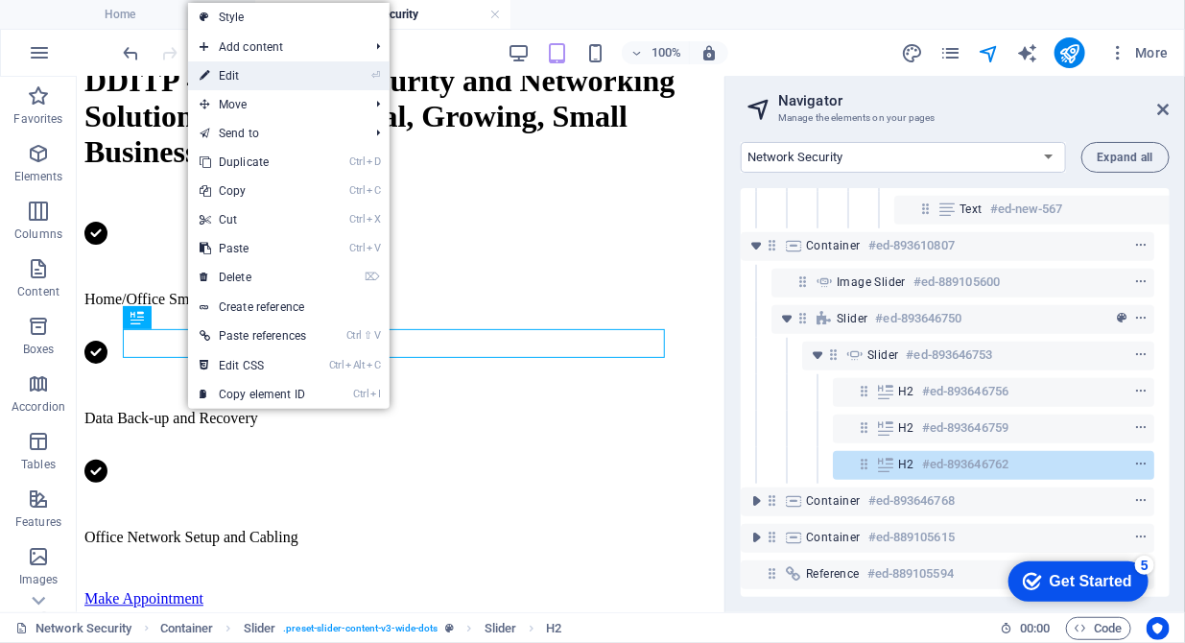
click at [296, 82] on link "⏎ Edit" at bounding box center [253, 75] width 130 height 29
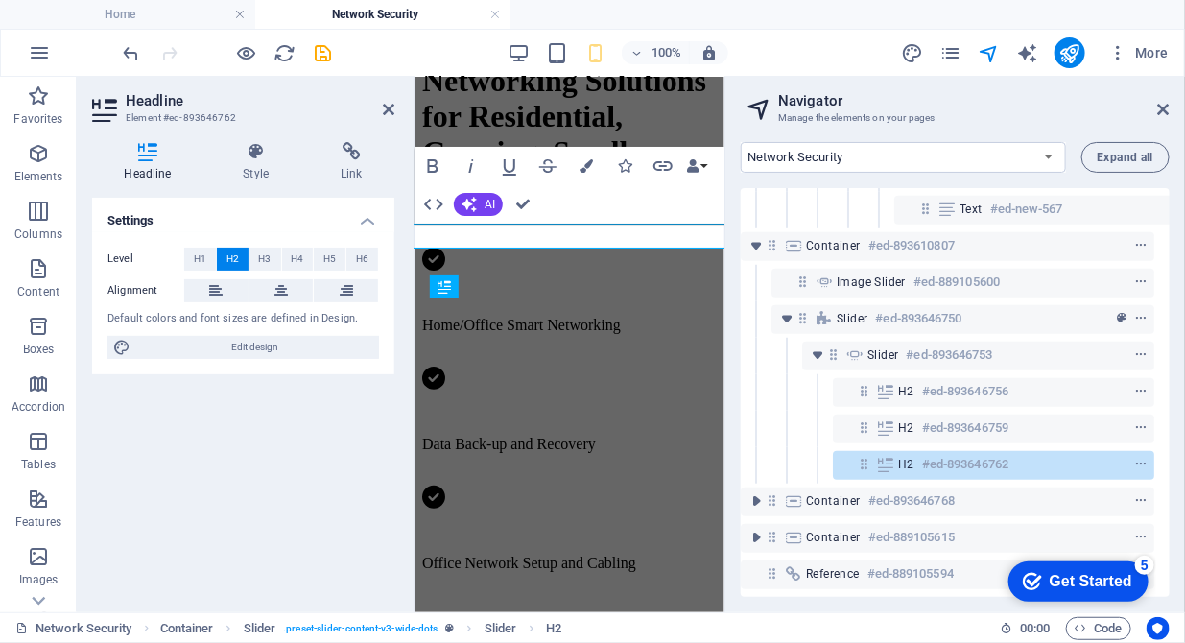
scroll to position [1414, 0]
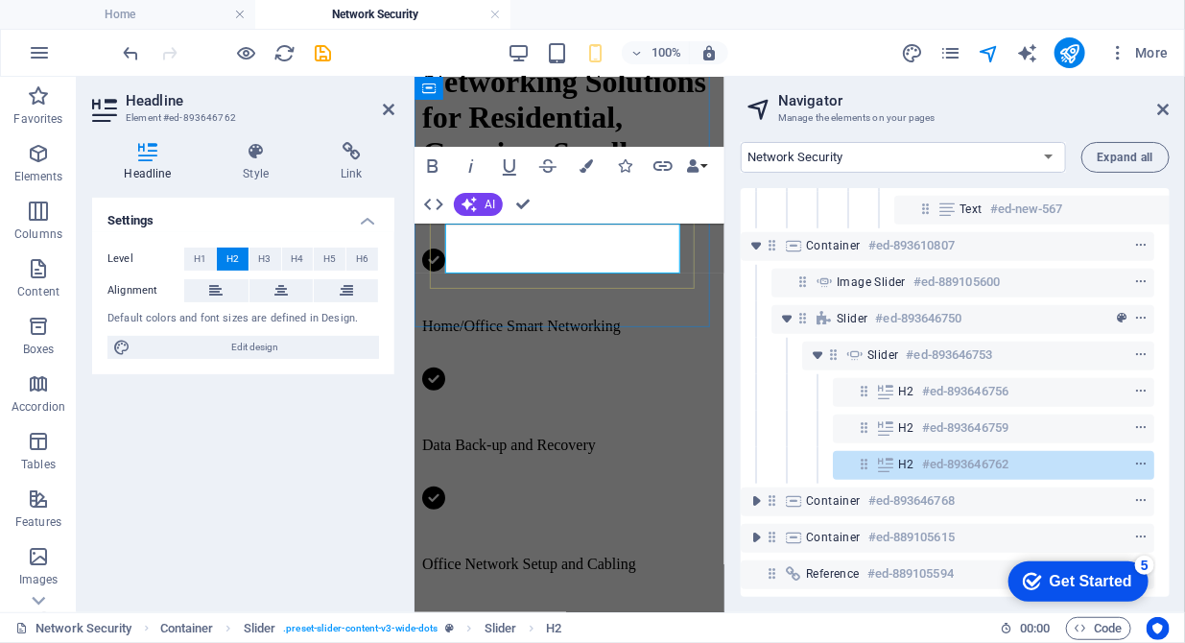
drag, startPoint x: 580, startPoint y: 236, endPoint x: 534, endPoint y: 235, distance: 46.1
drag, startPoint x: 584, startPoint y: 233, endPoint x: 435, endPoint y: 229, distance: 149.7
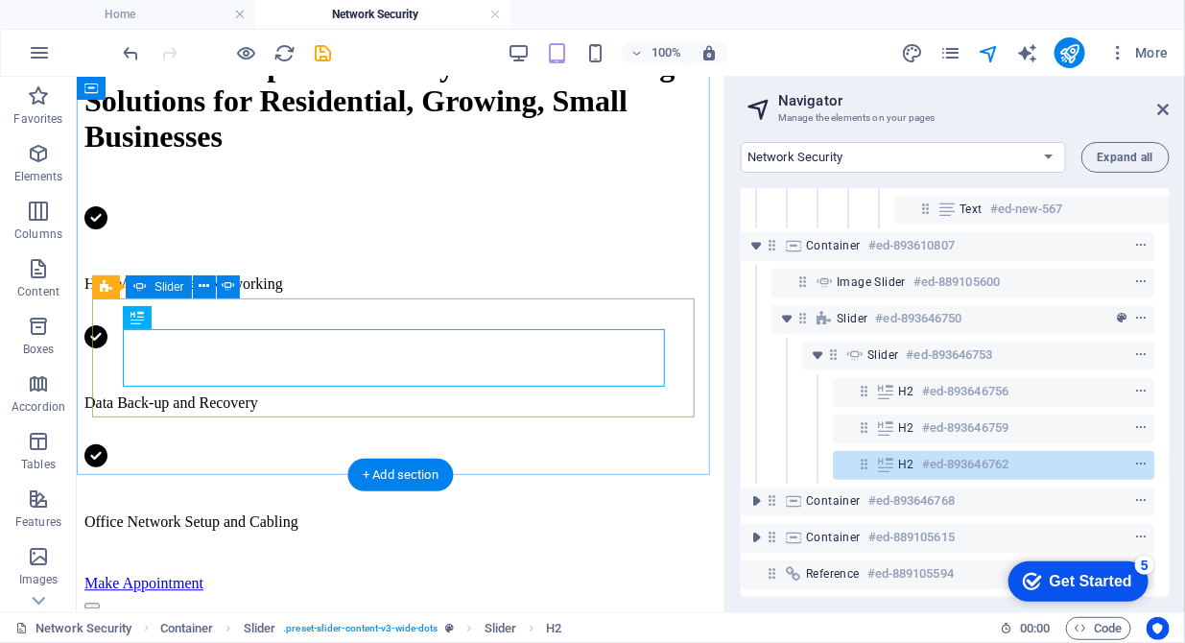
scroll to position [1337, 0]
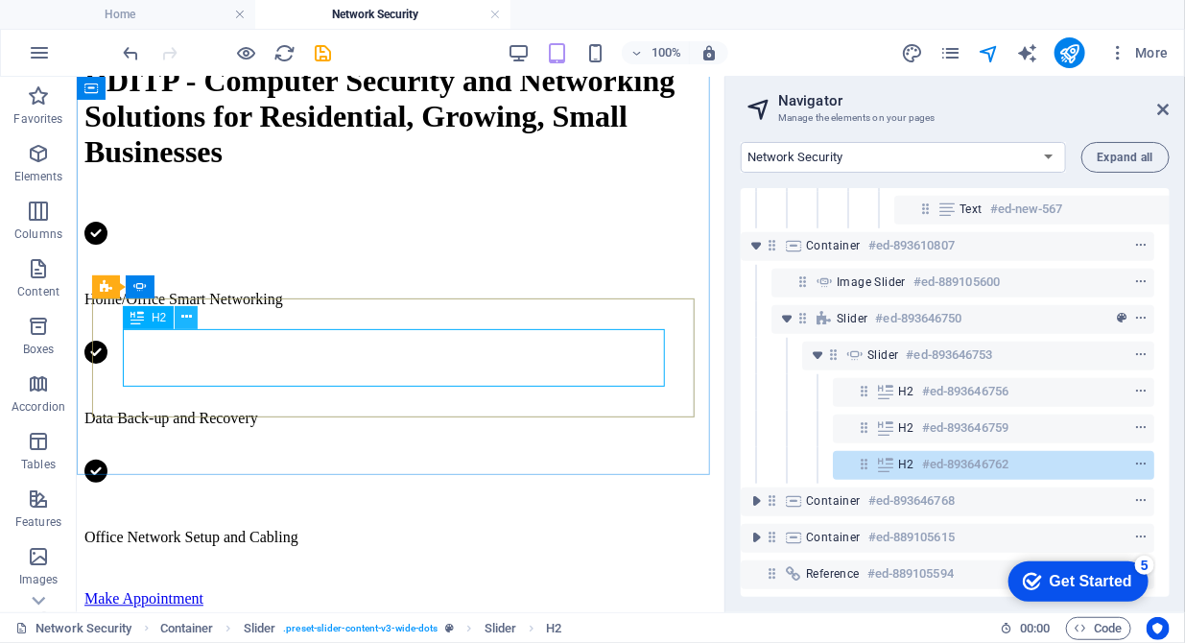
click at [191, 318] on button at bounding box center [186, 317] width 23 height 23
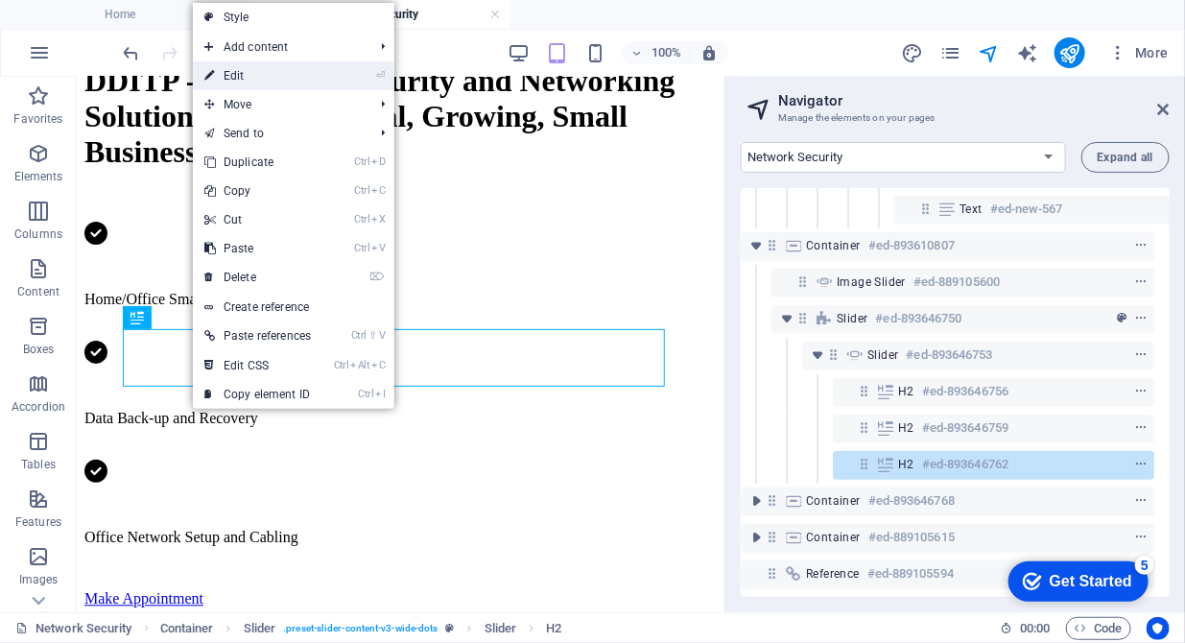
click at [293, 88] on link "⏎ Edit" at bounding box center [258, 75] width 130 height 29
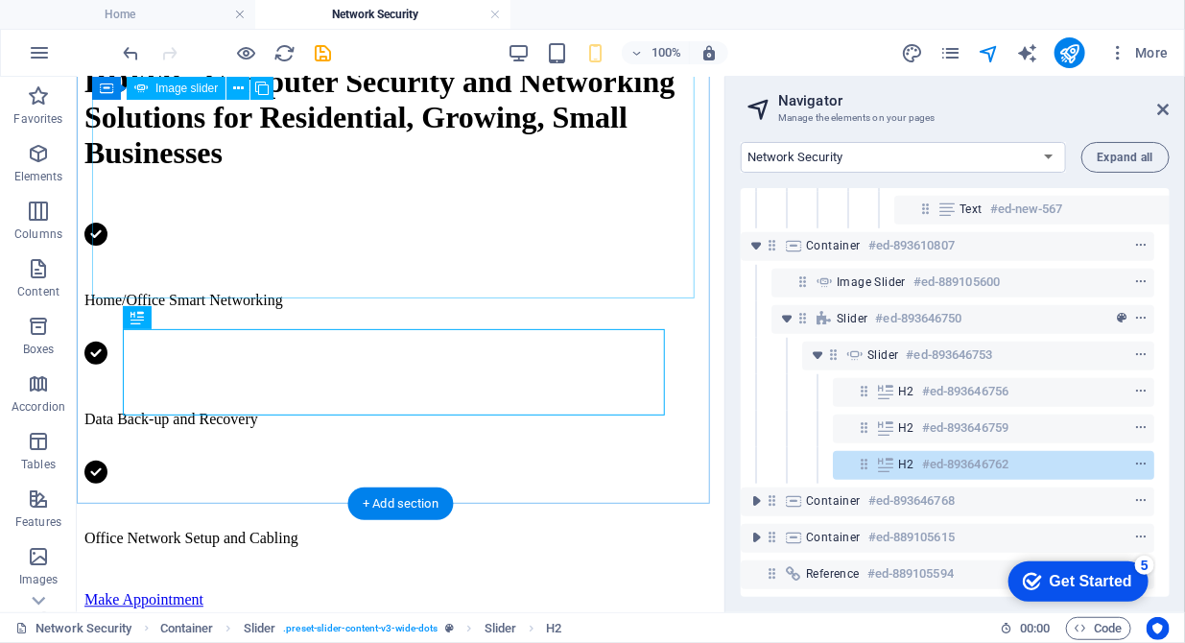
scroll to position [1337, 0]
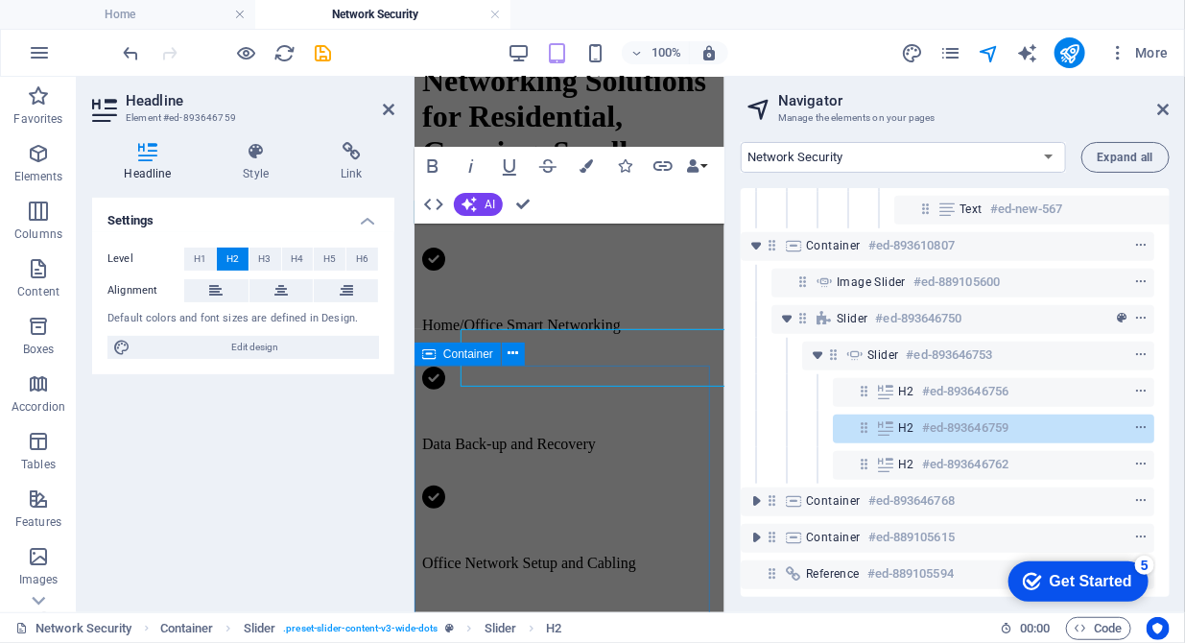
scroll to position [1414, 0]
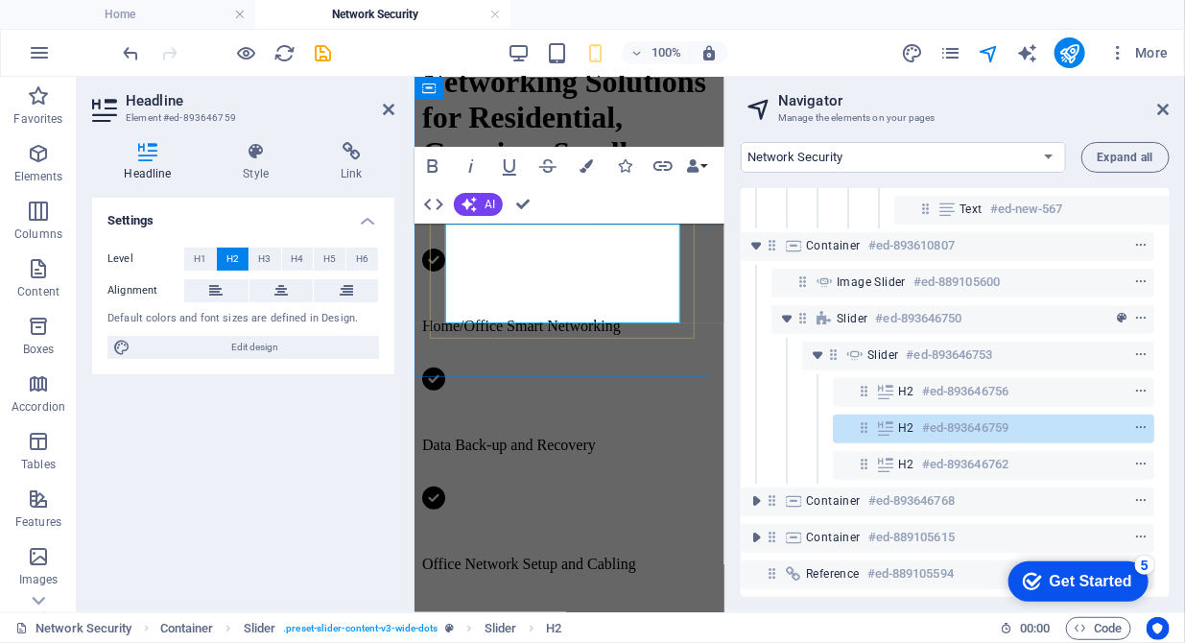
click at [1077, 51] on icon "publish" at bounding box center [1069, 53] width 22 height 22
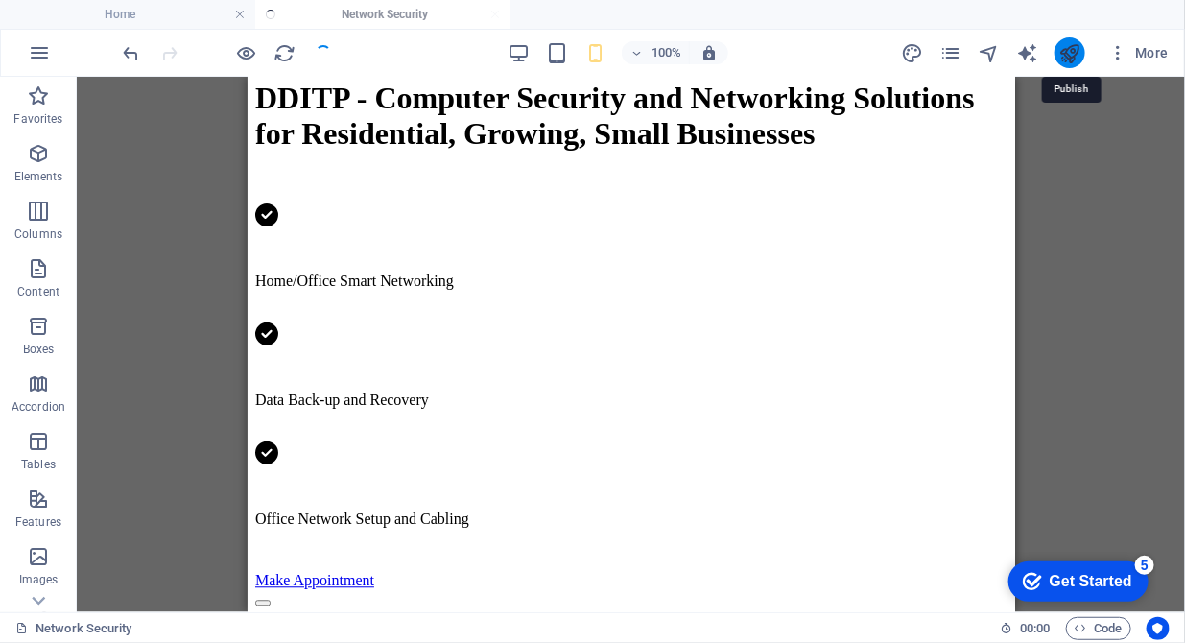
scroll to position [1342, 0]
